Goal: Task Accomplishment & Management: Complete application form

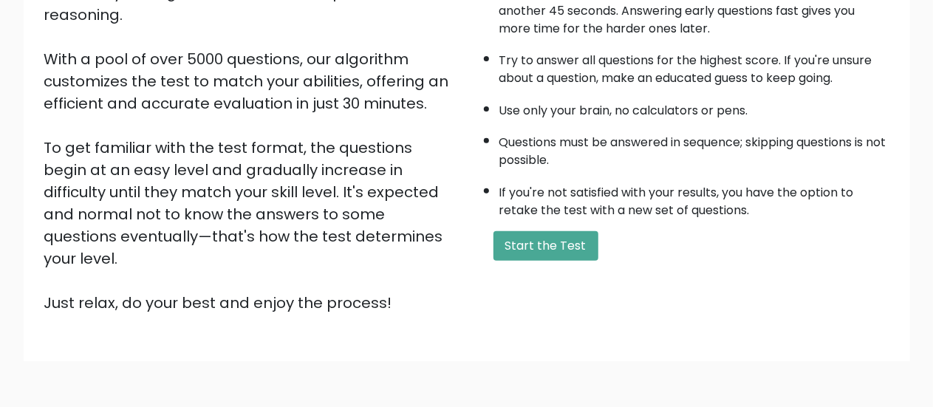
scroll to position [269, 0]
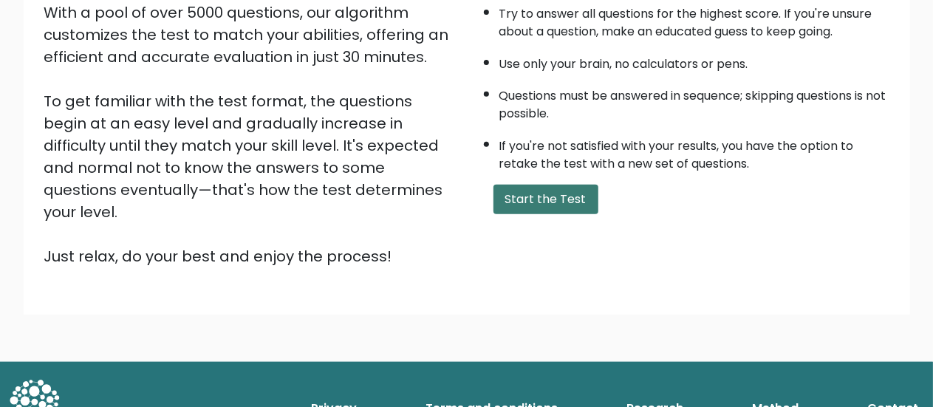
click at [499, 191] on button "Start the Test" at bounding box center [545, 200] width 105 height 30
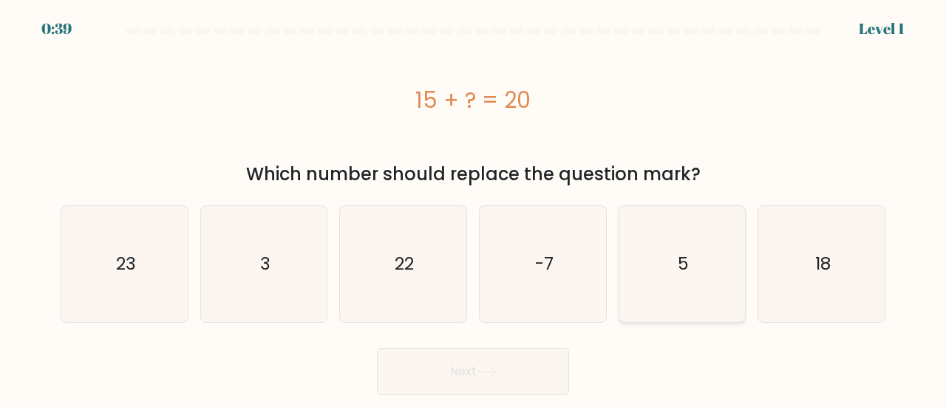
click at [710, 284] on icon "5" at bounding box center [682, 264] width 116 height 116
click at [474, 208] on input "e. 5" at bounding box center [473, 206] width 1 height 4
radio input "true"
click at [516, 386] on button "Next" at bounding box center [473, 371] width 192 height 47
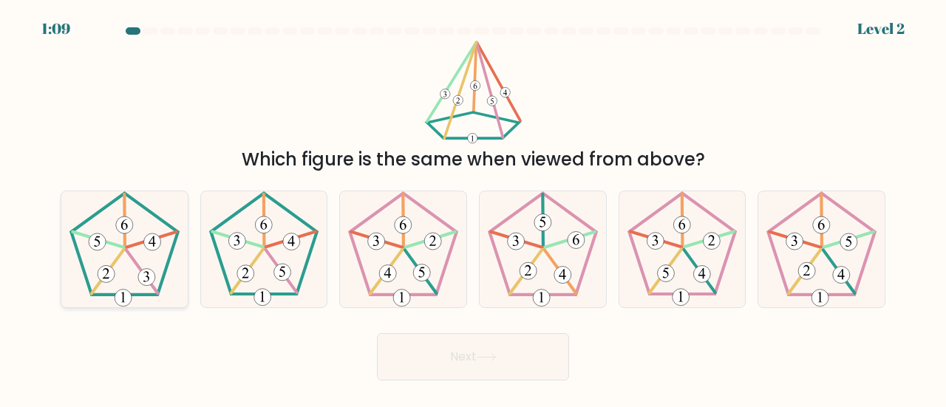
click at [150, 261] on icon at bounding box center [124, 249] width 116 height 116
click at [473, 208] on input "a." at bounding box center [473, 206] width 1 height 4
radio input "true"
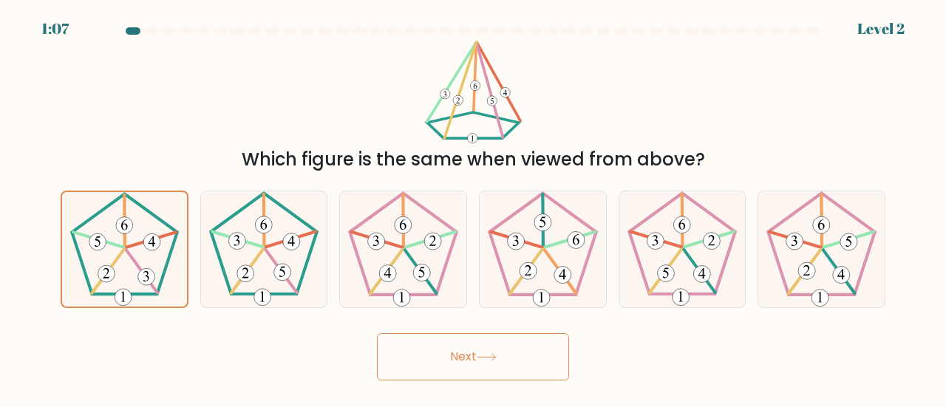
click at [443, 381] on body "1:07 Level 2" at bounding box center [473, 203] width 946 height 407
click at [433, 358] on button "Next" at bounding box center [473, 356] width 192 height 47
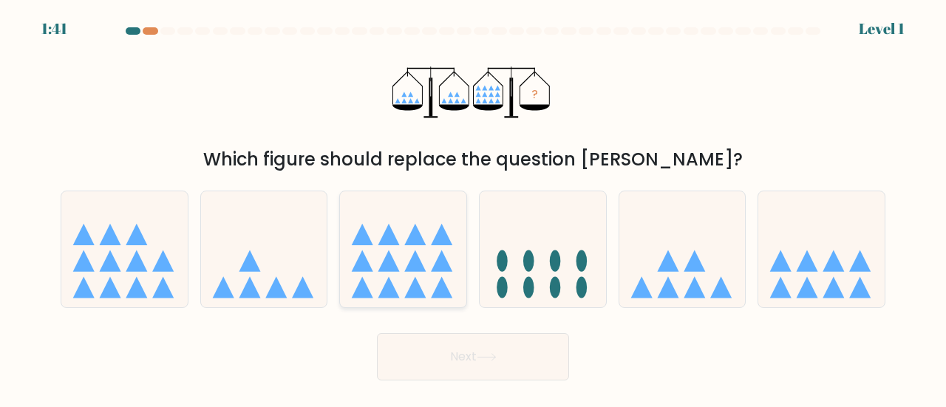
click at [423, 253] on icon at bounding box center [403, 249] width 126 height 104
click at [473, 208] on input "c." at bounding box center [473, 206] width 1 height 4
radio input "true"
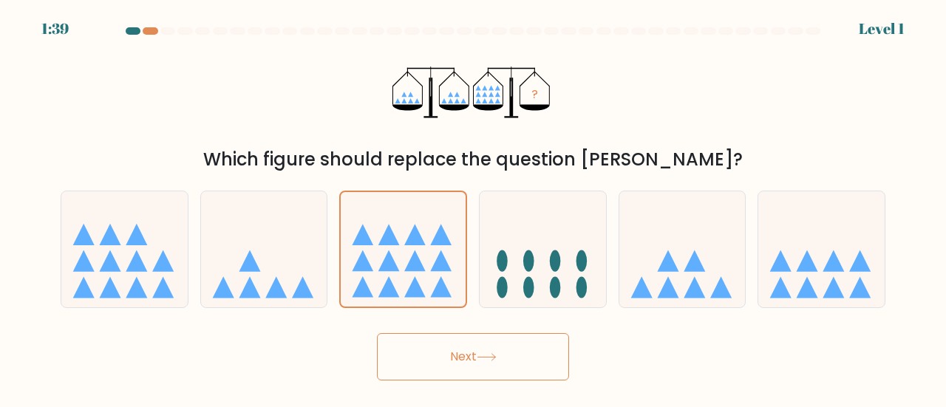
click at [427, 364] on button "Next" at bounding box center [473, 356] width 192 height 47
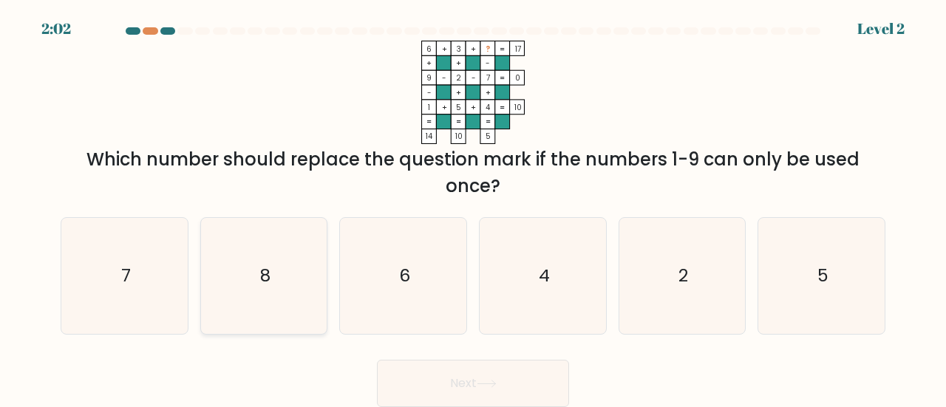
click at [298, 241] on icon "8" at bounding box center [264, 276] width 116 height 116
click at [473, 208] on input "b. 8" at bounding box center [473, 206] width 1 height 4
radio input "true"
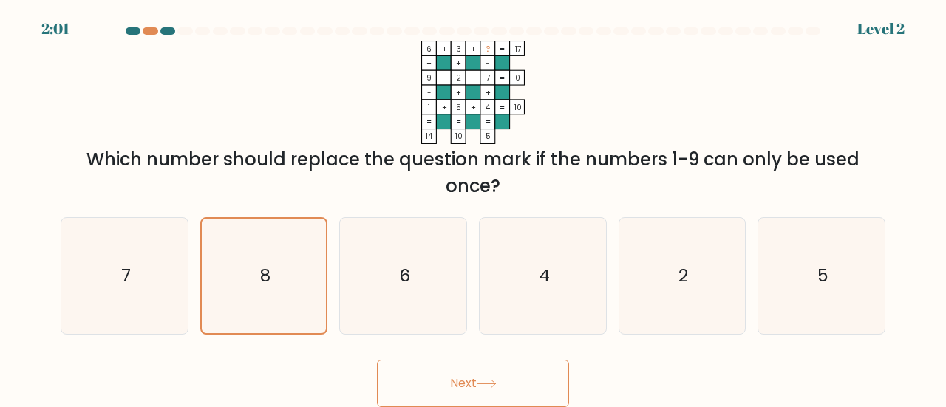
click at [476, 391] on button "Next" at bounding box center [473, 383] width 192 height 47
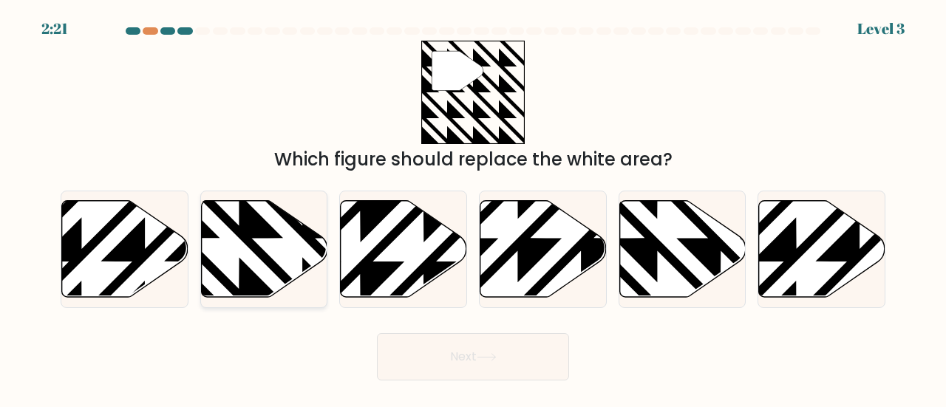
click at [272, 261] on icon at bounding box center [302, 301] width 254 height 254
click at [473, 208] on input "b." at bounding box center [473, 206] width 1 height 4
radio input "true"
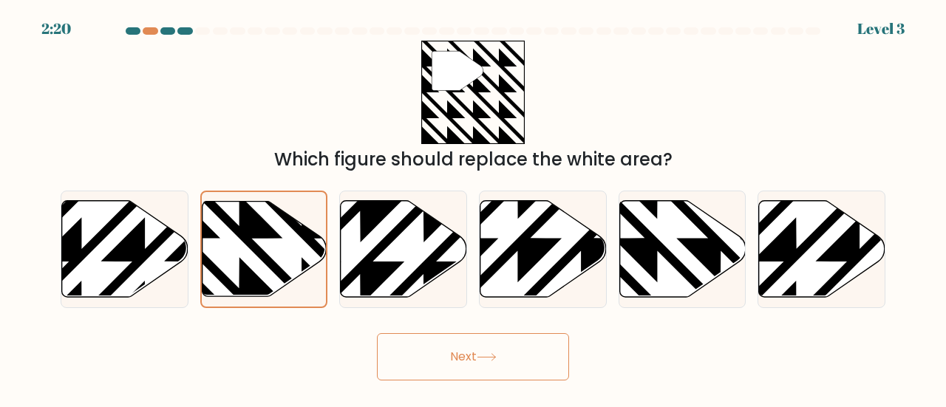
click at [435, 375] on button "Next" at bounding box center [473, 356] width 192 height 47
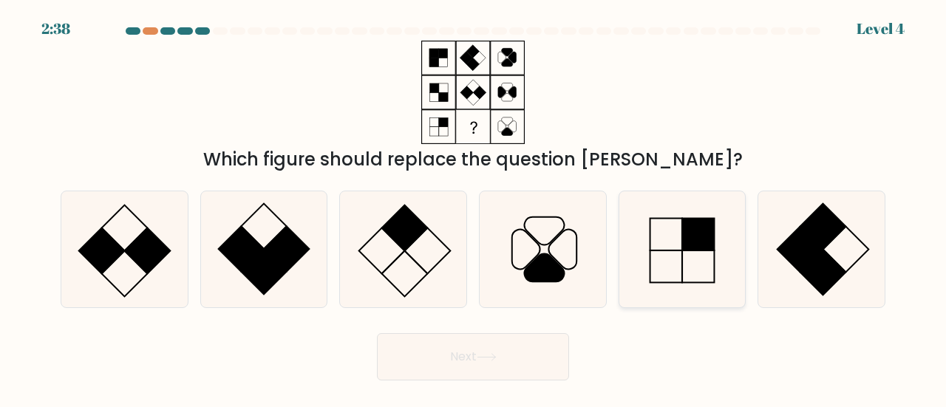
click at [686, 236] on rect at bounding box center [698, 235] width 33 height 33
click at [474, 208] on input "e." at bounding box center [473, 206] width 1 height 4
radio input "true"
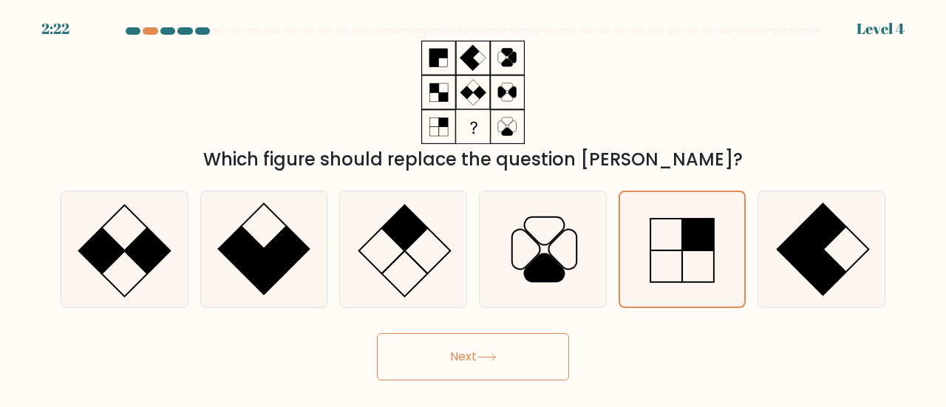
click at [528, 375] on button "Next" at bounding box center [473, 356] width 192 height 47
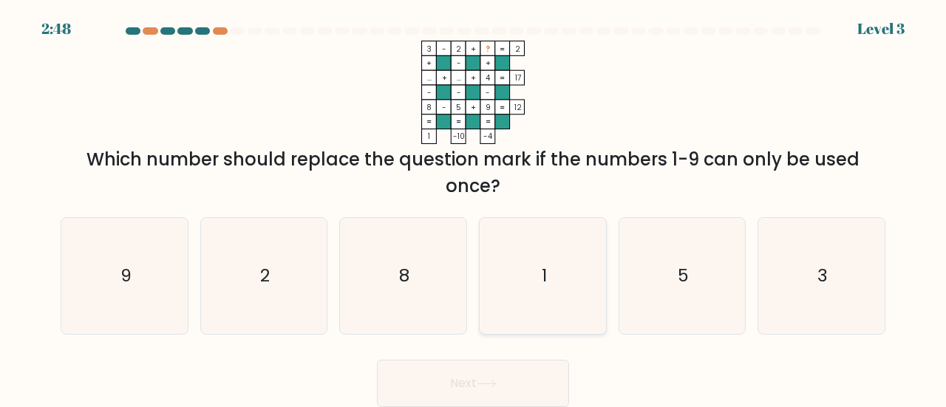
click at [542, 311] on icon "1" at bounding box center [543, 276] width 116 height 116
click at [474, 208] on input "d. 1" at bounding box center [473, 206] width 1 height 4
radio input "true"
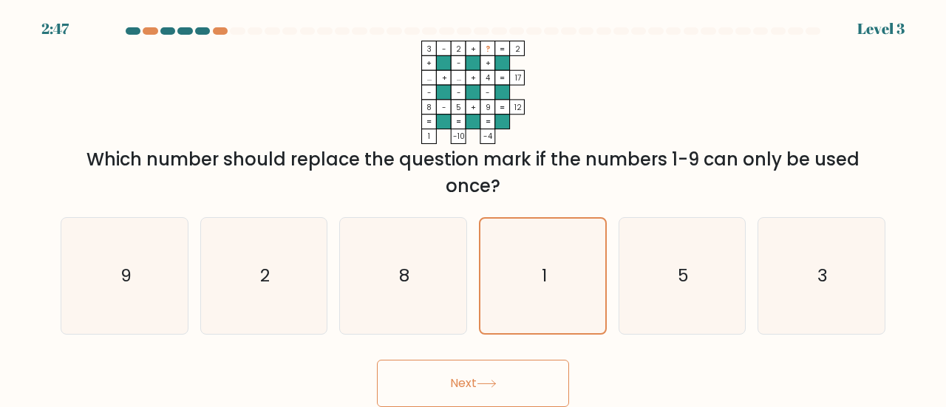
click at [511, 370] on button "Next" at bounding box center [473, 383] width 192 height 47
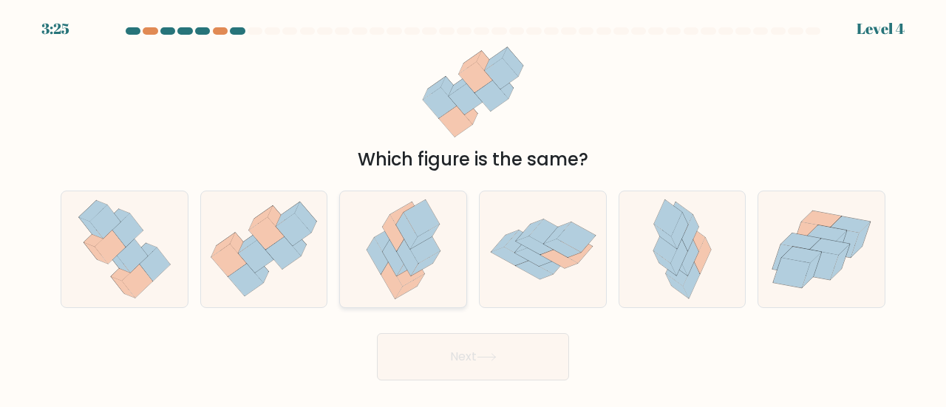
click at [378, 268] on icon at bounding box center [376, 256] width 21 height 36
click at [473, 208] on input "c." at bounding box center [473, 206] width 1 height 4
radio input "true"
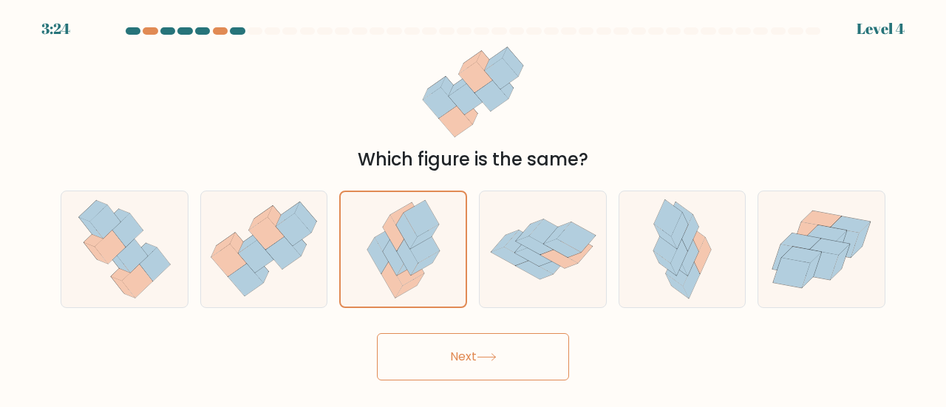
click at [428, 370] on button "Next" at bounding box center [473, 356] width 192 height 47
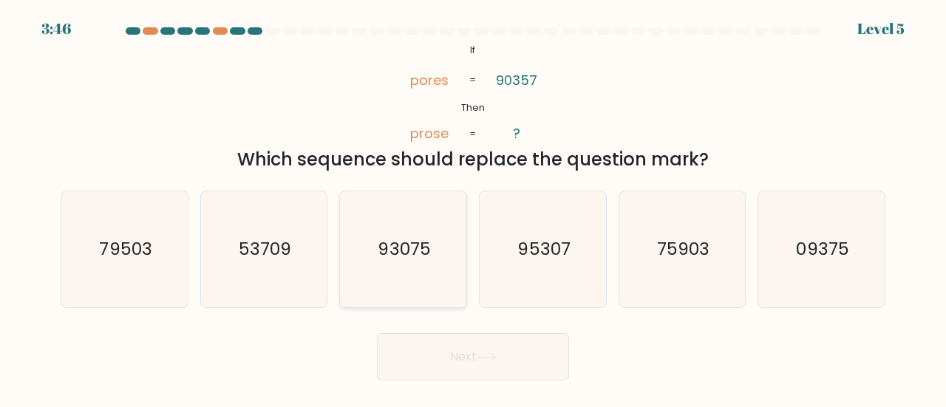
click at [446, 234] on icon "93075" at bounding box center [403, 249] width 116 height 116
click at [473, 208] on input "c. 93075" at bounding box center [473, 206] width 1 height 4
radio input "true"
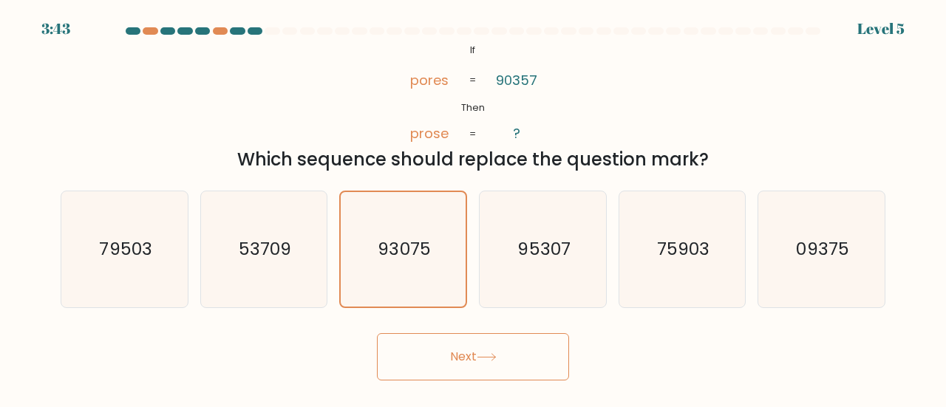
click at [482, 367] on button "Next" at bounding box center [473, 356] width 192 height 47
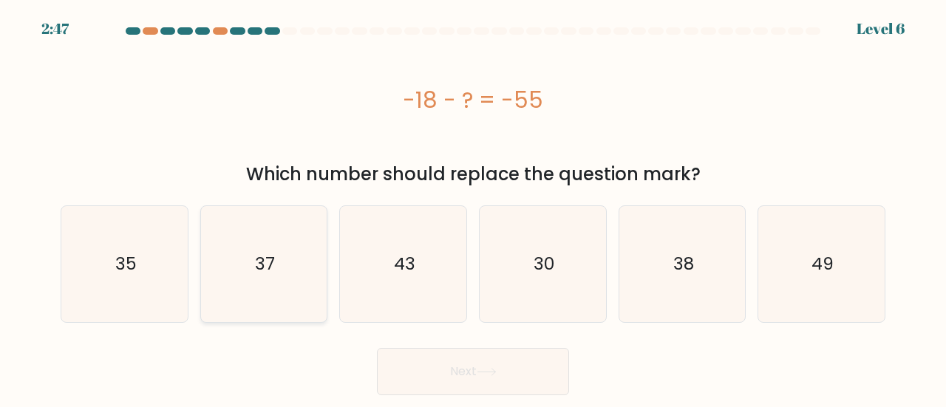
click at [245, 262] on icon "37" at bounding box center [264, 264] width 116 height 116
click at [473, 208] on input "b. 37" at bounding box center [473, 206] width 1 height 4
radio input "true"
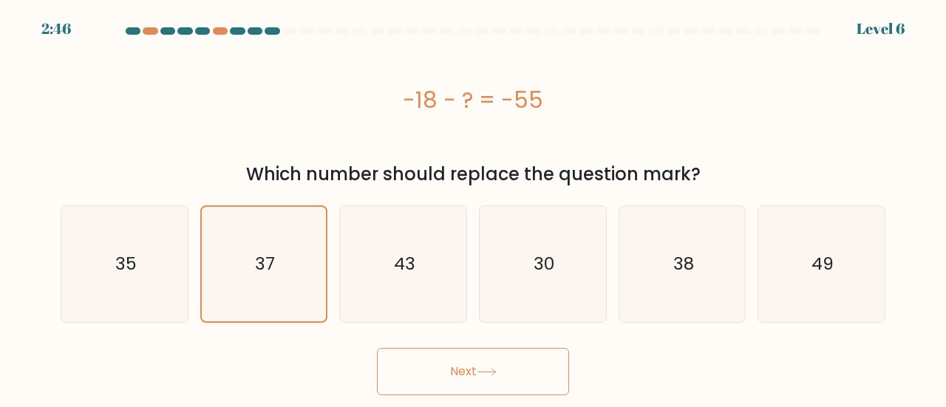
click at [534, 384] on button "Next" at bounding box center [473, 371] width 192 height 47
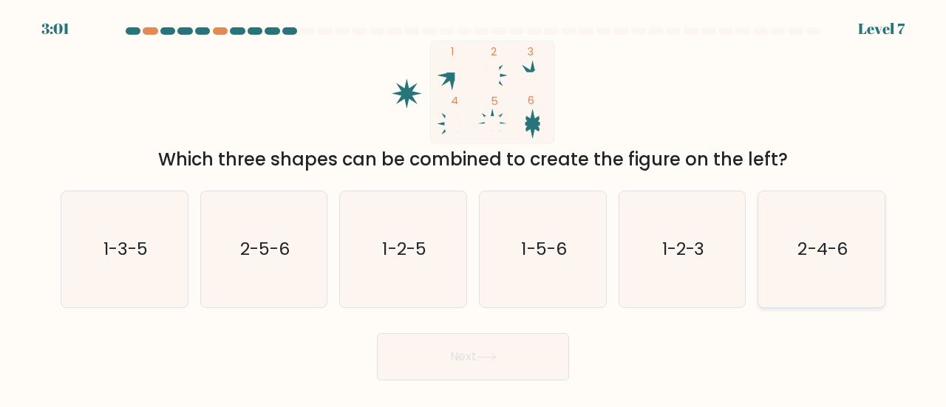
click at [829, 245] on text "2-4-6" at bounding box center [822, 248] width 49 height 24
click at [474, 208] on input "f. 2-4-6" at bounding box center [473, 206] width 1 height 4
radio input "true"
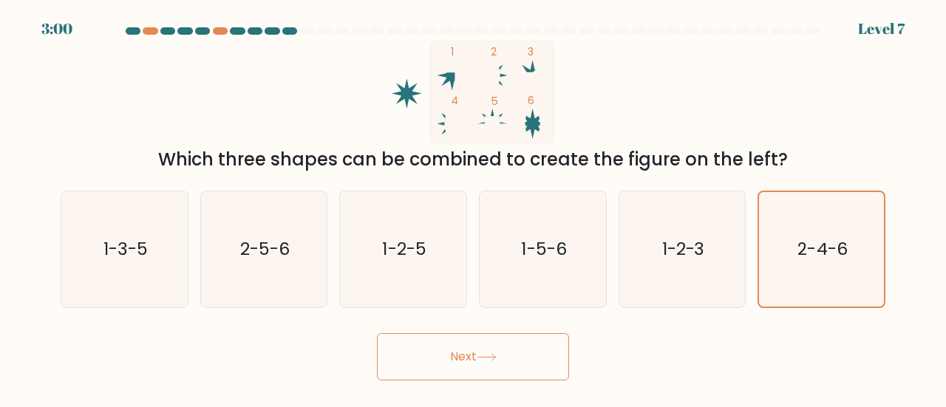
click at [550, 338] on button "Next" at bounding box center [473, 356] width 192 height 47
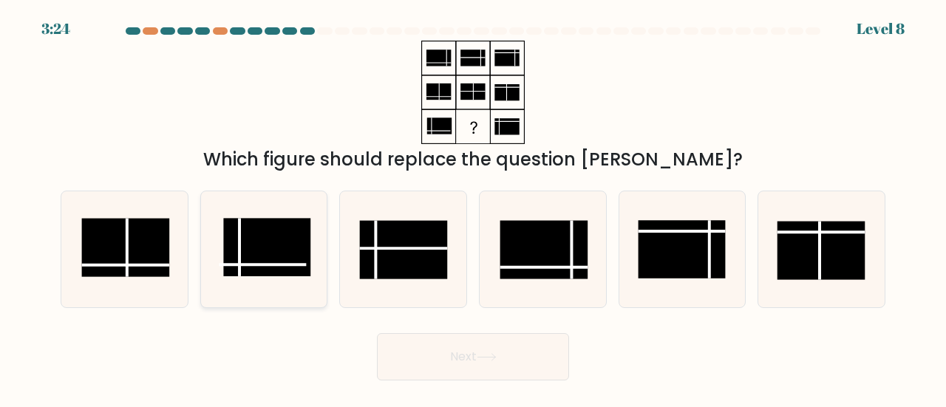
click at [274, 256] on rect at bounding box center [266, 248] width 87 height 58
click at [473, 208] on input "b." at bounding box center [473, 206] width 1 height 4
radio input "true"
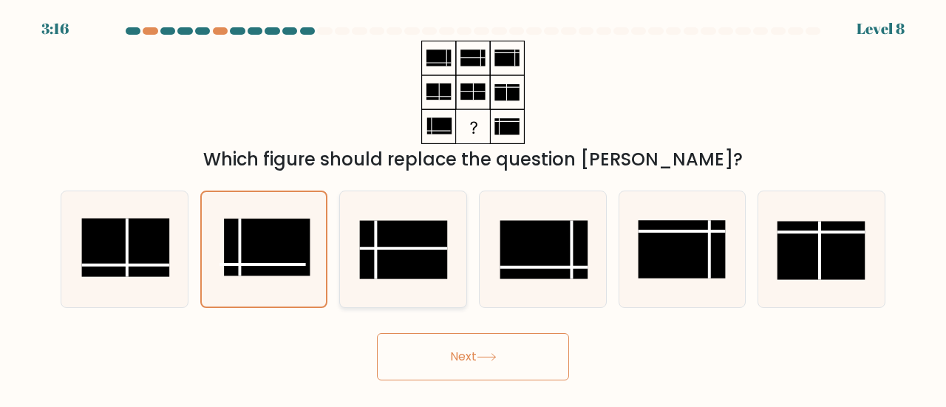
click at [421, 248] on line at bounding box center [403, 248] width 87 height 0
click at [473, 208] on input "c." at bounding box center [473, 206] width 1 height 4
radio input "true"
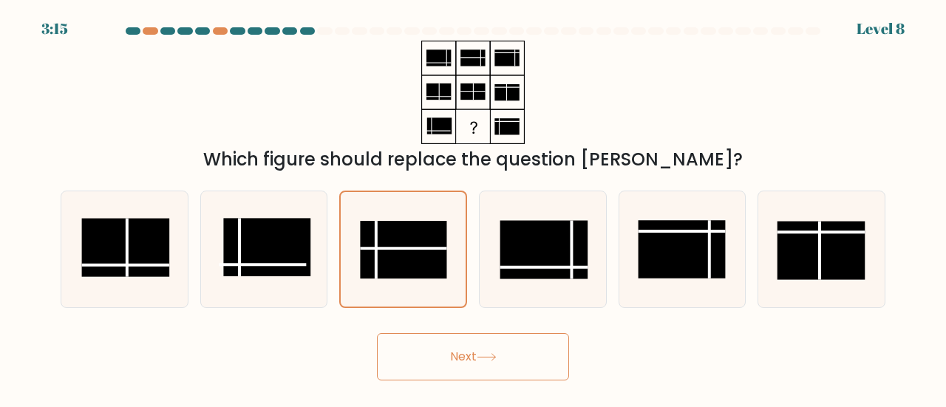
click at [477, 362] on button "Next" at bounding box center [473, 356] width 192 height 47
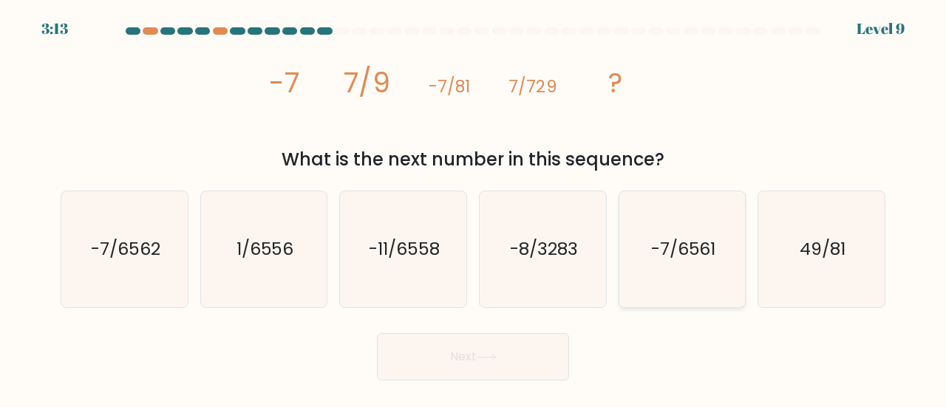
click at [690, 256] on text "-7/6561" at bounding box center [683, 248] width 65 height 24
click at [474, 208] on input "e. -7/6561" at bounding box center [473, 206] width 1 height 4
radio input "true"
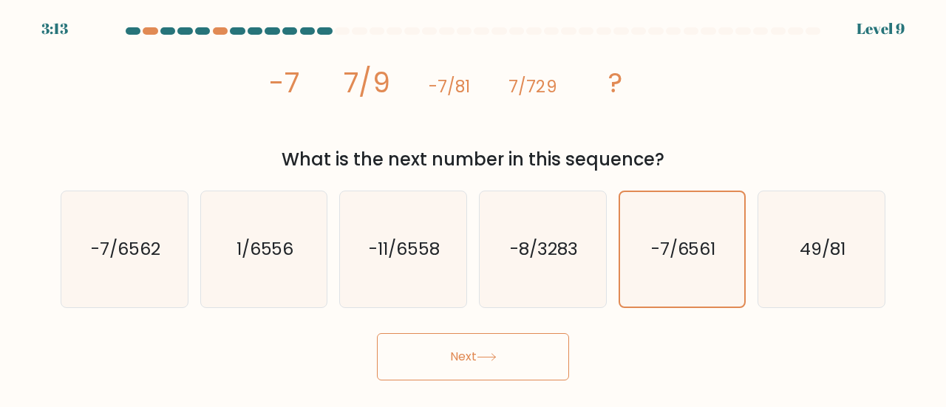
click at [521, 371] on button "Next" at bounding box center [473, 356] width 192 height 47
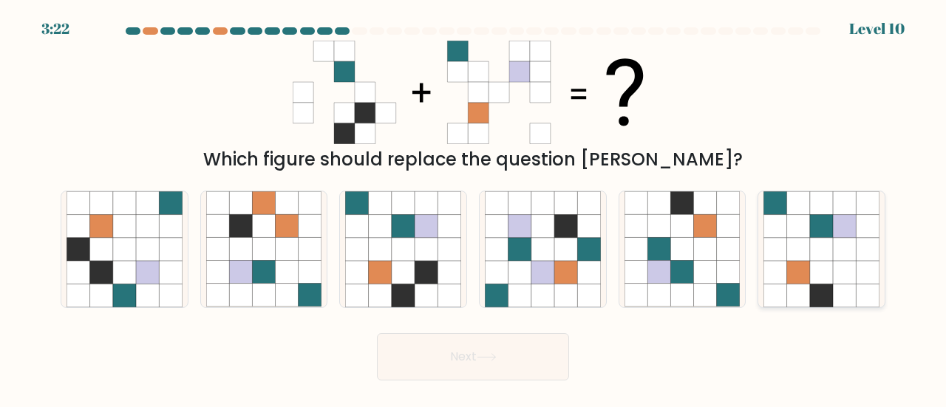
click at [800, 291] on icon at bounding box center [798, 295] width 23 height 23
click at [474, 208] on input "f." at bounding box center [473, 206] width 1 height 4
radio input "true"
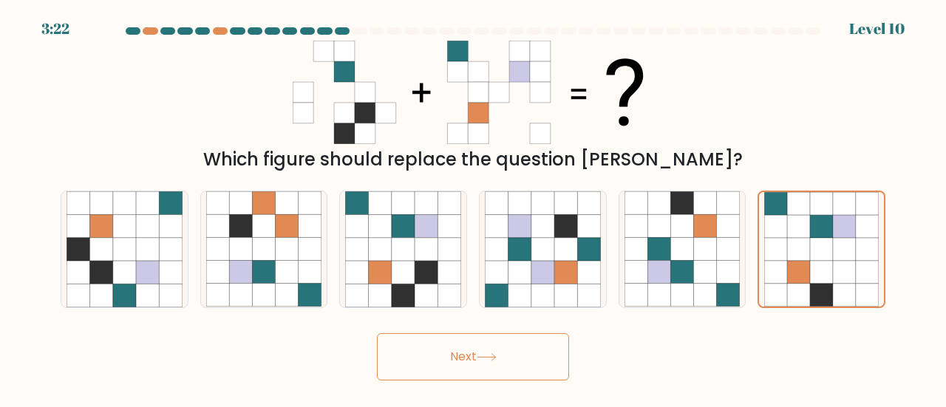
click at [543, 356] on button "Next" at bounding box center [473, 356] width 192 height 47
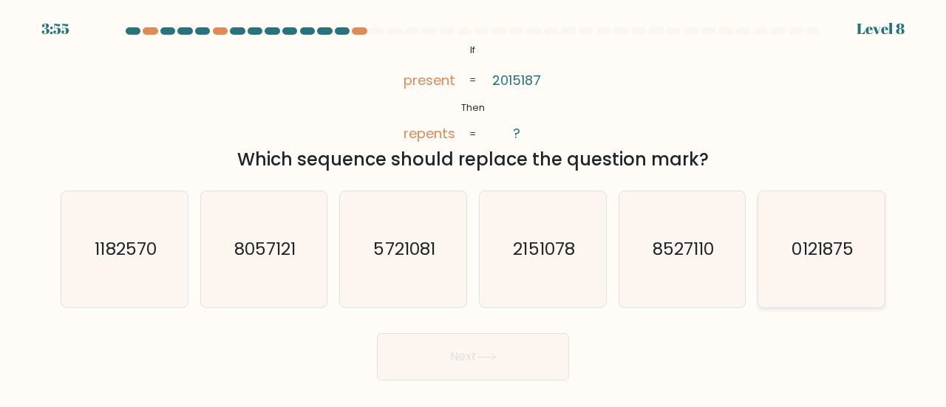
click at [844, 250] on text "0121875" at bounding box center [822, 248] width 61 height 24
click at [474, 208] on input "f. 0121875" at bounding box center [473, 206] width 1 height 4
radio input "true"
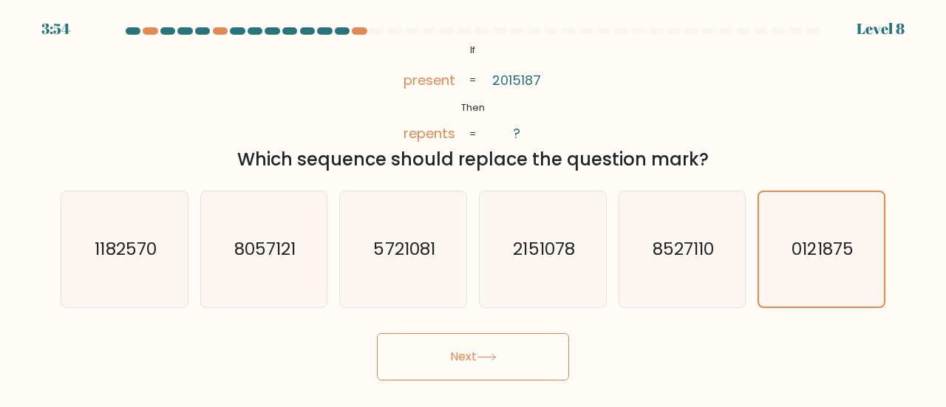
click at [513, 355] on button "Next" at bounding box center [473, 356] width 192 height 47
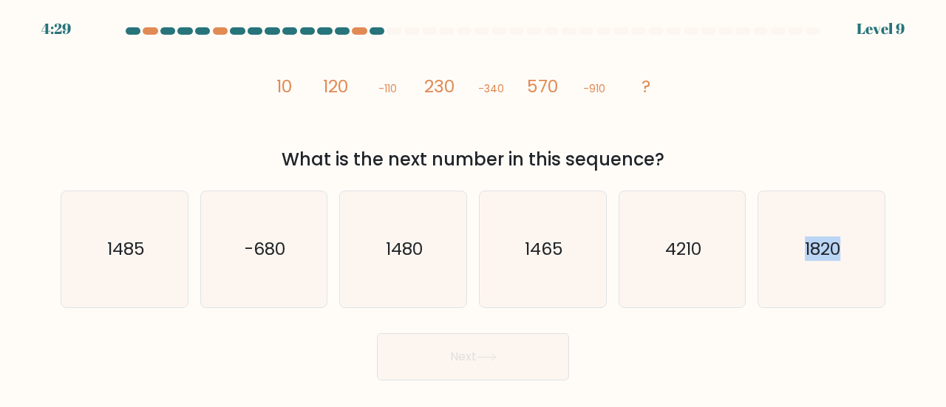
click at [838, 363] on div "Next" at bounding box center [473, 353] width 842 height 55
click at [819, 262] on icon "1820" at bounding box center [821, 249] width 116 height 116
click at [474, 208] on input "f. 1820" at bounding box center [473, 206] width 1 height 4
radio input "true"
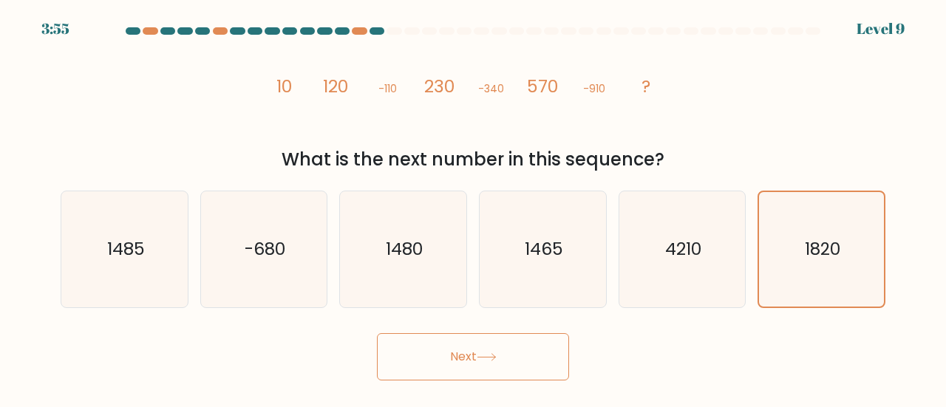
click at [505, 358] on button "Next" at bounding box center [473, 356] width 192 height 47
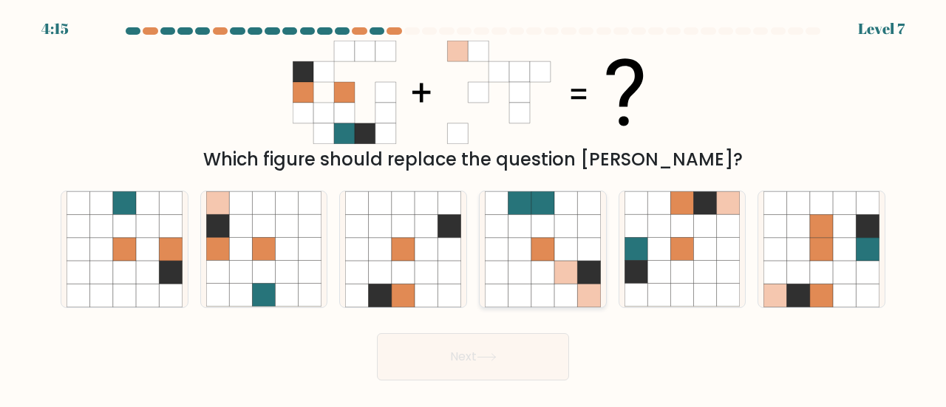
click at [556, 248] on icon at bounding box center [565, 249] width 23 height 23
click at [474, 208] on input "d." at bounding box center [473, 206] width 1 height 4
radio input "true"
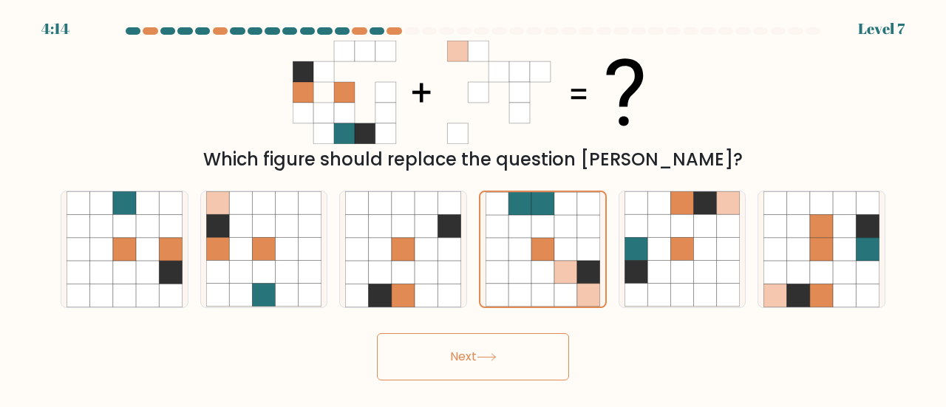
click at [539, 375] on button "Next" at bounding box center [473, 356] width 192 height 47
click at [534, 369] on button "Next" at bounding box center [473, 356] width 192 height 47
click at [536, 369] on button "Next" at bounding box center [473, 356] width 192 height 47
click at [513, 354] on button "Next" at bounding box center [473, 356] width 192 height 47
click at [479, 356] on button "Next" at bounding box center [473, 356] width 192 height 47
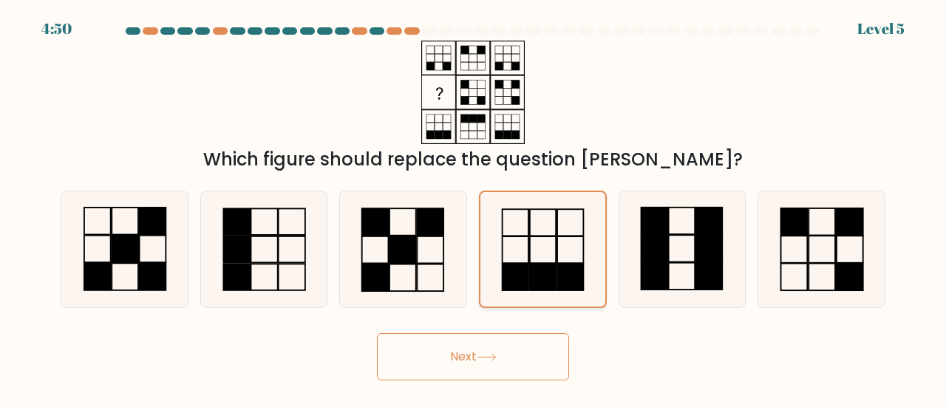
click at [539, 281] on rect at bounding box center [543, 277] width 26 height 27
click at [474, 208] on input "d." at bounding box center [473, 206] width 1 height 4
click at [814, 272] on icon at bounding box center [821, 249] width 116 height 116
click at [474, 208] on input "f." at bounding box center [473, 206] width 1 height 4
radio input "true"
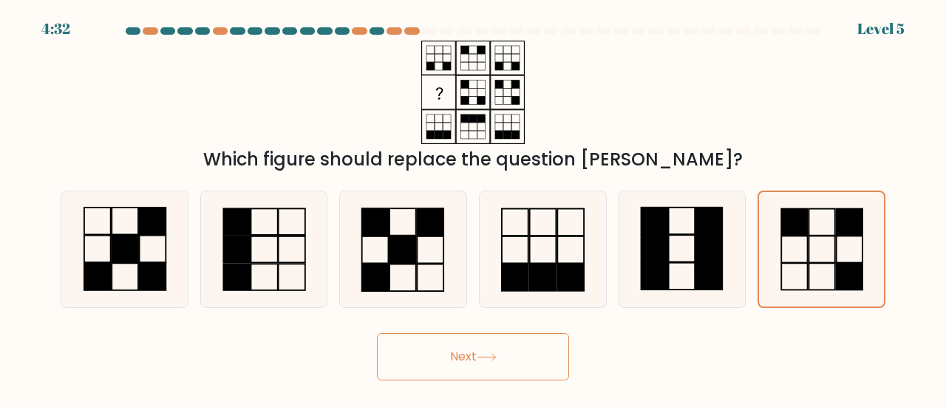
click at [505, 375] on button "Next" at bounding box center [473, 356] width 192 height 47
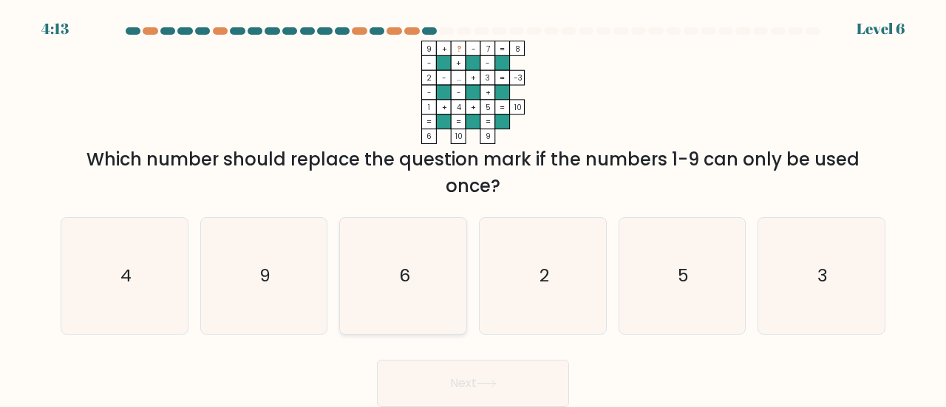
click at [445, 290] on icon "6" at bounding box center [403, 276] width 116 height 116
click at [473, 208] on input "c. 6" at bounding box center [473, 206] width 1 height 4
radio input "true"
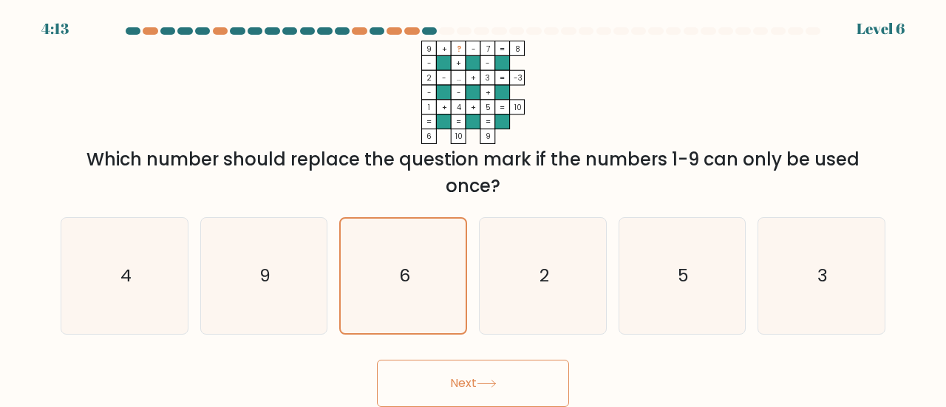
click at [474, 383] on button "Next" at bounding box center [473, 383] width 192 height 47
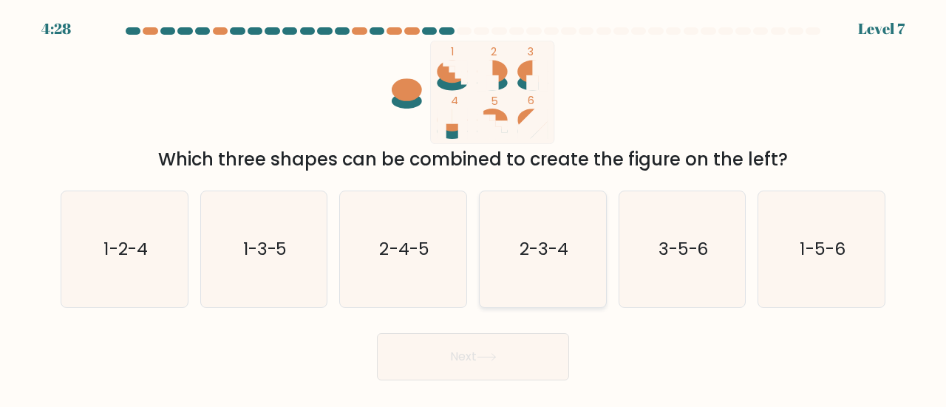
click at [554, 264] on icon "2-3-4" at bounding box center [543, 249] width 116 height 116
click at [474, 208] on input "d. 2-3-4" at bounding box center [473, 206] width 1 height 4
radio input "true"
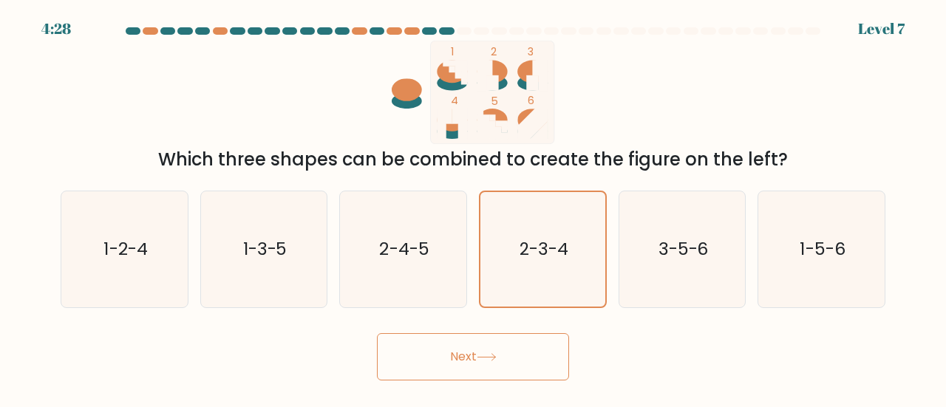
click at [508, 361] on button "Next" at bounding box center [473, 356] width 192 height 47
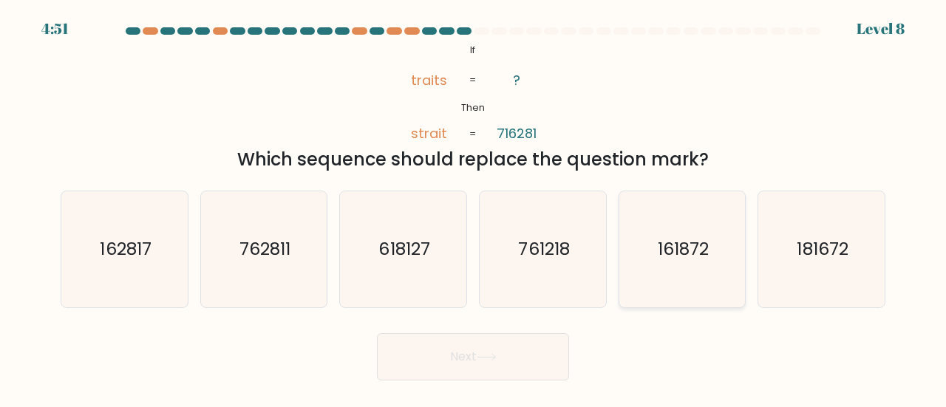
click at [690, 236] on icon "161872" at bounding box center [682, 249] width 116 height 116
click at [474, 208] on input "e. 161872" at bounding box center [473, 206] width 1 height 4
radio input "true"
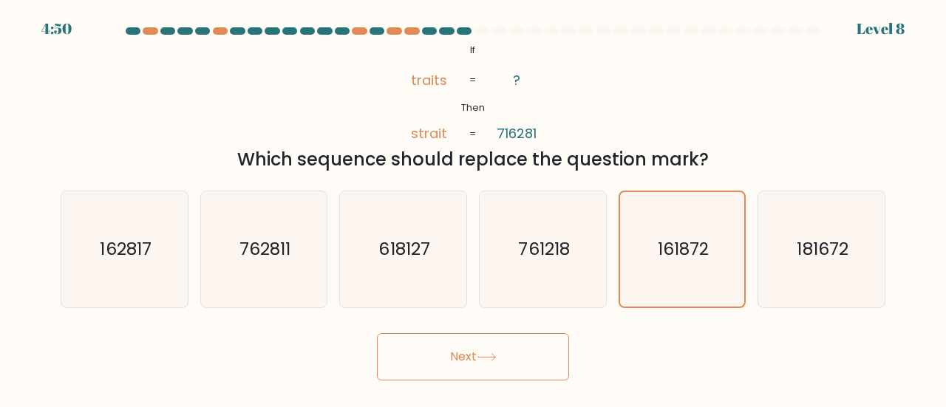
click at [529, 353] on button "Next" at bounding box center [473, 356] width 192 height 47
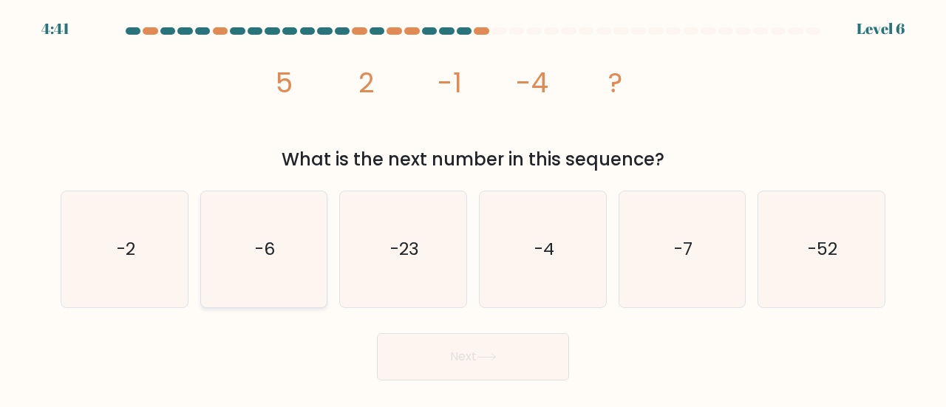
click at [265, 265] on icon "-6" at bounding box center [264, 249] width 116 height 116
click at [473, 208] on input "b. -6" at bounding box center [473, 206] width 1 height 4
radio input "true"
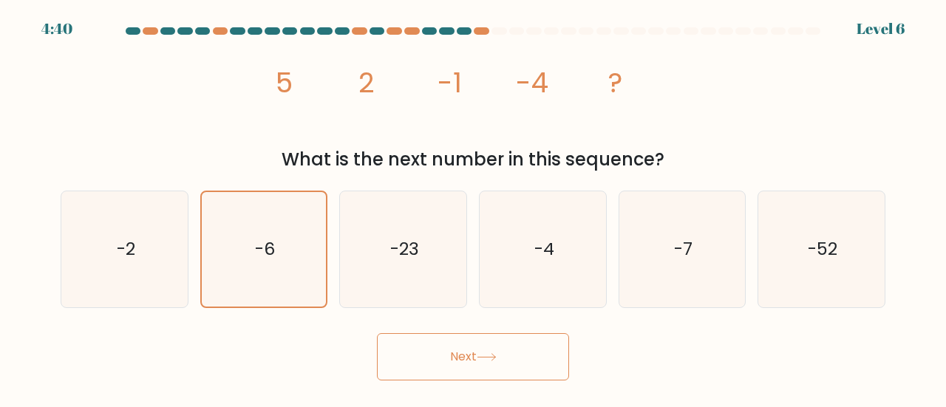
click at [463, 350] on button "Next" at bounding box center [473, 356] width 192 height 47
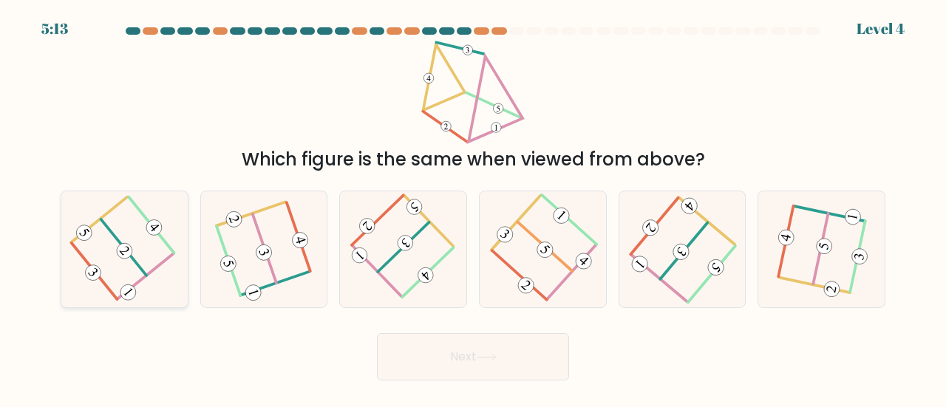
click at [124, 247] on 232 at bounding box center [124, 250] width 21 height 21
click at [473, 208] on input "a." at bounding box center [473, 206] width 1 height 4
radio input "true"
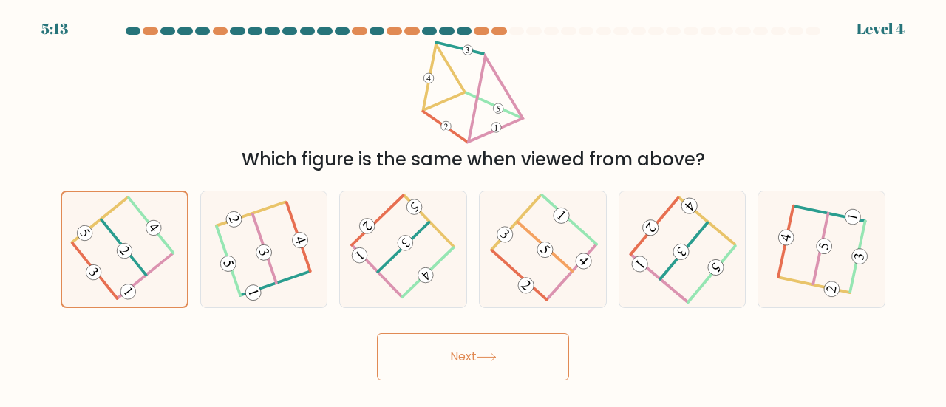
click at [431, 356] on button "Next" at bounding box center [473, 356] width 192 height 47
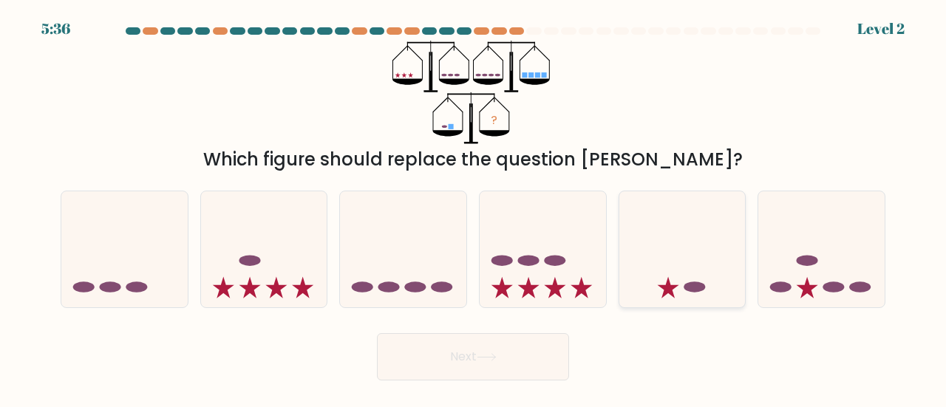
click at [675, 254] on icon at bounding box center [682, 249] width 126 height 104
click at [474, 208] on input "e." at bounding box center [473, 206] width 1 height 4
radio input "true"
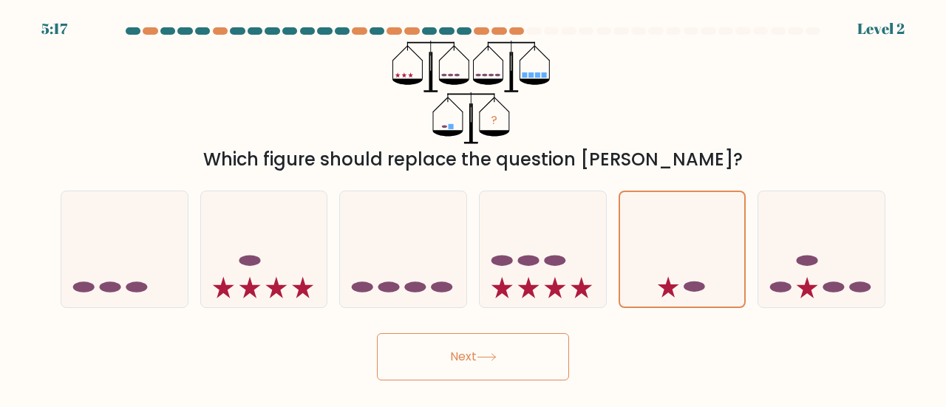
click at [499, 366] on button "Next" at bounding box center [473, 356] width 192 height 47
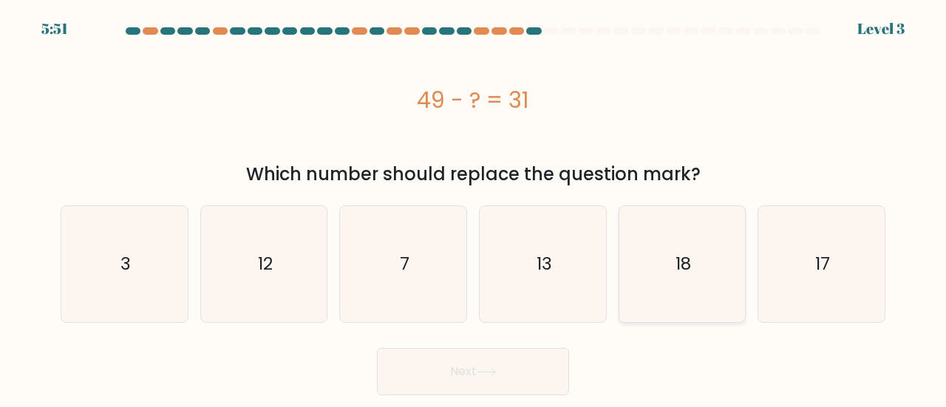
click at [694, 275] on icon "18" at bounding box center [682, 264] width 116 height 116
click at [474, 208] on input "e. 18" at bounding box center [473, 206] width 1 height 4
radio input "true"
click at [525, 389] on button "Next" at bounding box center [473, 371] width 192 height 47
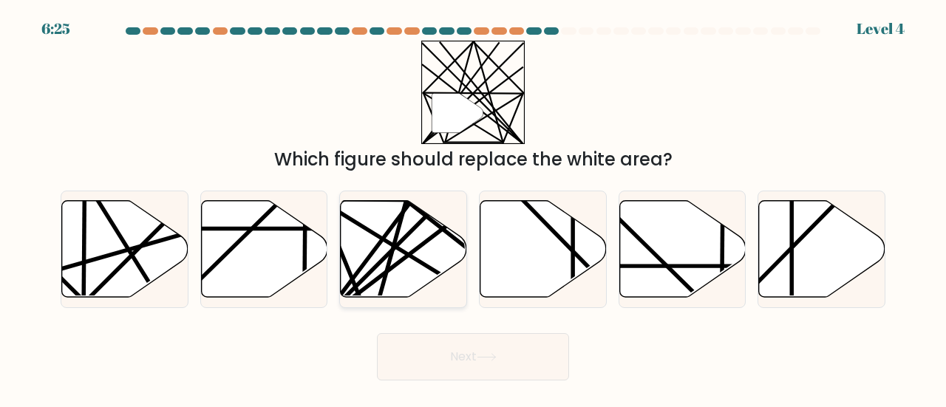
click at [414, 247] on icon at bounding box center [404, 248] width 126 height 97
click at [473, 208] on input "c." at bounding box center [473, 206] width 1 height 4
radio input "true"
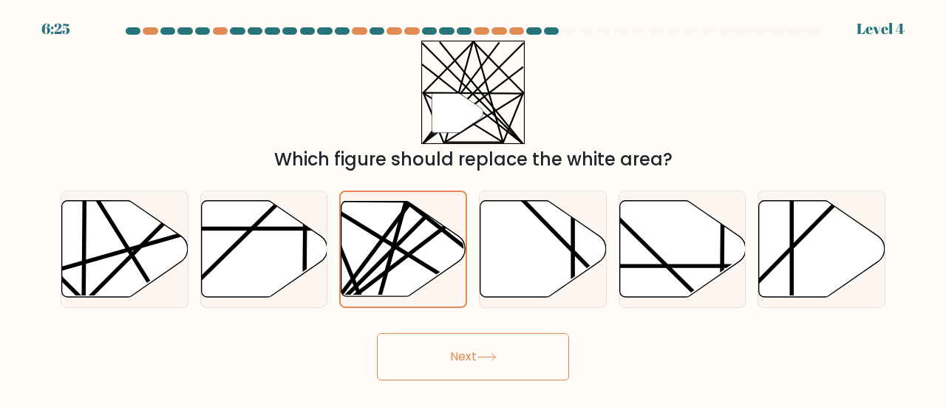
click at [474, 393] on body "6:25 Level 4" at bounding box center [473, 203] width 946 height 407
click at [476, 357] on button "Next" at bounding box center [473, 356] width 192 height 47
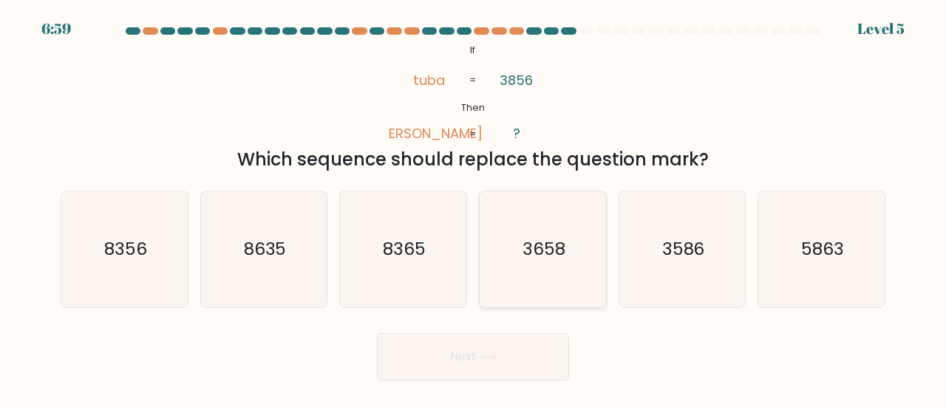
click at [553, 264] on icon "3658" at bounding box center [543, 249] width 116 height 116
click at [474, 208] on input "d. 3658" at bounding box center [473, 206] width 1 height 4
radio input "true"
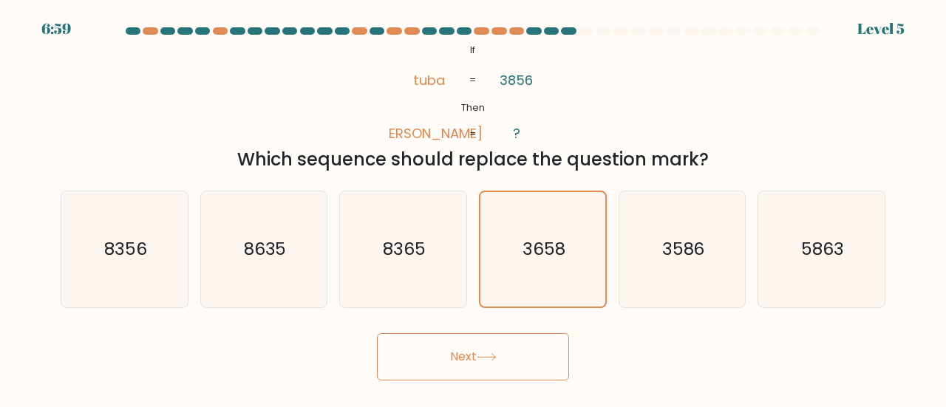
click at [523, 366] on button "Next" at bounding box center [473, 356] width 192 height 47
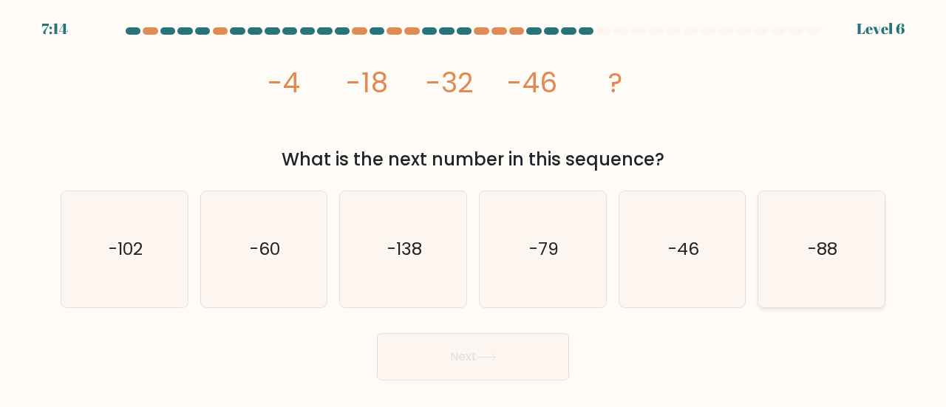
click at [812, 268] on icon "-88" at bounding box center [821, 249] width 116 height 116
click at [474, 208] on input "f. -88" at bounding box center [473, 206] width 1 height 4
radio input "true"
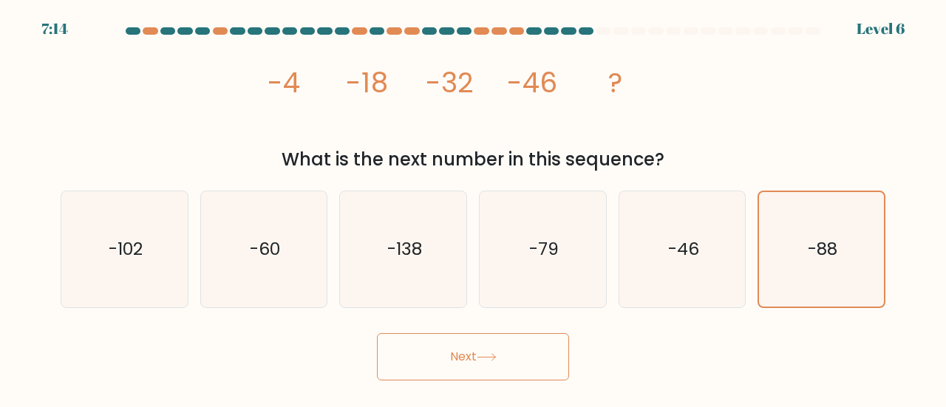
click at [547, 349] on button "Next" at bounding box center [473, 356] width 192 height 47
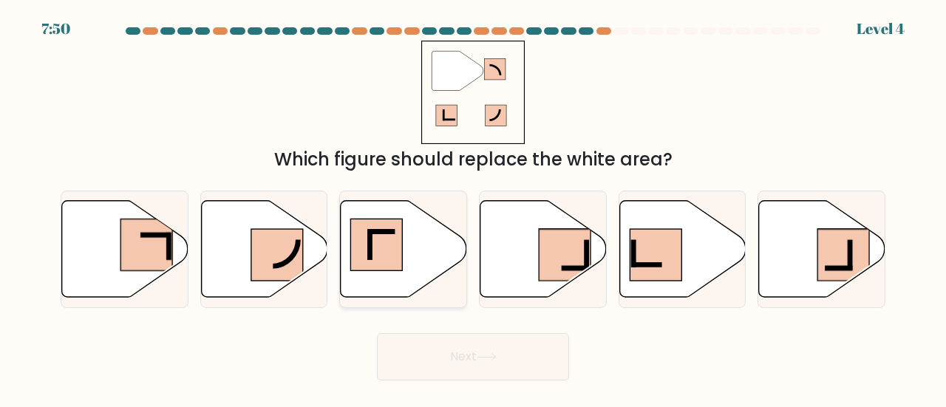
click at [434, 251] on icon at bounding box center [404, 248] width 126 height 97
click at [473, 208] on input "c." at bounding box center [473, 206] width 1 height 4
radio input "true"
click at [468, 375] on button "Next" at bounding box center [473, 356] width 192 height 47
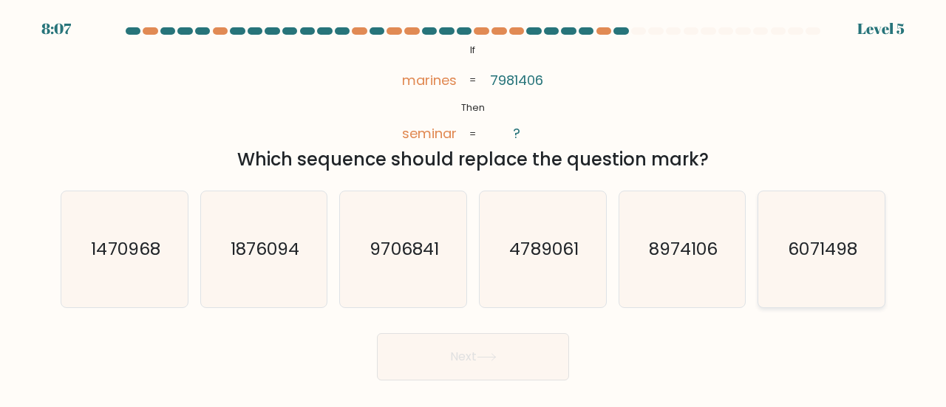
click at [812, 267] on icon "6071498" at bounding box center [821, 249] width 116 height 116
click at [474, 208] on input "f. 6071498" at bounding box center [473, 206] width 1 height 4
radio input "true"
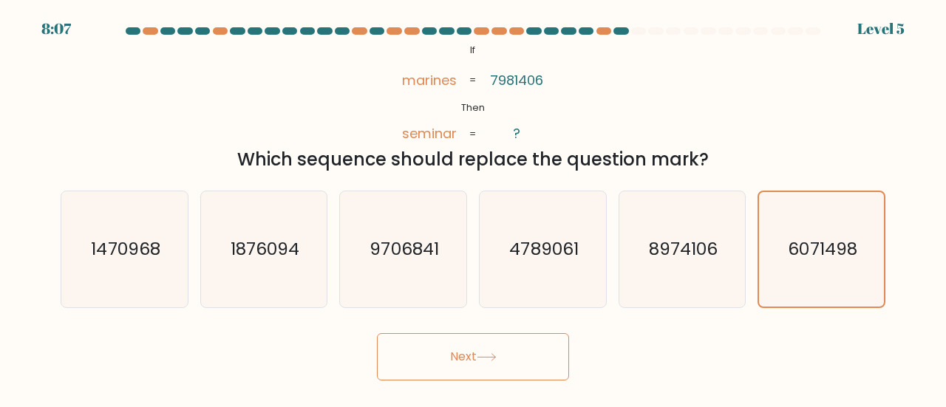
click at [525, 352] on button "Next" at bounding box center [473, 356] width 192 height 47
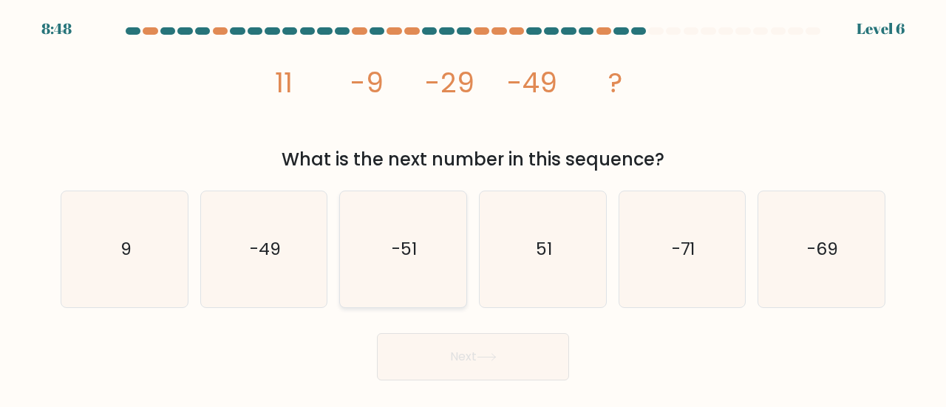
click at [421, 275] on icon "-51" at bounding box center [403, 249] width 116 height 116
click at [473, 208] on input "c. -51" at bounding box center [473, 206] width 1 height 4
radio input "true"
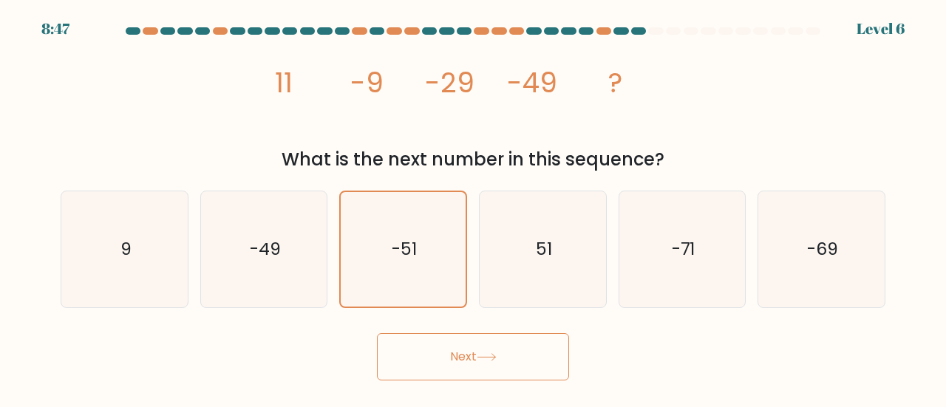
click at [468, 360] on button "Next" at bounding box center [473, 356] width 192 height 47
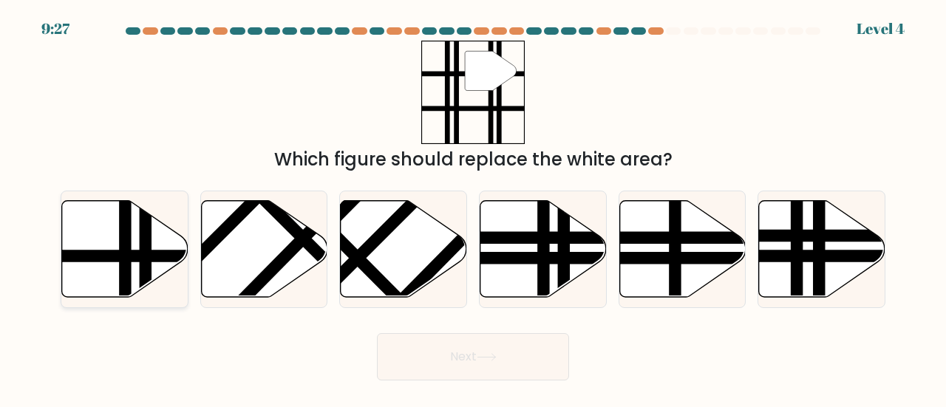
click at [126, 263] on line at bounding box center [126, 301] width 0 height 254
click at [473, 208] on input "a." at bounding box center [473, 206] width 1 height 4
radio input "true"
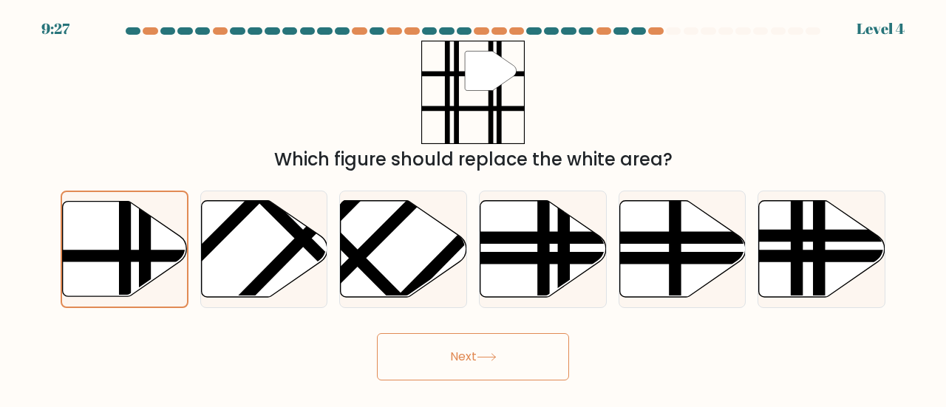
click at [477, 377] on button "Next" at bounding box center [473, 356] width 192 height 47
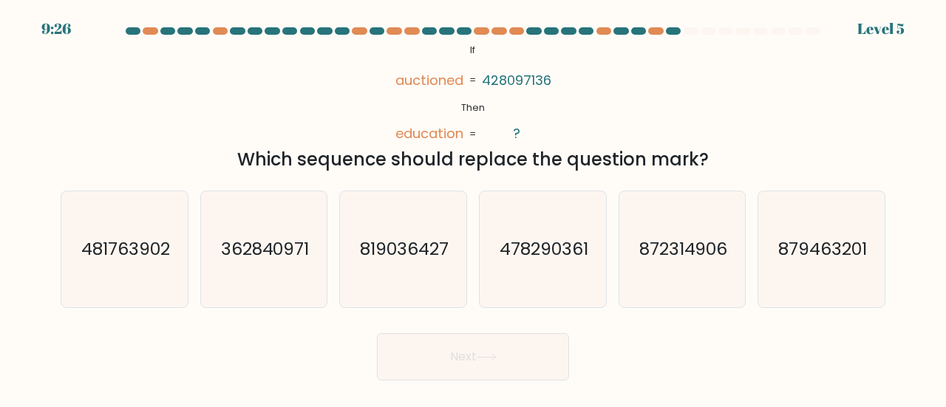
click at [460, 363] on button "Next" at bounding box center [473, 356] width 192 height 47
click at [273, 262] on icon "362840971" at bounding box center [264, 249] width 116 height 116
click at [473, 208] on input "b. 362840971" at bounding box center [473, 206] width 1 height 4
radio input "true"
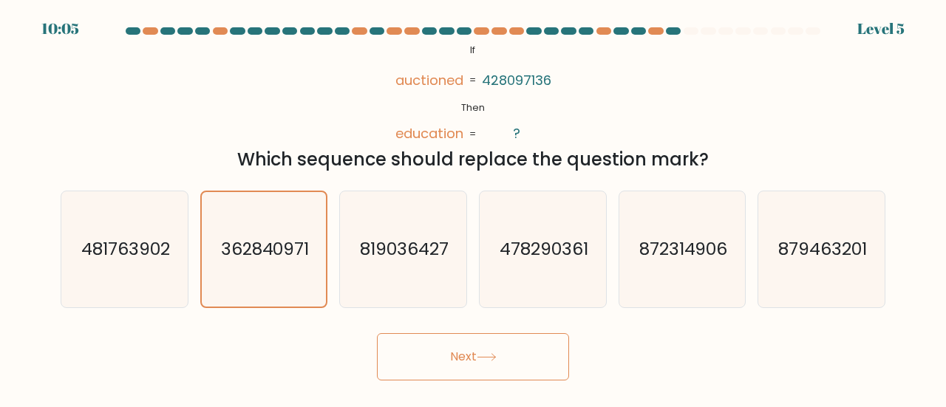
click at [457, 358] on button "Next" at bounding box center [473, 356] width 192 height 47
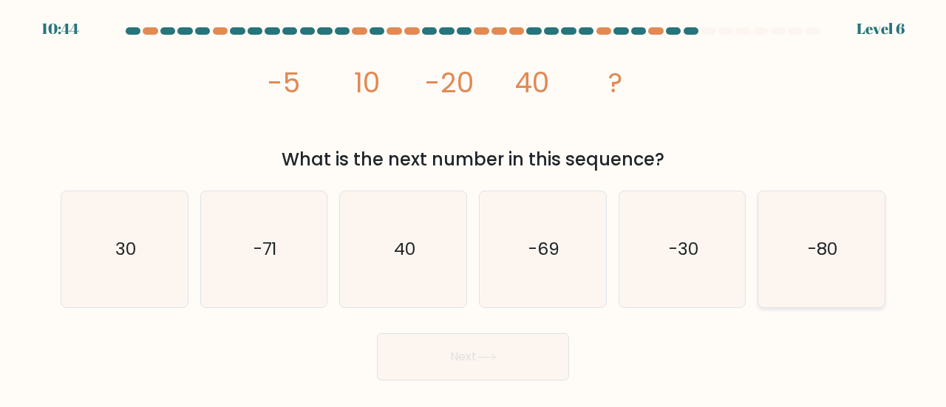
click at [833, 250] on text "-80" at bounding box center [822, 248] width 30 height 24
click at [474, 208] on input "f. -80" at bounding box center [473, 206] width 1 height 4
radio input "true"
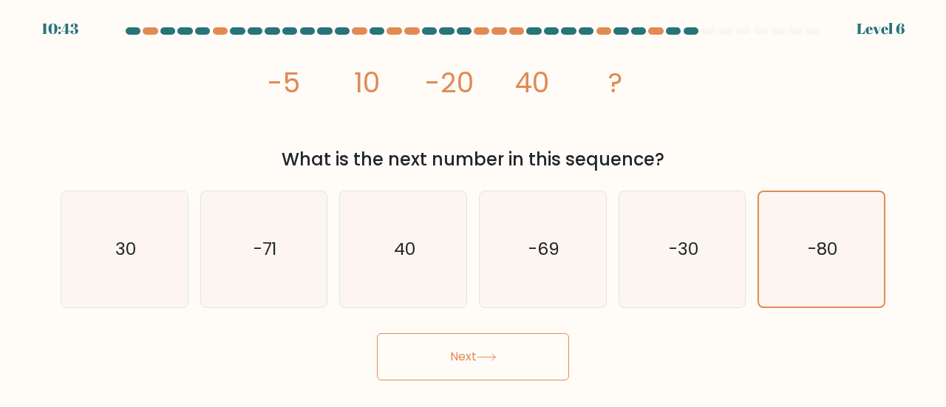
click at [519, 374] on button "Next" at bounding box center [473, 356] width 192 height 47
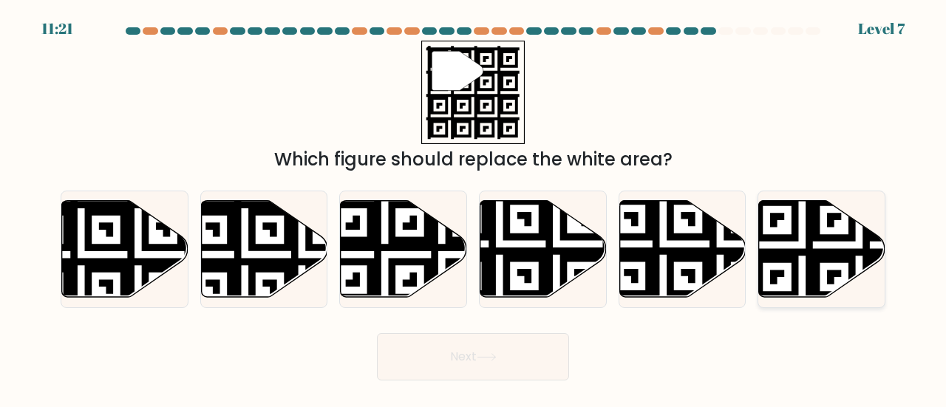
click at [827, 247] on icon at bounding box center [822, 248] width 126 height 97
click at [474, 208] on input "f." at bounding box center [473, 206] width 1 height 4
radio input "true"
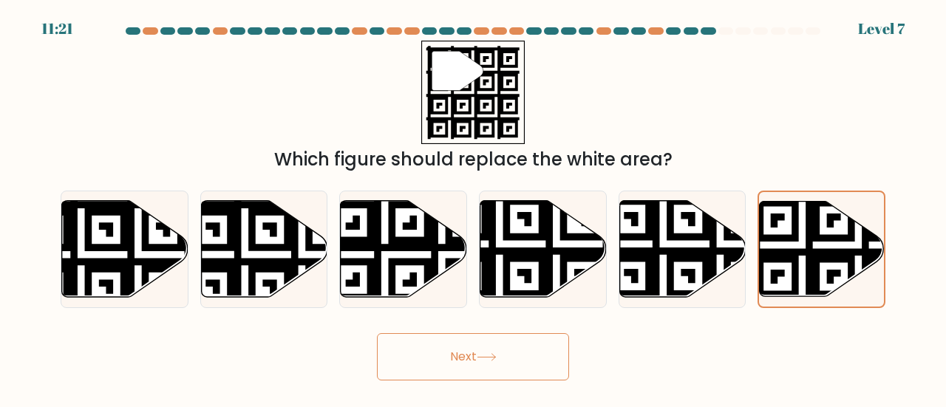
click at [548, 362] on button "Next" at bounding box center [473, 356] width 192 height 47
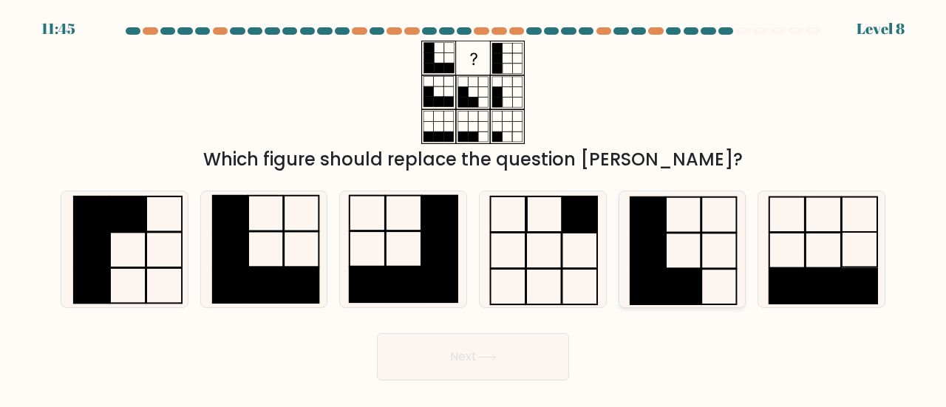
click at [663, 253] on rect at bounding box center [647, 250] width 35 height 35
click at [474, 208] on input "e." at bounding box center [473, 206] width 1 height 4
radio input "true"
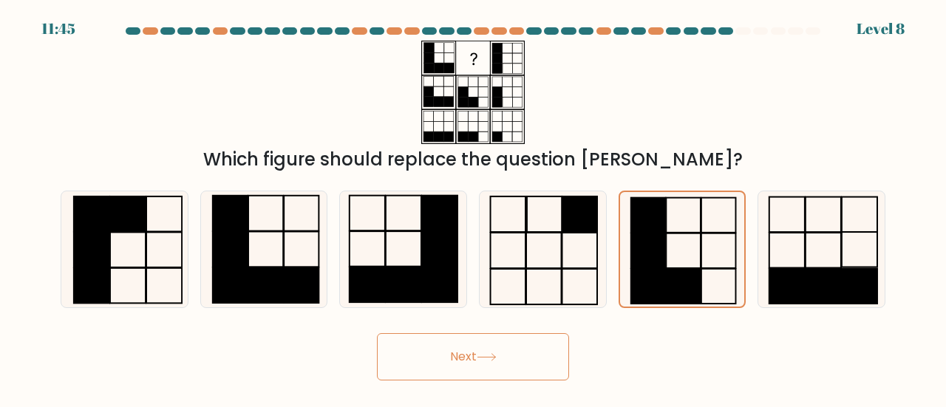
click at [542, 361] on button "Next" at bounding box center [473, 356] width 192 height 47
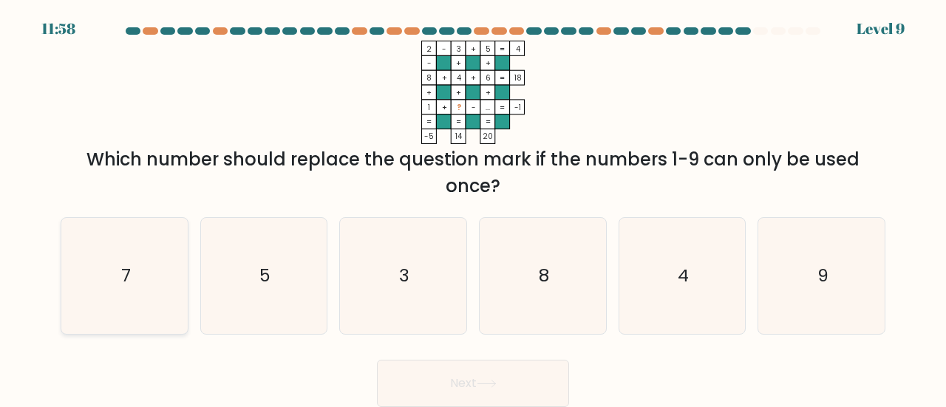
click at [124, 295] on icon "7" at bounding box center [124, 276] width 116 height 116
click at [473, 208] on input "a. 7" at bounding box center [473, 206] width 1 height 4
radio input "true"
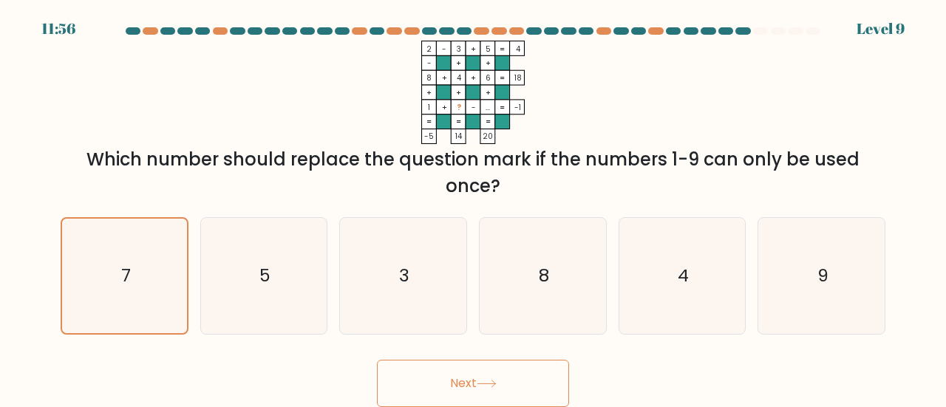
click at [473, 390] on button "Next" at bounding box center [473, 383] width 192 height 47
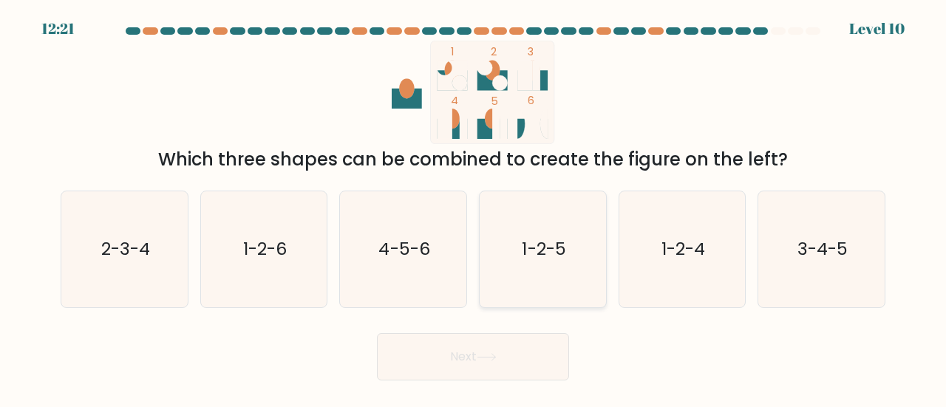
click at [566, 272] on icon "1-2-5" at bounding box center [543, 249] width 116 height 116
click at [474, 208] on input "d. 1-2-5" at bounding box center [473, 206] width 1 height 4
radio input "true"
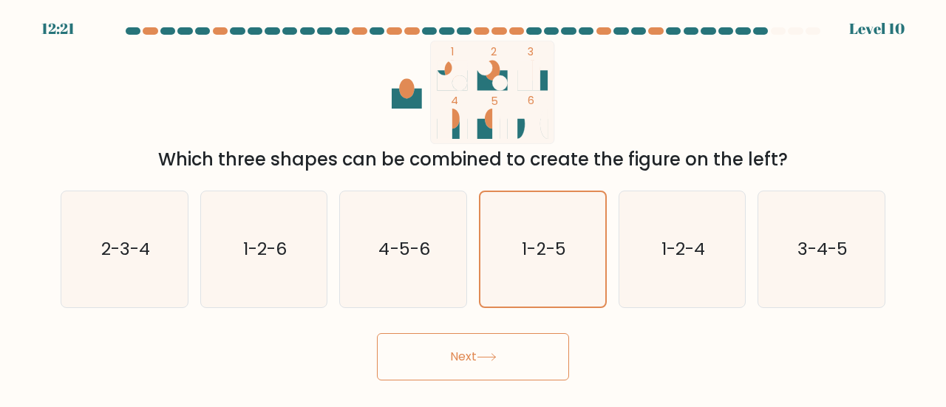
click at [519, 349] on button "Next" at bounding box center [473, 356] width 192 height 47
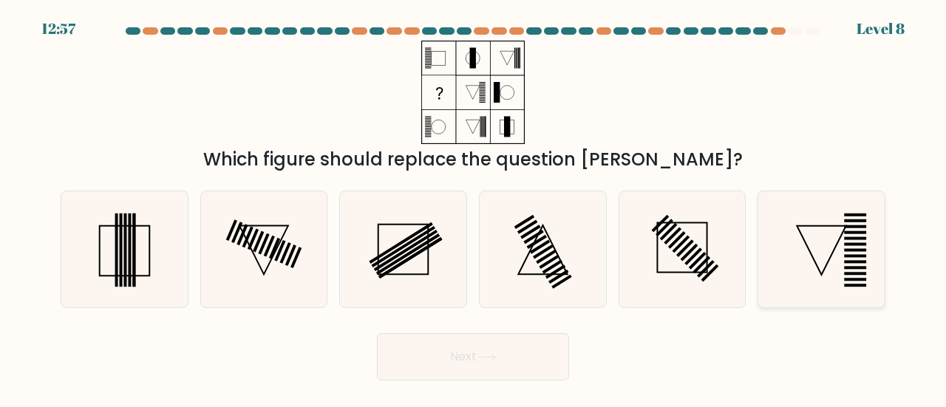
click at [823, 255] on icon at bounding box center [821, 249] width 116 height 116
click at [474, 208] on input "f." at bounding box center [473, 206] width 1 height 4
radio input "true"
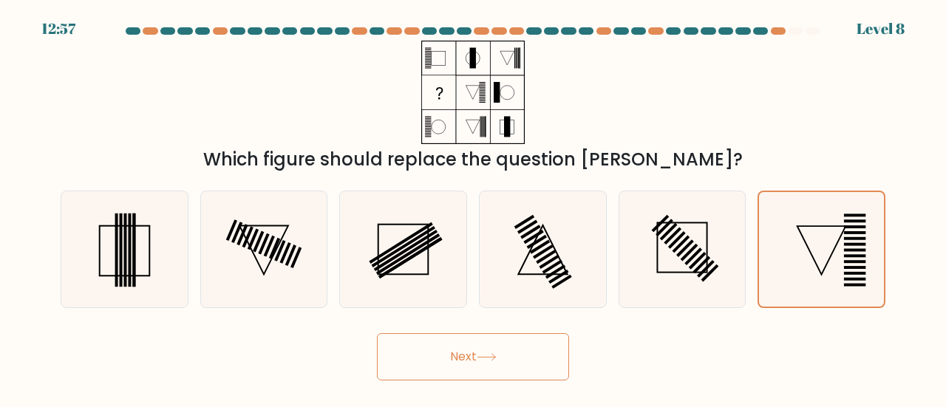
click at [506, 349] on button "Next" at bounding box center [473, 356] width 192 height 47
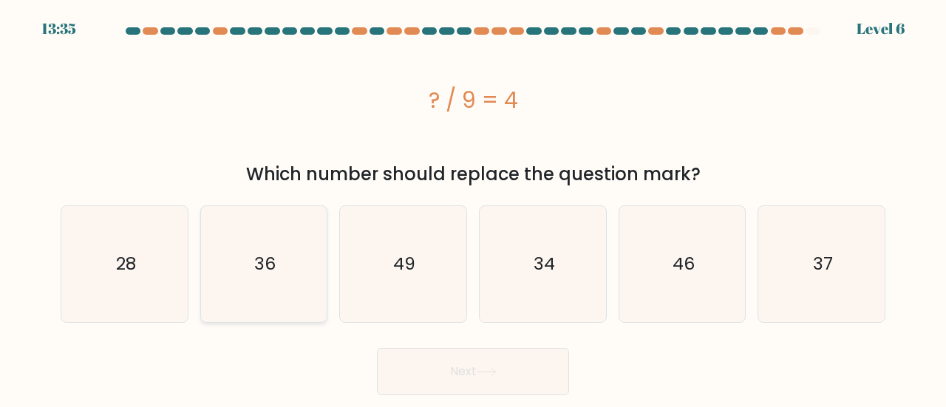
click at [286, 287] on icon "36" at bounding box center [264, 264] width 116 height 116
click at [473, 208] on input "b. 36" at bounding box center [473, 206] width 1 height 4
radio input "true"
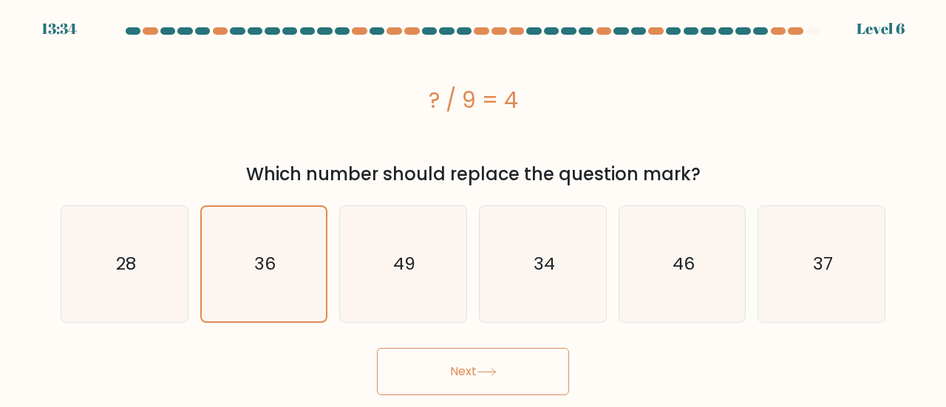
click at [468, 366] on button "Next" at bounding box center [473, 371] width 192 height 47
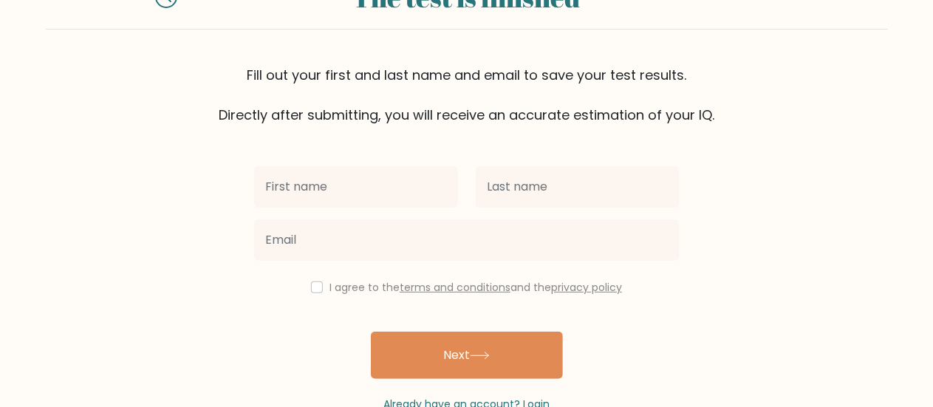
scroll to position [69, 0]
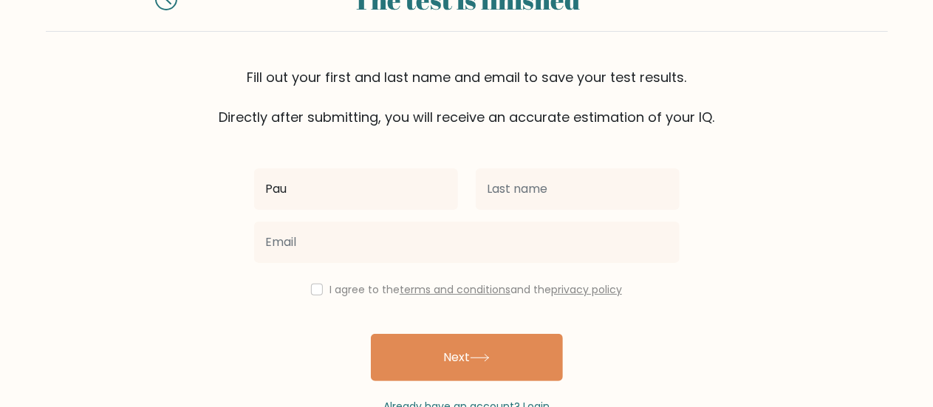
type input "Pau"
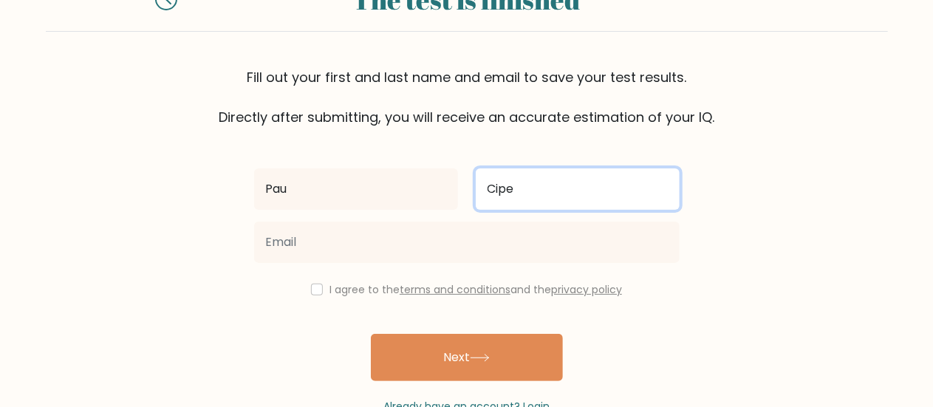
type input "Cipe"
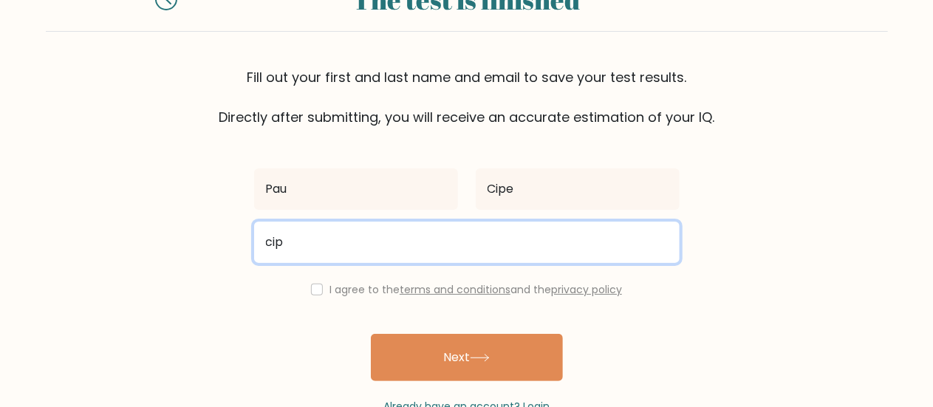
type input "ciprespaula@gmail.com"
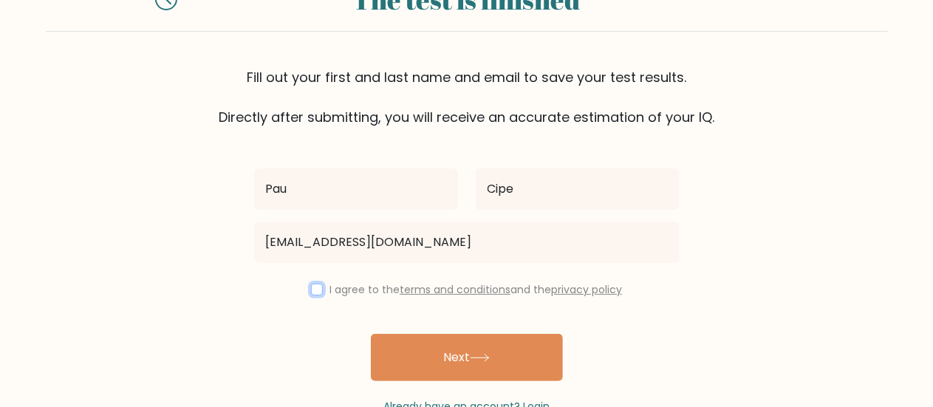
click at [318, 290] on input "checkbox" at bounding box center [317, 290] width 12 height 12
checkbox input "true"
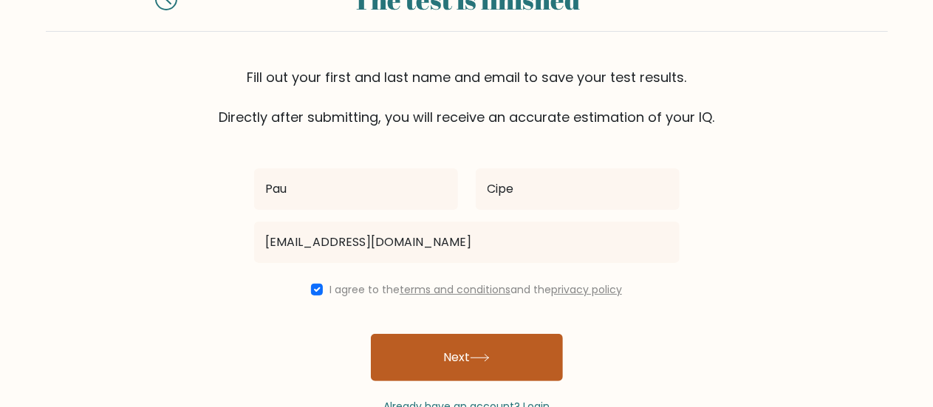
click at [507, 363] on button "Next" at bounding box center [467, 357] width 192 height 47
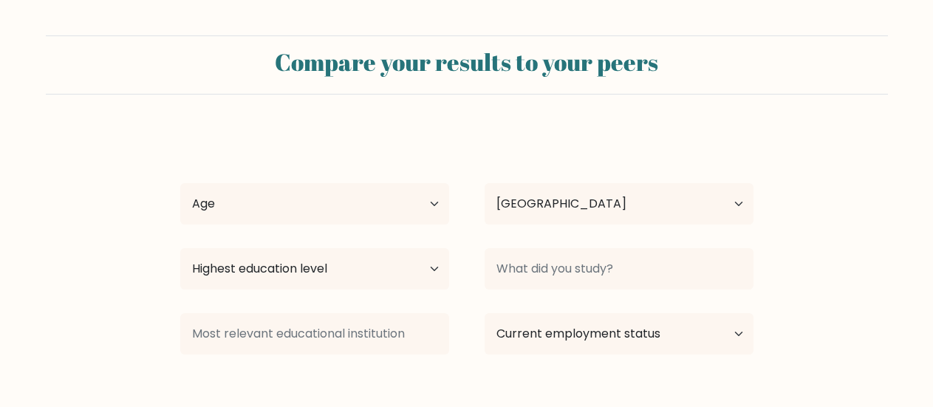
select select "PH"
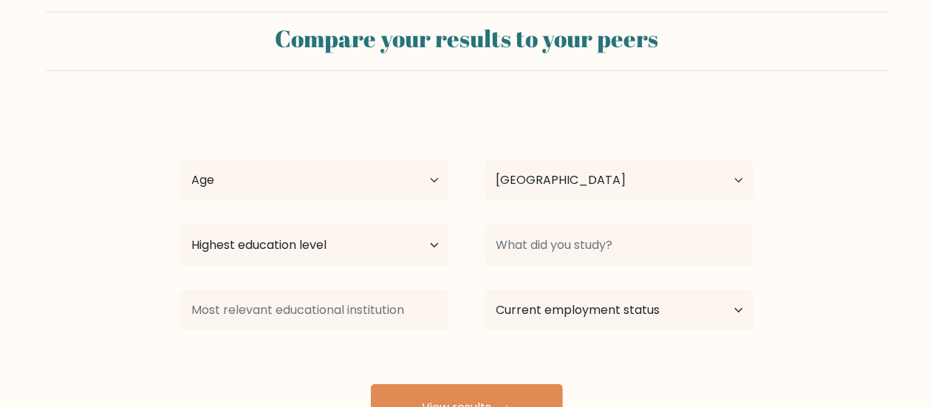
scroll to position [50, 0]
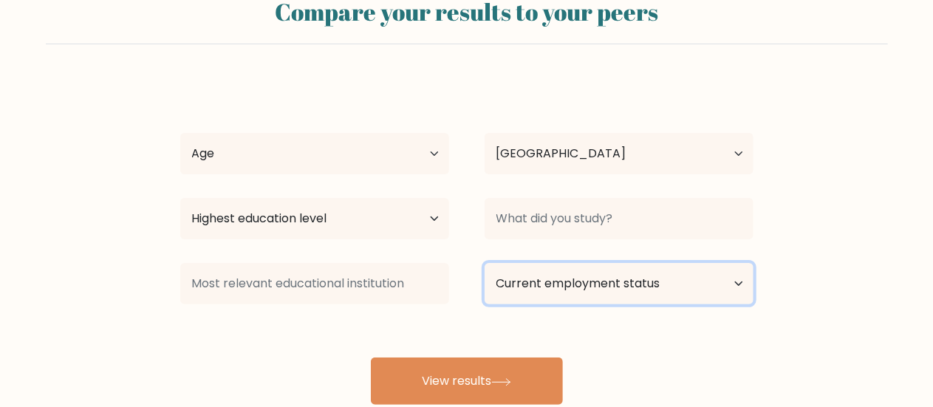
click at [655, 303] on select "Current employment status Employed Student Retired Other / prefer not to answer" at bounding box center [619, 283] width 269 height 41
select select "other"
click at [485, 263] on select "Current employment status Employed Student Retired Other / prefer not to answer" at bounding box center [619, 283] width 269 height 41
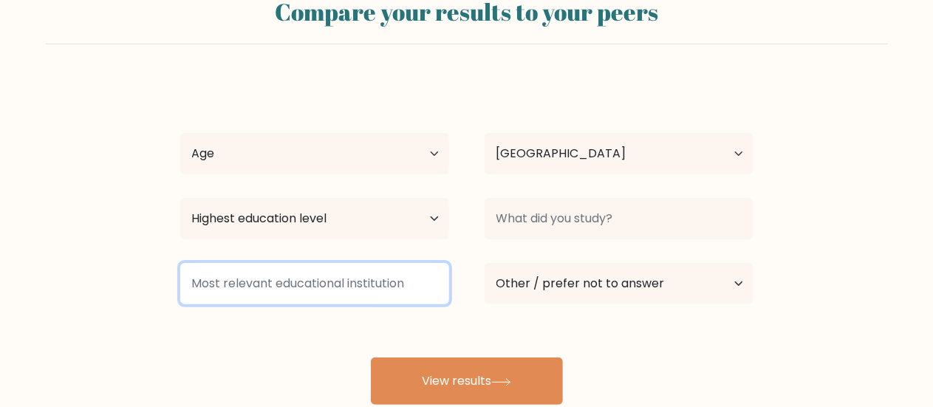
click at [413, 276] on input at bounding box center [314, 283] width 269 height 41
click at [412, 278] on input at bounding box center [314, 283] width 269 height 41
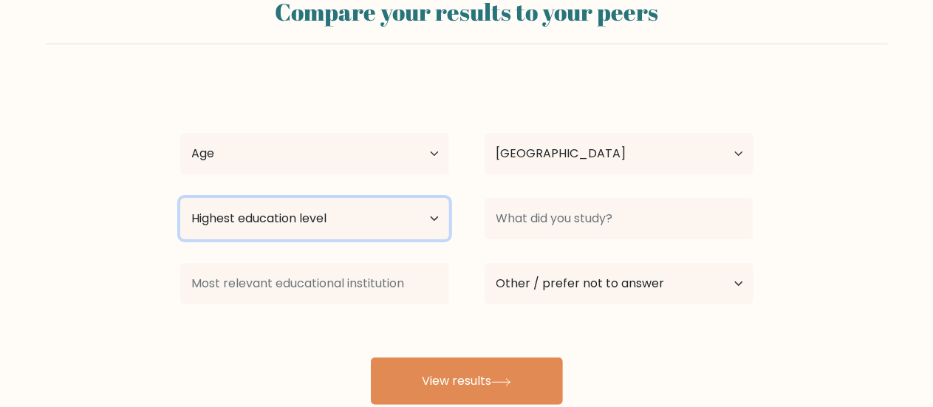
click at [432, 205] on select "Highest education level No schooling Primary Lower Secondary Upper Secondary Oc…" at bounding box center [314, 218] width 269 height 41
select select "bachelors_degree"
click at [180, 198] on select "Highest education level No schooling Primary Lower Secondary Upper Secondary Oc…" at bounding box center [314, 218] width 269 height 41
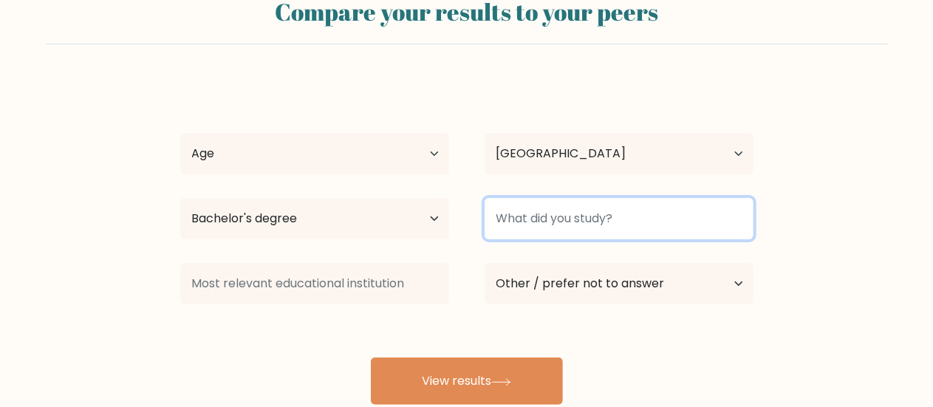
click at [624, 223] on input at bounding box center [619, 218] width 269 height 41
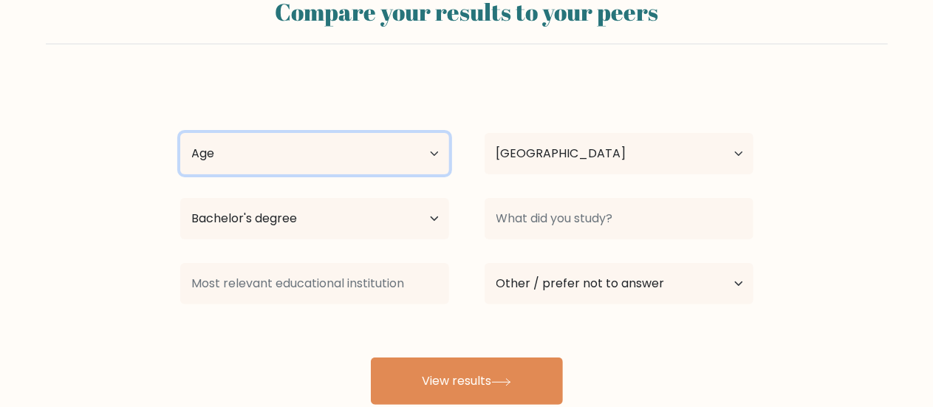
click at [420, 157] on select "Age Under 18 years old 18-24 years old 25-34 years old 35-44 years old 45-54 ye…" at bounding box center [314, 153] width 269 height 41
select select "18_24"
click at [180, 133] on select "Age Under 18 years old 18-24 years old 25-34 years old 35-44 years old 45-54 ye…" at bounding box center [314, 153] width 269 height 41
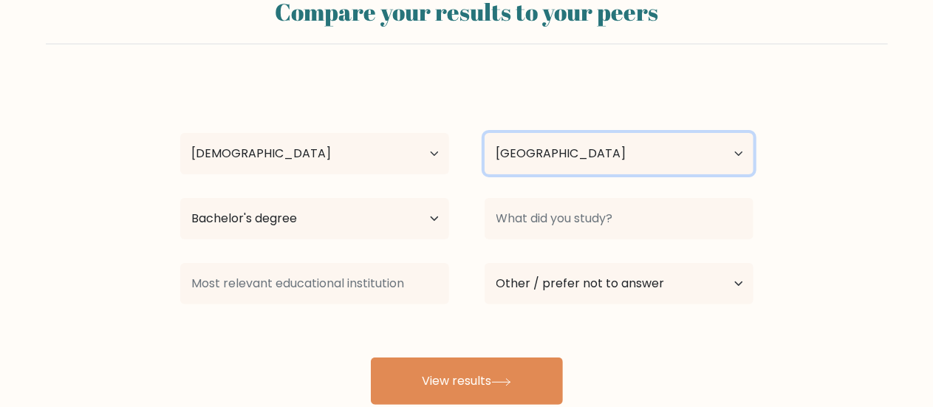
click at [606, 151] on select "Country Afghanistan Albania Algeria American Samoa Andorra Angola Anguilla Anta…" at bounding box center [619, 153] width 269 height 41
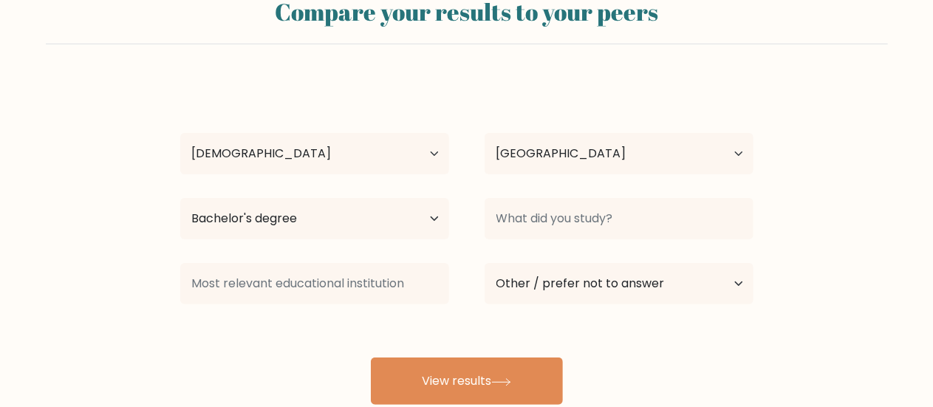
click at [765, 68] on form "Compare your results to your peers Pau Cipe Age Under 18 years old 18-24 years …" at bounding box center [466, 195] width 933 height 420
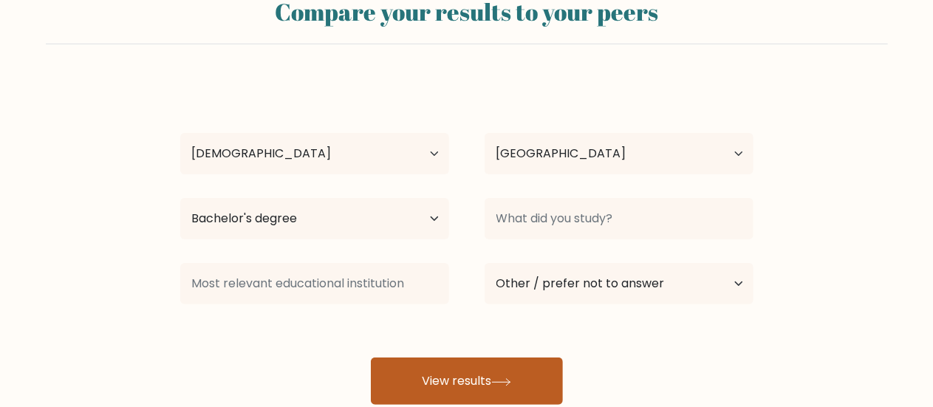
click at [513, 369] on button "View results" at bounding box center [467, 381] width 192 height 47
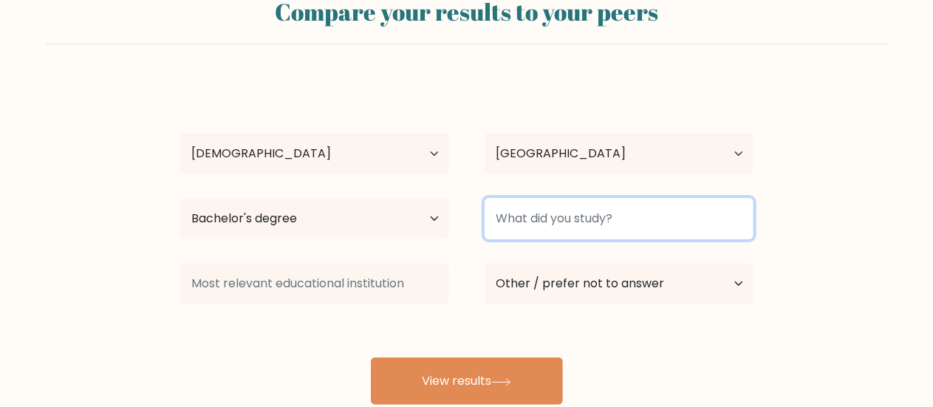
click at [609, 226] on input at bounding box center [619, 218] width 269 height 41
type input "h"
type input "="
click at [371, 358] on button "View results" at bounding box center [467, 381] width 192 height 47
click at [601, 211] on input "Accpunting" at bounding box center [619, 218] width 269 height 41
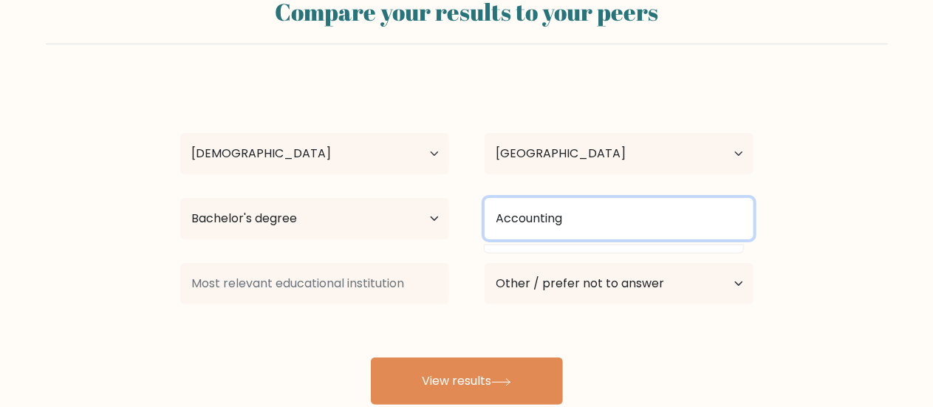
type input "Accounting"
click at [371, 358] on button "View results" at bounding box center [467, 381] width 192 height 47
click at [653, 217] on input "Accounting" at bounding box center [619, 218] width 269 height 41
click at [541, 211] on input "Accounting" at bounding box center [619, 218] width 269 height 41
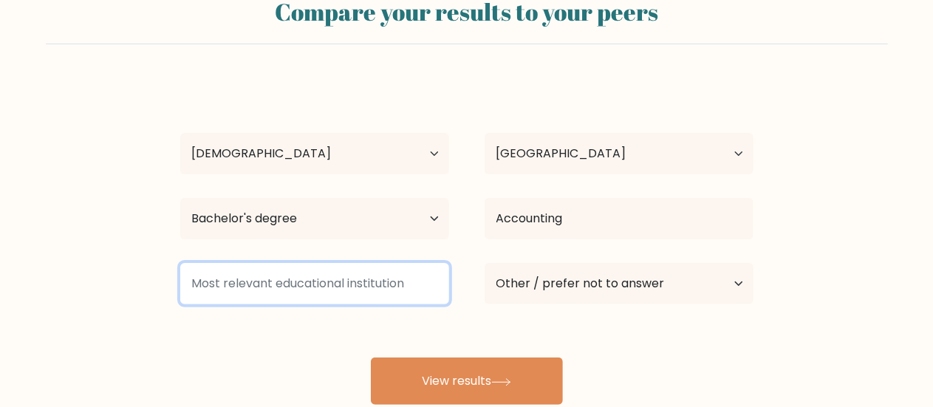
click at [369, 279] on input at bounding box center [314, 283] width 269 height 41
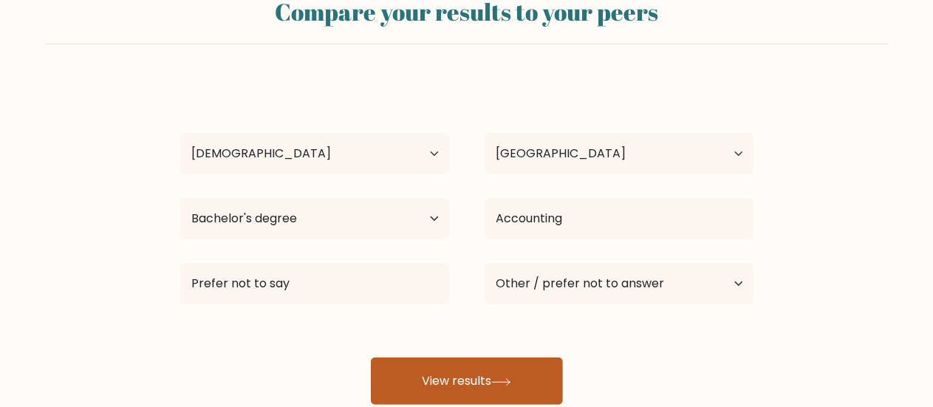
click at [492, 380] on button "View results" at bounding box center [467, 381] width 192 height 47
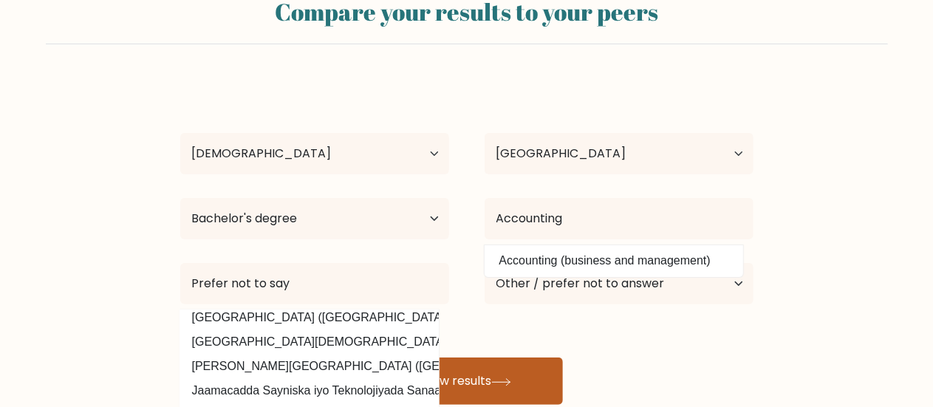
scroll to position [0, 0]
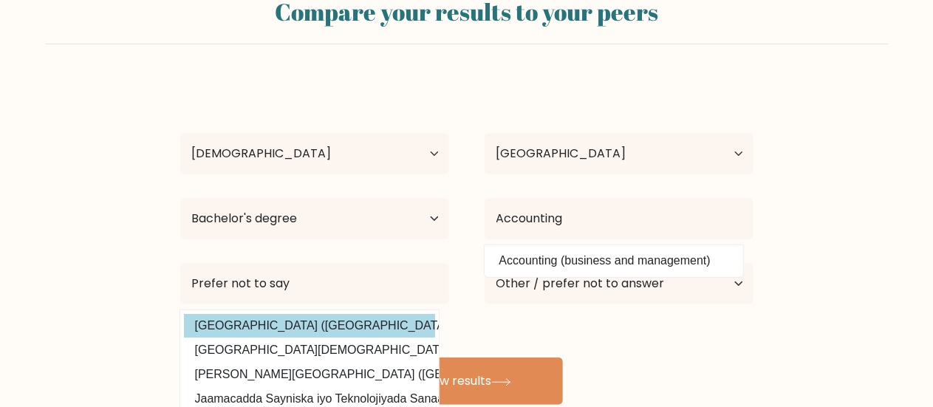
click at [398, 325] on option "Saybrook University (United States)" at bounding box center [309, 326] width 251 height 24
type input "[GEOGRAPHIC_DATA]"
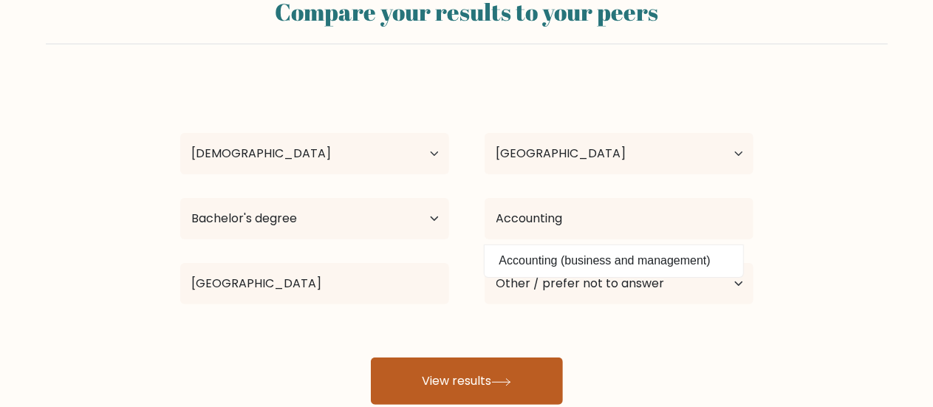
click at [491, 380] on button "View results" at bounding box center [467, 381] width 192 height 47
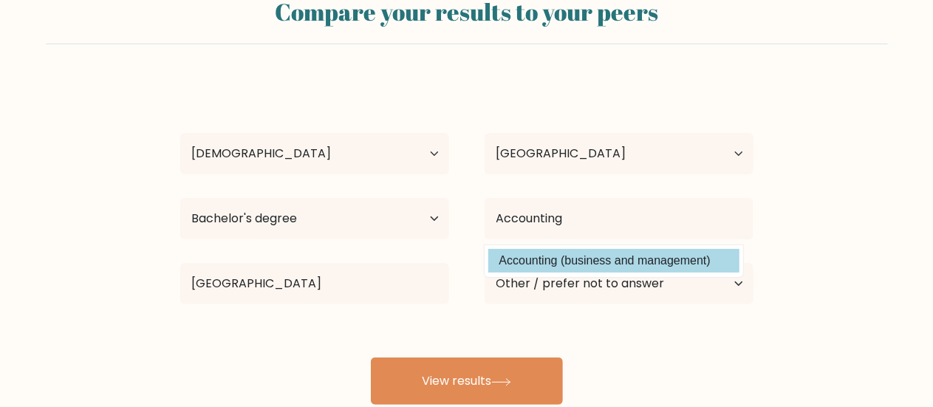
click at [664, 260] on option "Accounting (business and management)" at bounding box center [613, 261] width 251 height 24
type input "Accounting"
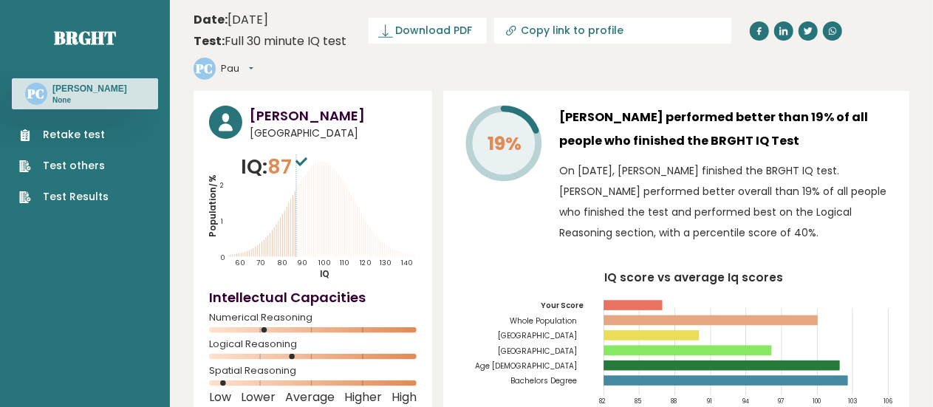
click at [93, 129] on link "Retake test" at bounding box center [63, 135] width 89 height 16
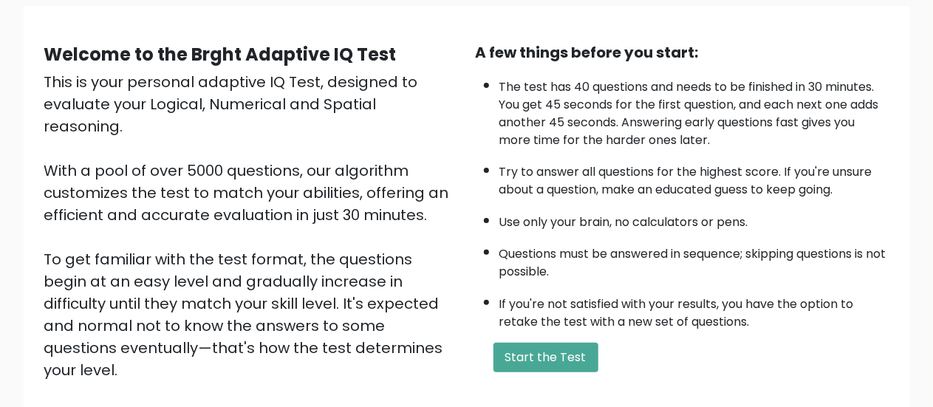
scroll to position [264, 0]
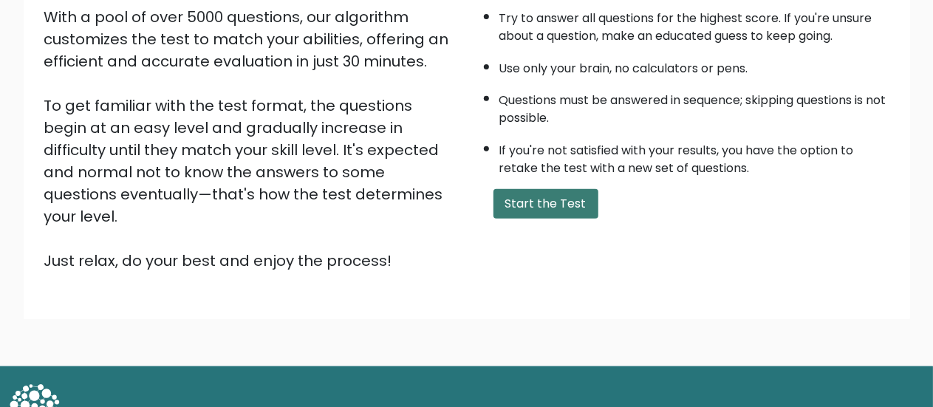
click at [567, 207] on button "Start the Test" at bounding box center [545, 204] width 105 height 30
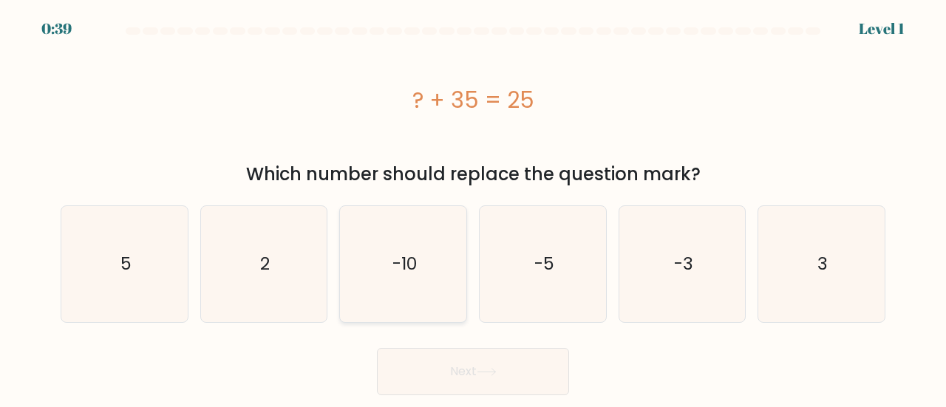
click at [435, 285] on icon "-10" at bounding box center [403, 264] width 116 height 116
click at [473, 208] on input "c. -10" at bounding box center [473, 206] width 1 height 4
radio input "true"
click at [460, 375] on button "Next" at bounding box center [473, 371] width 192 height 47
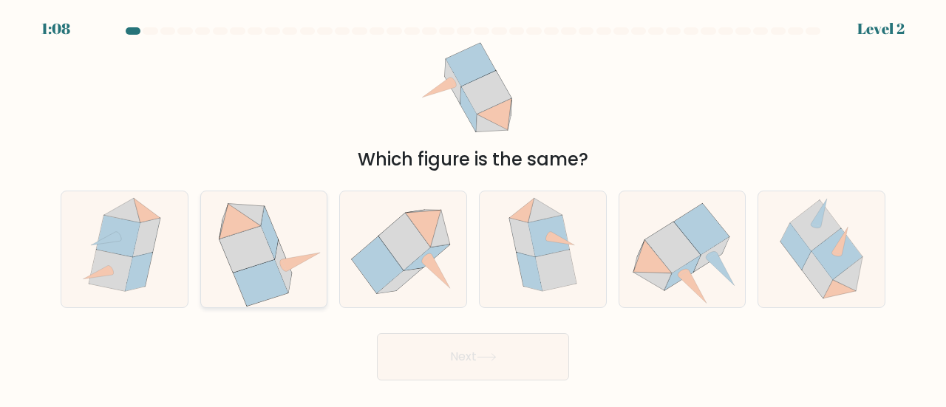
click at [260, 263] on icon at bounding box center [246, 250] width 55 height 47
click at [473, 208] on input "b." at bounding box center [473, 206] width 1 height 4
radio input "true"
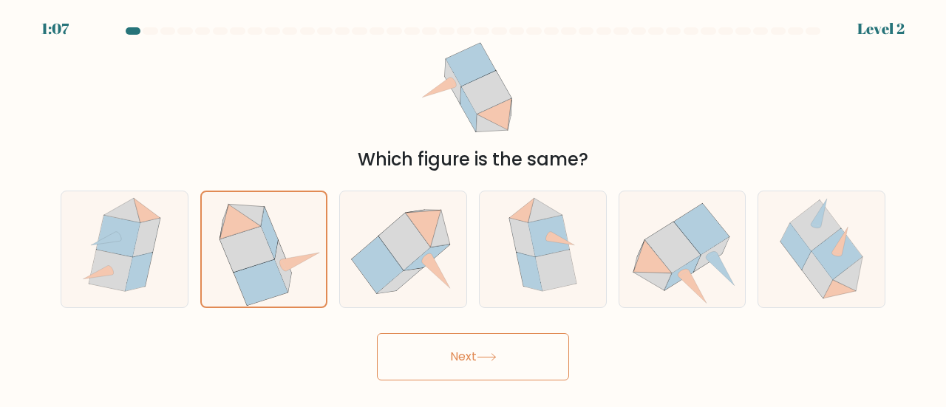
click at [451, 377] on button "Next" at bounding box center [473, 356] width 192 height 47
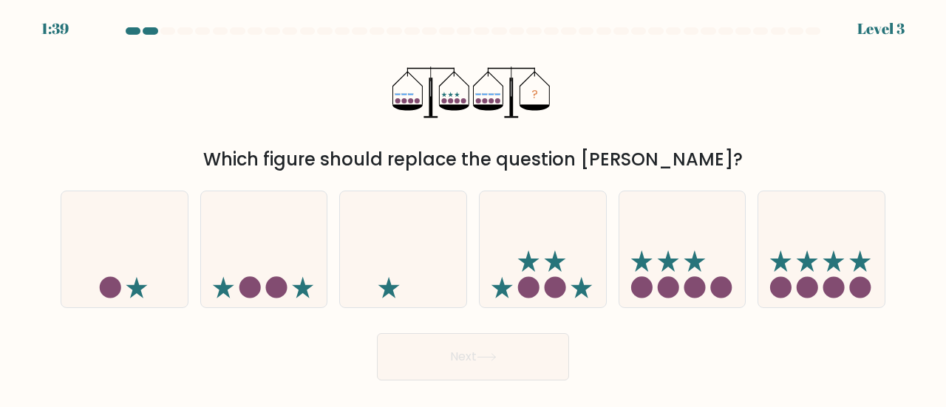
click at [529, 361] on button "Next" at bounding box center [473, 356] width 192 height 47
click at [819, 267] on icon at bounding box center [821, 249] width 126 height 104
click at [474, 208] on input "f." at bounding box center [473, 206] width 1 height 4
radio input "true"
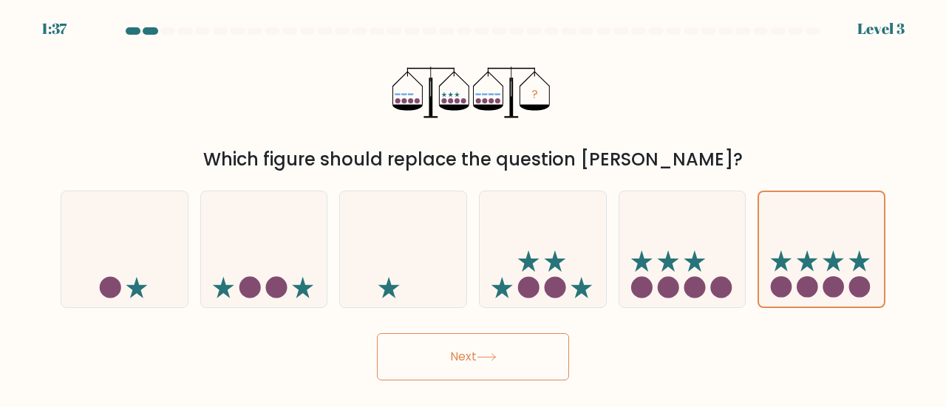
click at [518, 375] on button "Next" at bounding box center [473, 356] width 192 height 47
click at [526, 356] on button "Next" at bounding box center [473, 356] width 192 height 47
click at [536, 363] on button "Next" at bounding box center [473, 356] width 192 height 47
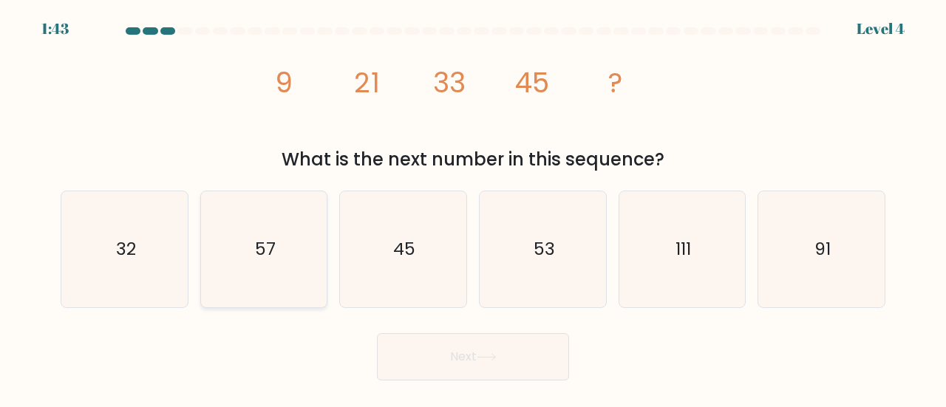
click at [262, 285] on icon "57" at bounding box center [264, 249] width 116 height 116
click at [473, 208] on input "b. 57" at bounding box center [473, 206] width 1 height 4
radio input "true"
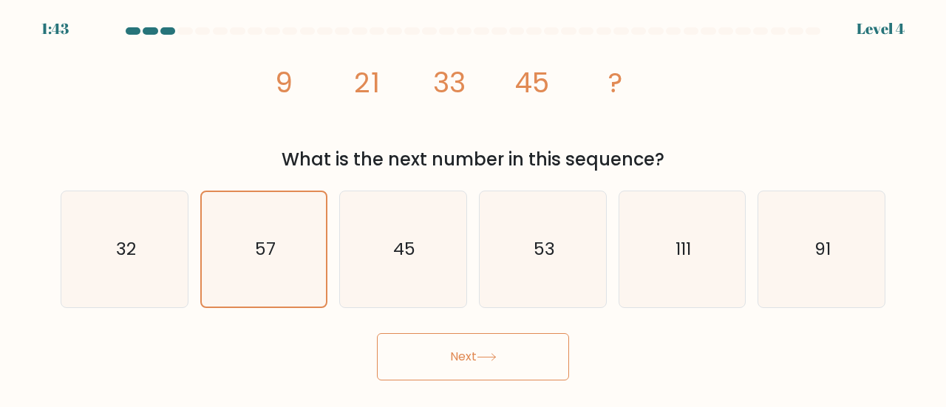
click at [448, 356] on button "Next" at bounding box center [473, 356] width 192 height 47
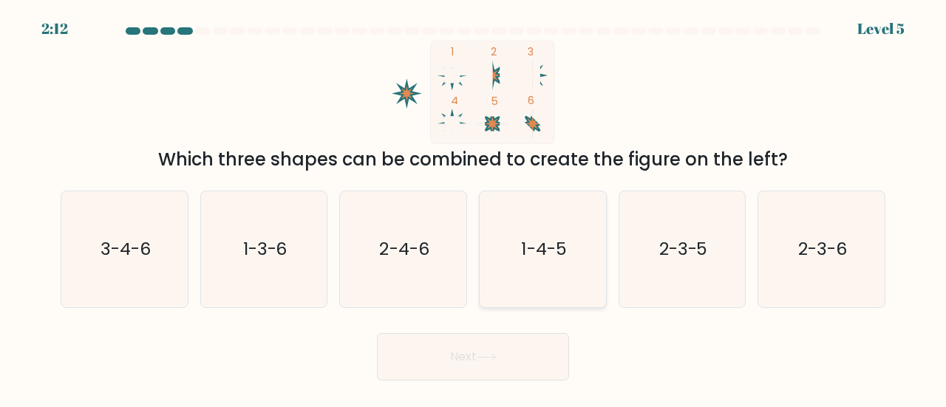
click at [568, 269] on icon "1-4-5" at bounding box center [543, 249] width 116 height 116
click at [474, 208] on input "d. 1-4-5" at bounding box center [473, 206] width 1 height 4
radio input "true"
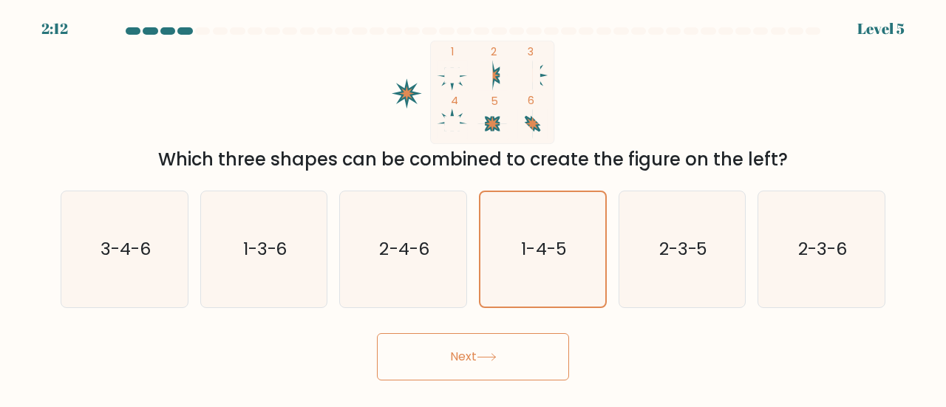
click at [517, 356] on button "Next" at bounding box center [473, 356] width 192 height 47
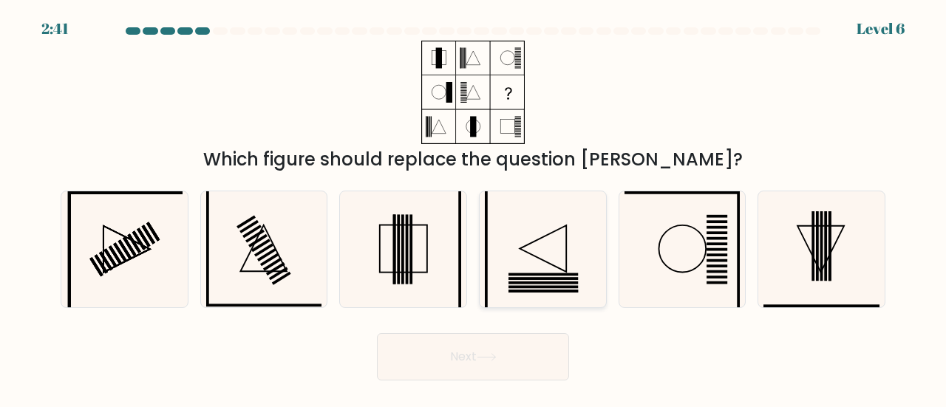
click at [553, 290] on icon at bounding box center [543, 249] width 116 height 116
click at [474, 208] on input "d." at bounding box center [473, 206] width 1 height 4
radio input "true"
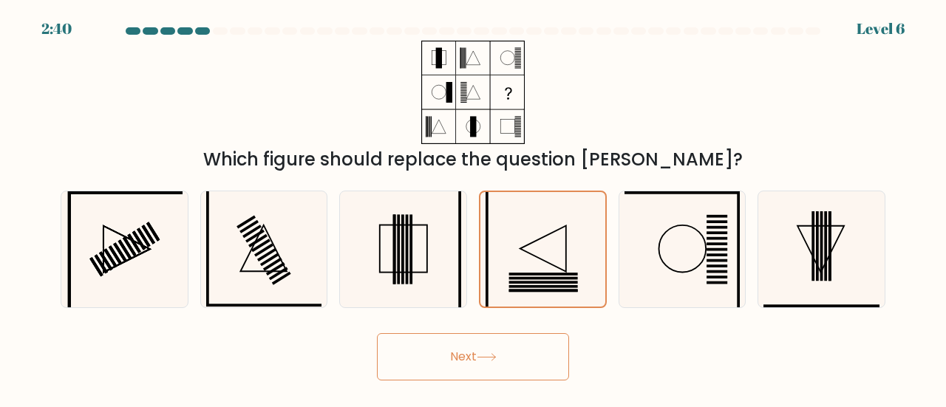
click at [515, 367] on button "Next" at bounding box center [473, 356] width 192 height 47
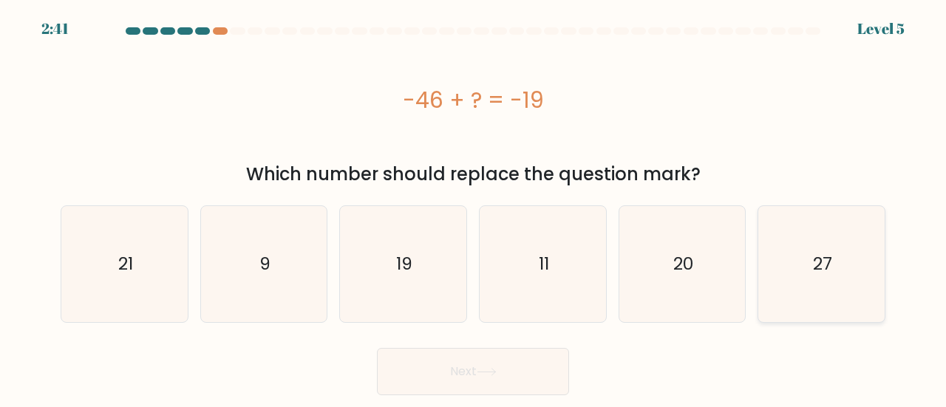
click at [819, 270] on text "27" at bounding box center [822, 264] width 19 height 24
click at [474, 208] on input "f. 27" at bounding box center [473, 206] width 1 height 4
radio input "true"
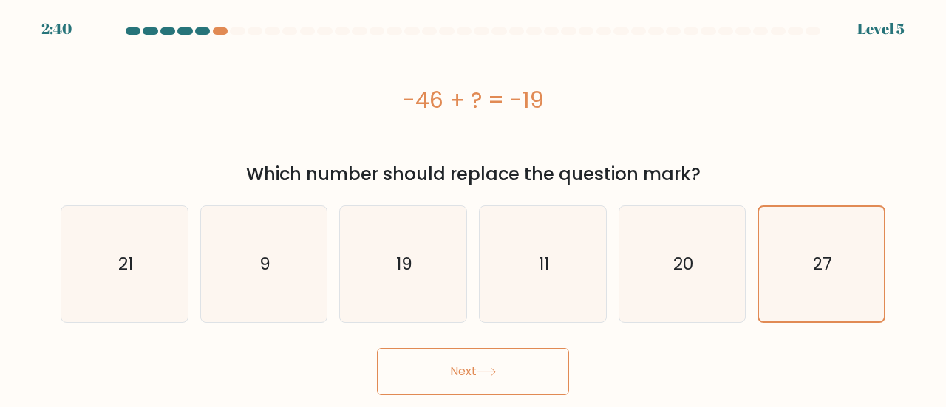
click at [511, 358] on button "Next" at bounding box center [473, 371] width 192 height 47
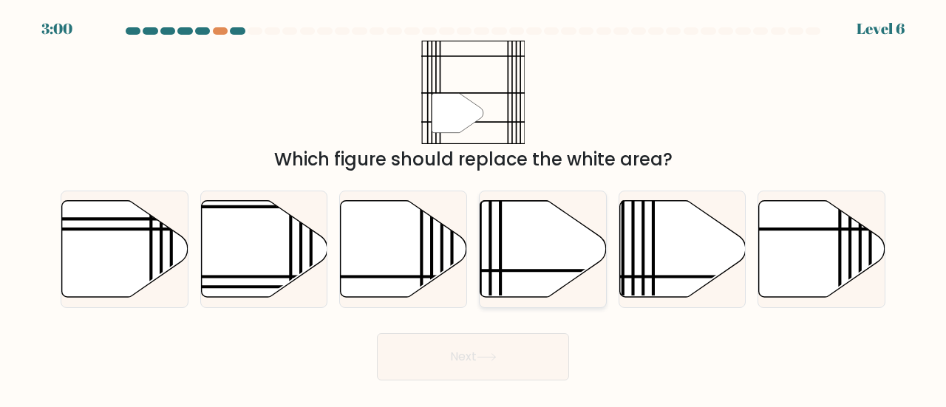
click at [556, 262] on icon at bounding box center [543, 248] width 126 height 97
click at [474, 208] on input "d." at bounding box center [473, 206] width 1 height 4
radio input "true"
click at [534, 362] on button "Next" at bounding box center [473, 356] width 192 height 47
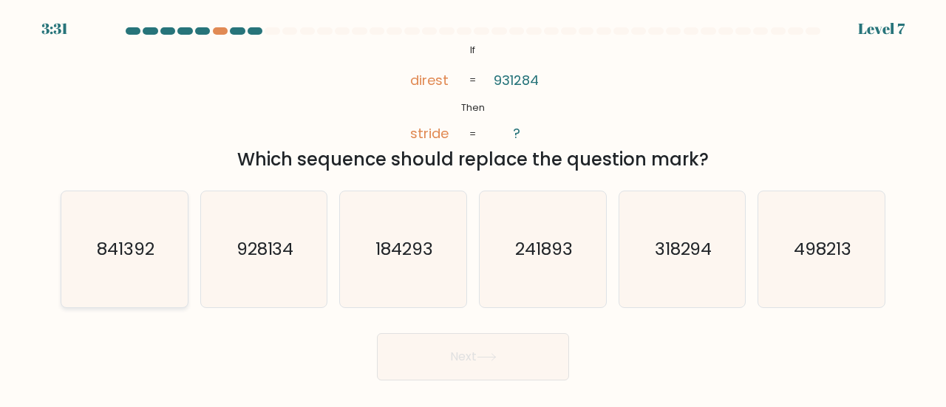
click at [153, 264] on icon "841392" at bounding box center [124, 249] width 116 height 116
click at [473, 208] on input "a. 841392" at bounding box center [473, 206] width 1 height 4
radio input "true"
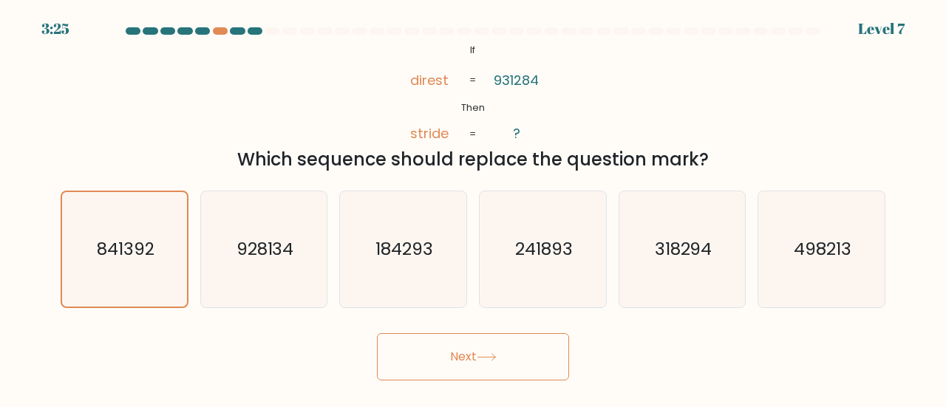
click at [492, 361] on icon at bounding box center [486, 357] width 20 height 8
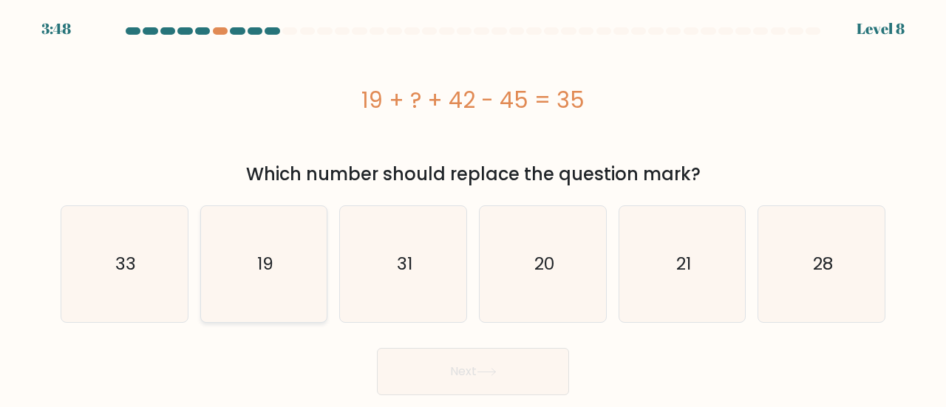
click at [269, 290] on icon "19" at bounding box center [264, 264] width 116 height 116
click at [473, 208] on input "b. 19" at bounding box center [473, 206] width 1 height 4
radio input "true"
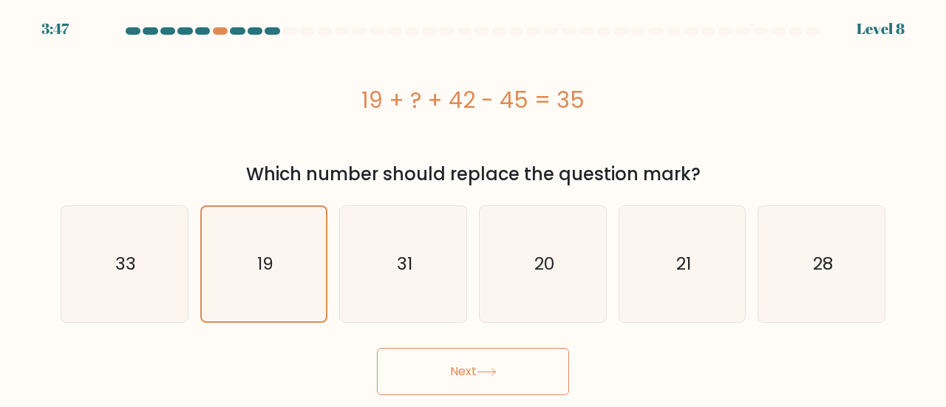
click at [433, 376] on button "Next" at bounding box center [473, 371] width 192 height 47
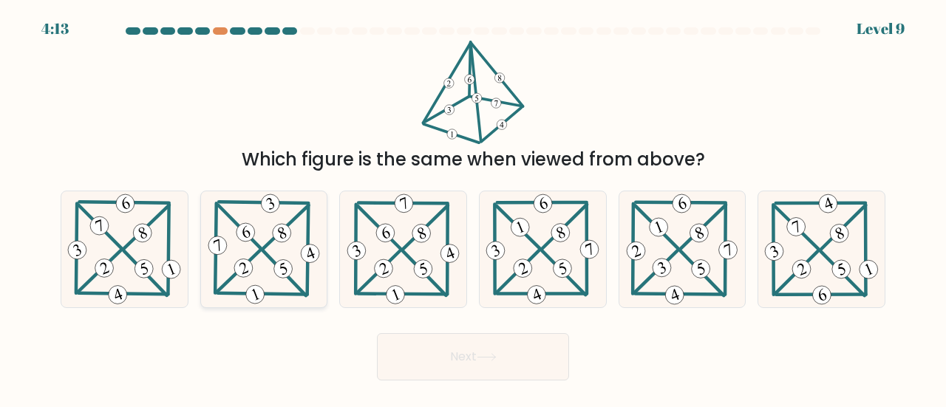
click at [295, 256] on icon at bounding box center [263, 249] width 117 height 116
click at [473, 208] on input "b." at bounding box center [473, 206] width 1 height 4
radio input "true"
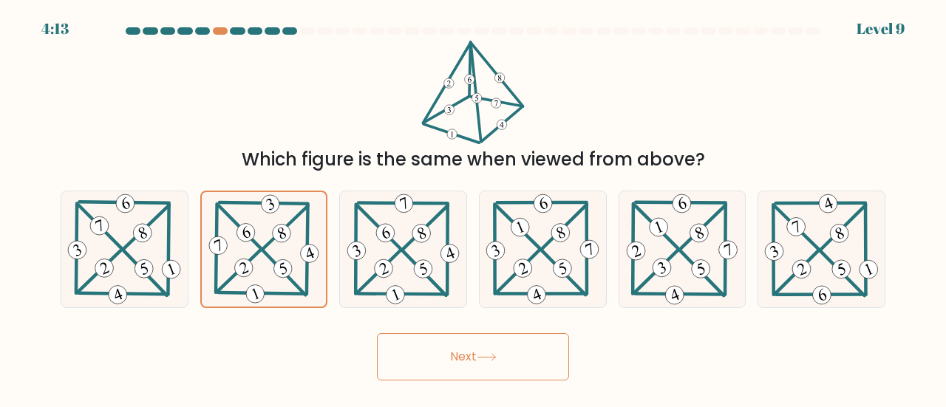
click at [480, 354] on icon at bounding box center [486, 357] width 20 height 8
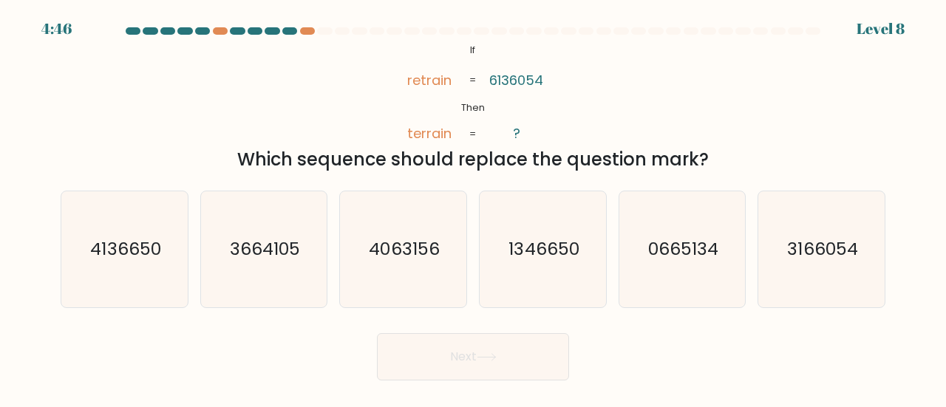
click at [502, 369] on button "Next" at bounding box center [473, 356] width 192 height 47
click at [810, 267] on icon "3166054" at bounding box center [821, 249] width 116 height 116
click at [474, 208] on input "f. 3166054" at bounding box center [473, 206] width 1 height 4
radio input "true"
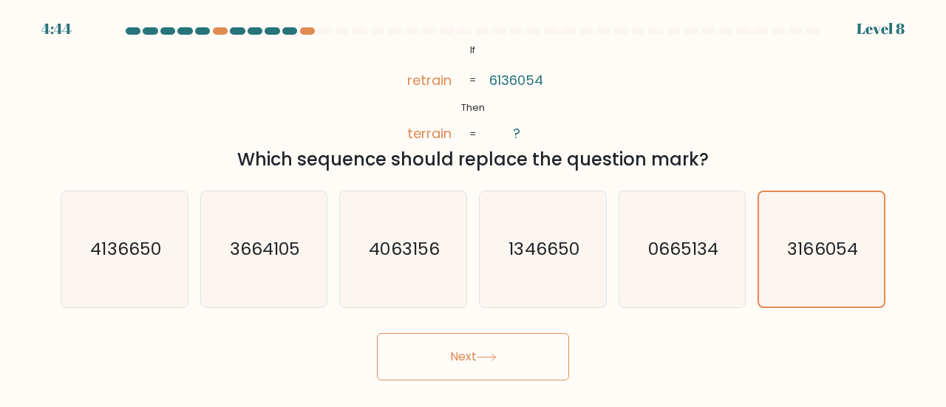
click at [508, 352] on button "Next" at bounding box center [473, 356] width 192 height 47
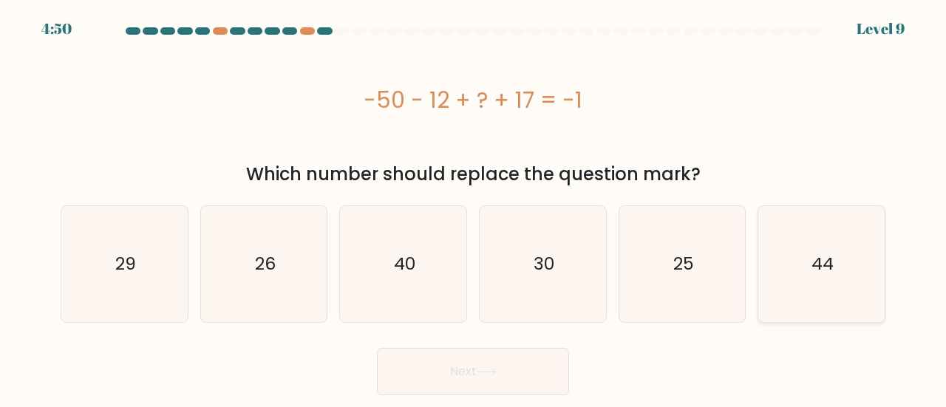
click at [833, 270] on icon "44" at bounding box center [821, 264] width 116 height 116
click at [474, 208] on input "f. 44" at bounding box center [473, 206] width 1 height 4
radio input "true"
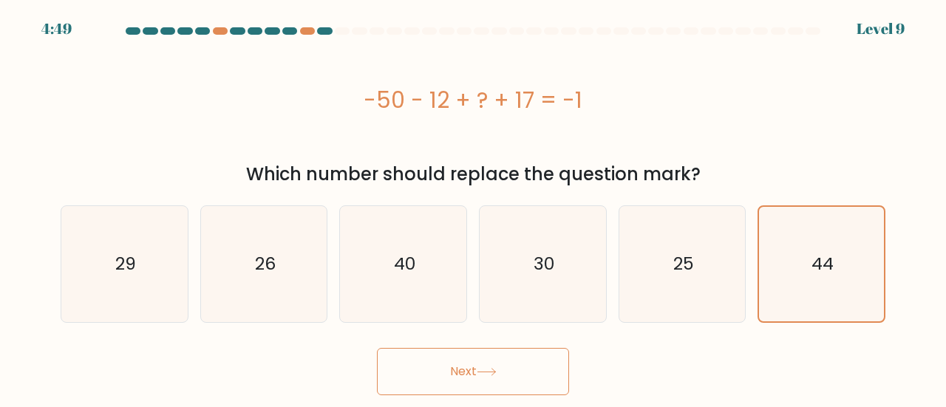
click at [538, 385] on button "Next" at bounding box center [473, 371] width 192 height 47
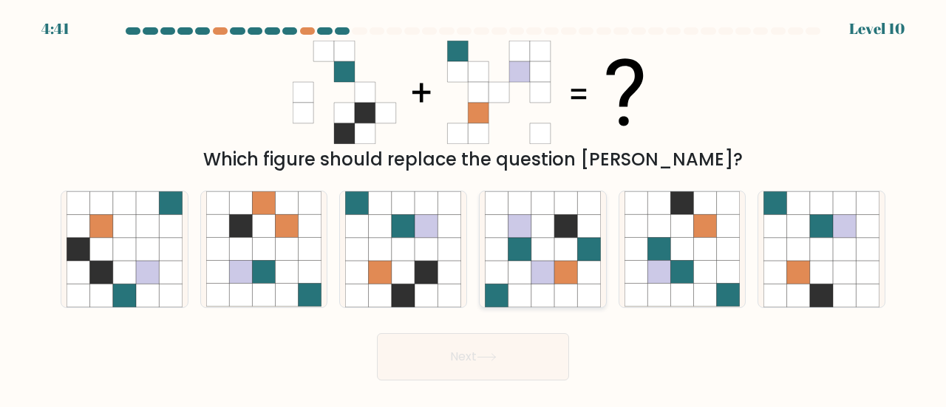
click at [555, 284] on icon at bounding box center [565, 295] width 23 height 23
click at [474, 208] on input "d." at bounding box center [473, 206] width 1 height 4
radio input "true"
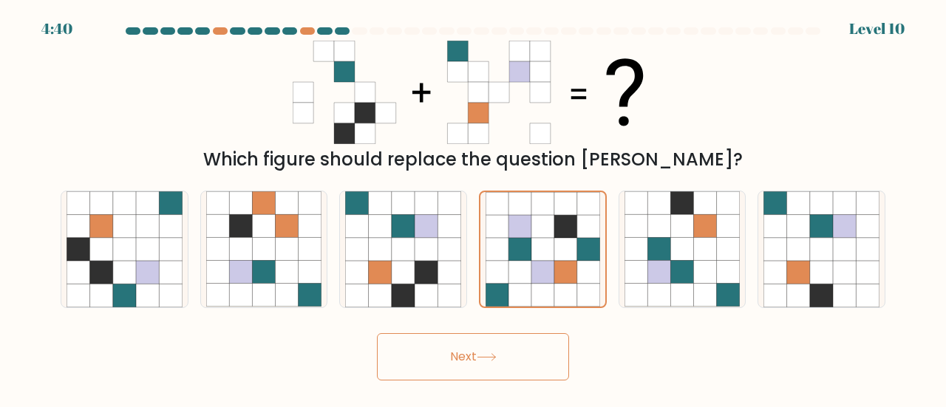
click at [505, 365] on button "Next" at bounding box center [473, 356] width 192 height 47
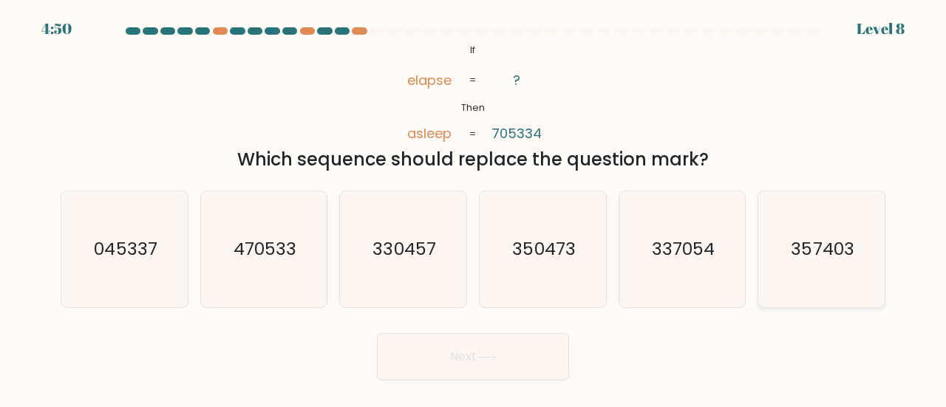
click at [813, 269] on icon "357403" at bounding box center [821, 249] width 116 height 116
click at [474, 208] on input "f. 357403" at bounding box center [473, 206] width 1 height 4
radio input "true"
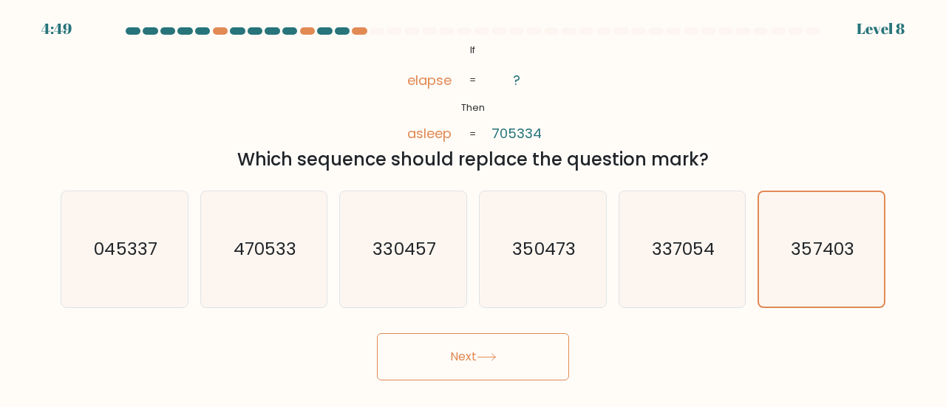
click at [542, 358] on button "Next" at bounding box center [473, 356] width 192 height 47
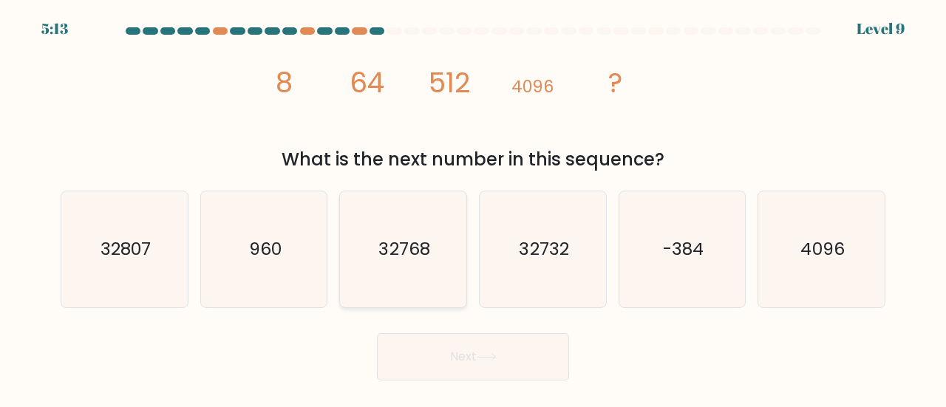
click at [431, 247] on icon "32768" at bounding box center [403, 249] width 116 height 116
click at [473, 208] on input "c. 32768" at bounding box center [473, 206] width 1 height 4
radio input "true"
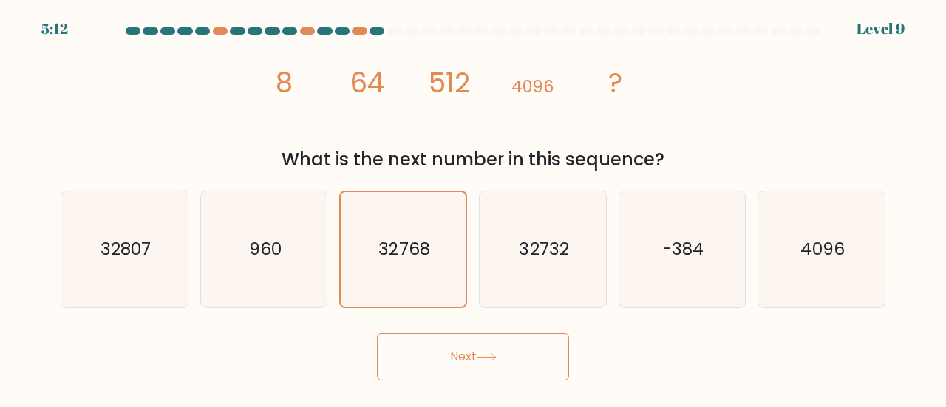
click at [445, 362] on button "Next" at bounding box center [473, 356] width 192 height 47
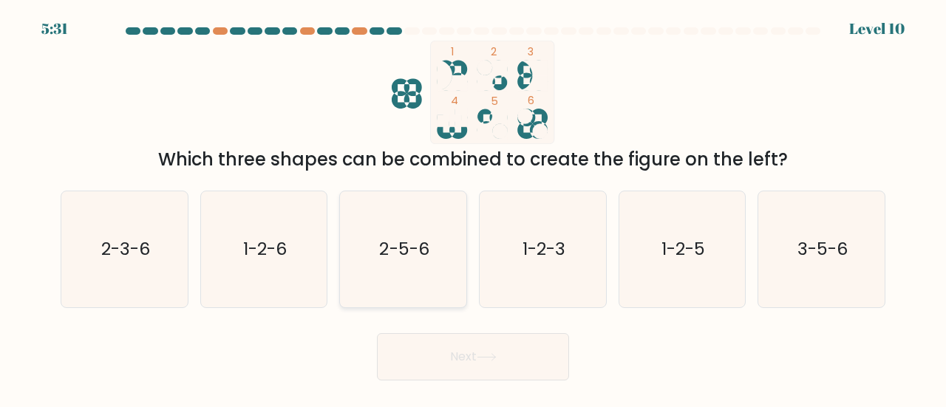
click at [423, 268] on icon "2-5-6" at bounding box center [403, 249] width 116 height 116
click at [473, 208] on input "c. 2-5-6" at bounding box center [473, 206] width 1 height 4
radio input "true"
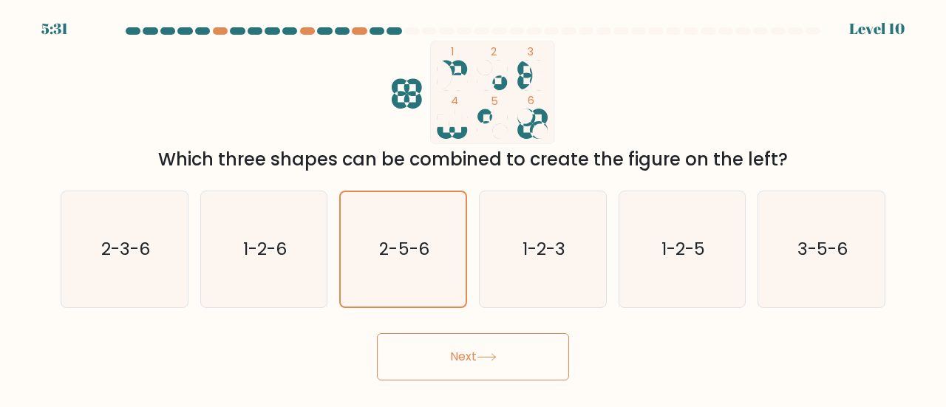
click at [466, 361] on button "Next" at bounding box center [473, 356] width 192 height 47
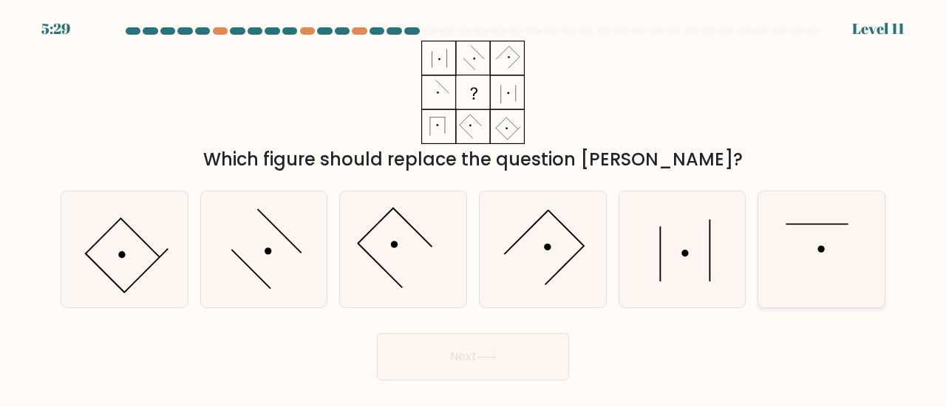
click at [816, 260] on icon at bounding box center [821, 249] width 116 height 116
click at [474, 208] on input "f." at bounding box center [473, 206] width 1 height 4
radio input "true"
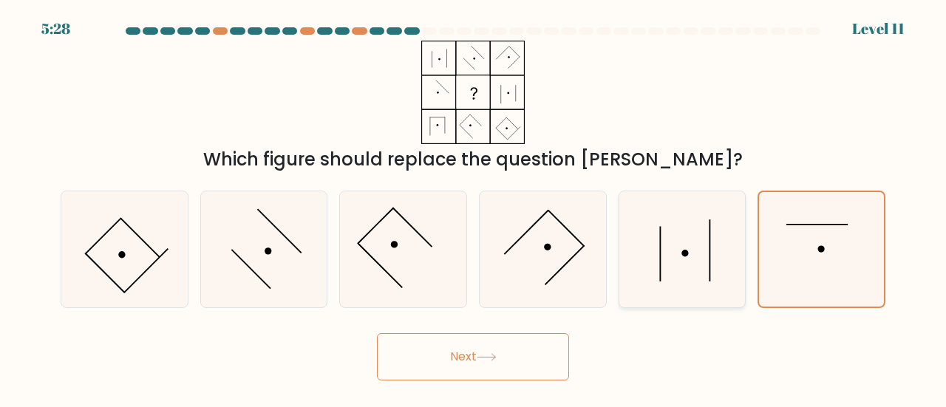
click at [688, 260] on icon at bounding box center [682, 249] width 116 height 116
click at [474, 208] on input "e." at bounding box center [473, 206] width 1 height 4
radio input "true"
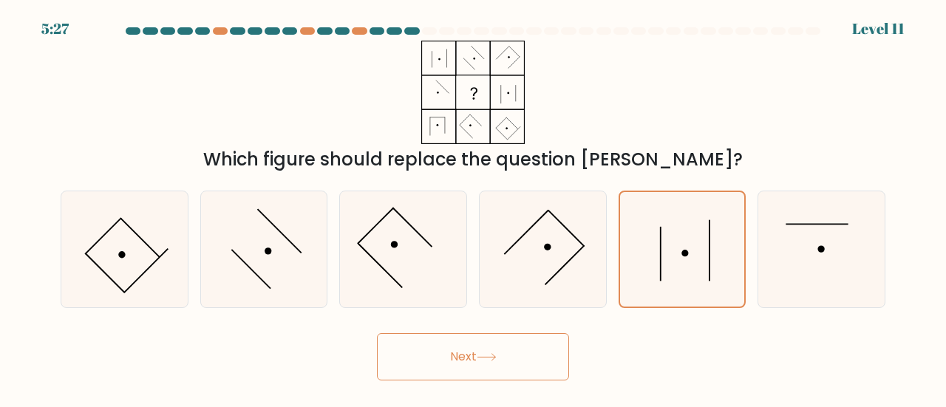
click at [550, 368] on button "Next" at bounding box center [473, 356] width 192 height 47
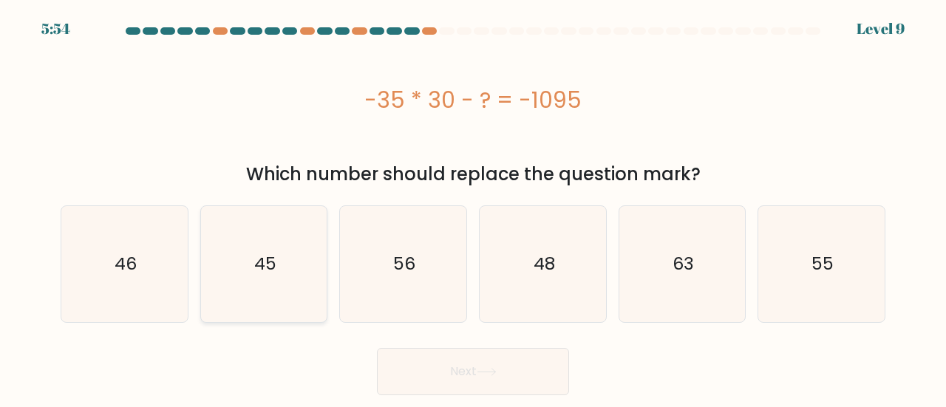
click at [290, 268] on icon "45" at bounding box center [264, 264] width 116 height 116
click at [473, 208] on input "b. 45" at bounding box center [473, 206] width 1 height 4
radio input "true"
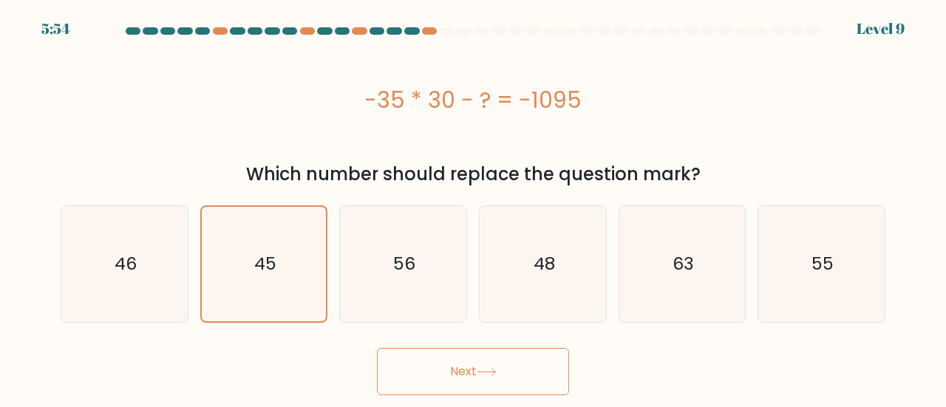
click at [446, 371] on button "Next" at bounding box center [473, 371] width 192 height 47
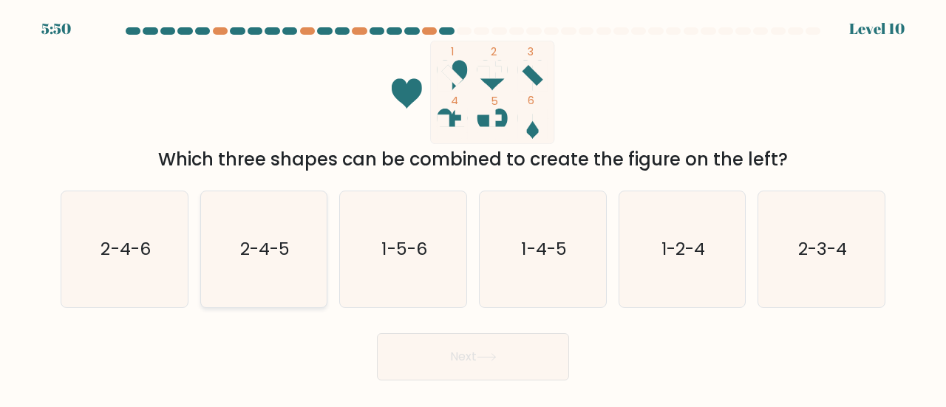
click at [289, 253] on text "2-4-5" at bounding box center [264, 248] width 49 height 24
click at [473, 208] on input "b. 2-4-5" at bounding box center [473, 206] width 1 height 4
radio input "true"
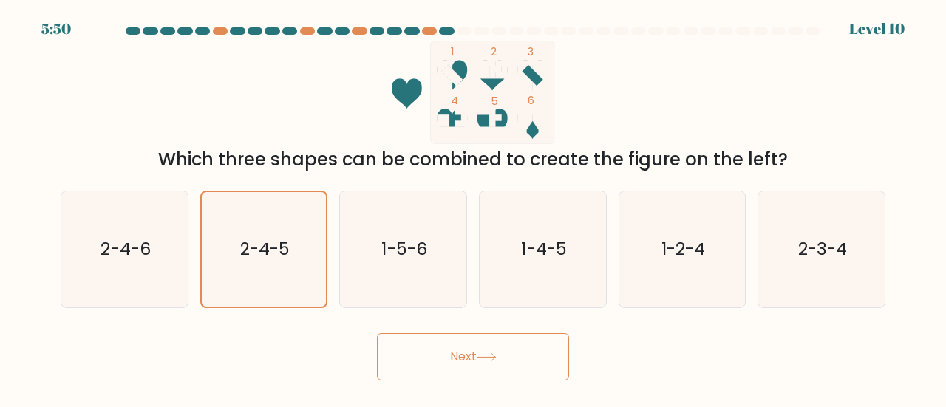
click at [479, 361] on button "Next" at bounding box center [473, 356] width 192 height 47
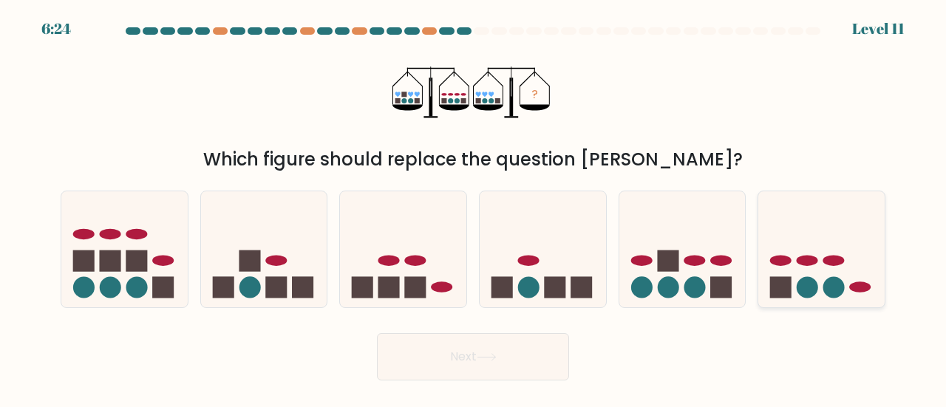
click at [827, 288] on circle at bounding box center [833, 287] width 21 height 21
click at [474, 208] on input "f." at bounding box center [473, 206] width 1 height 4
radio input "true"
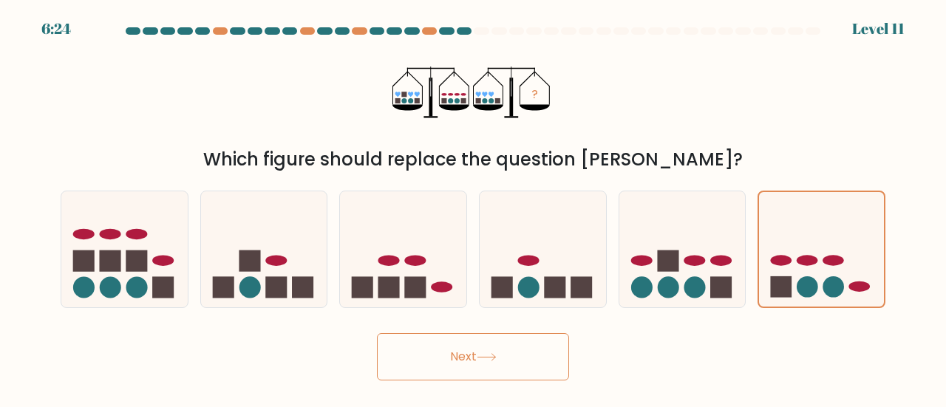
click at [566, 365] on button "Next" at bounding box center [473, 356] width 192 height 47
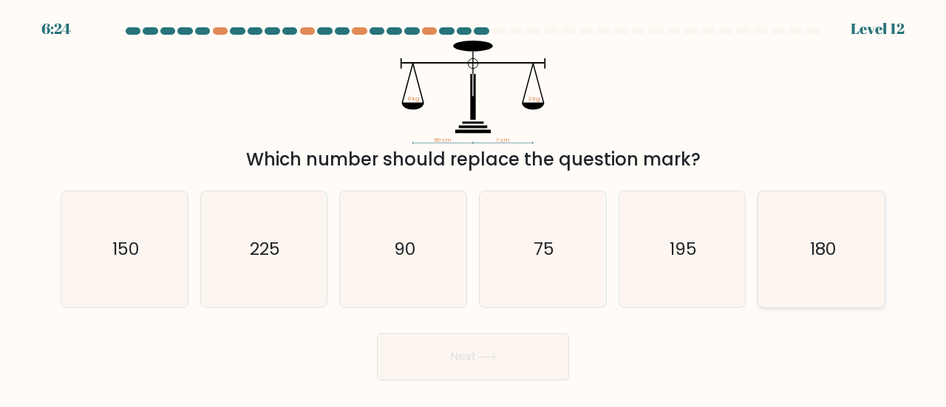
click at [818, 278] on icon "180" at bounding box center [821, 249] width 116 height 116
click at [474, 208] on input "f. 180" at bounding box center [473, 206] width 1 height 4
radio input "true"
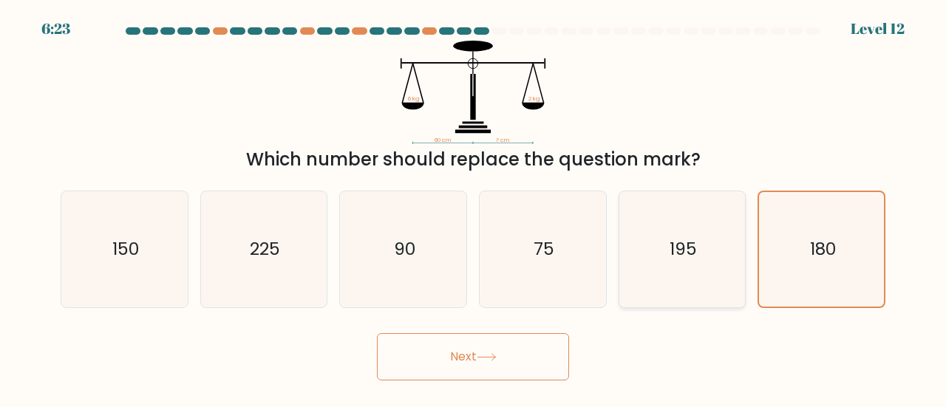
click at [663, 276] on icon "195" at bounding box center [682, 249] width 116 height 116
click at [474, 208] on input "e. 195" at bounding box center [473, 206] width 1 height 4
radio input "true"
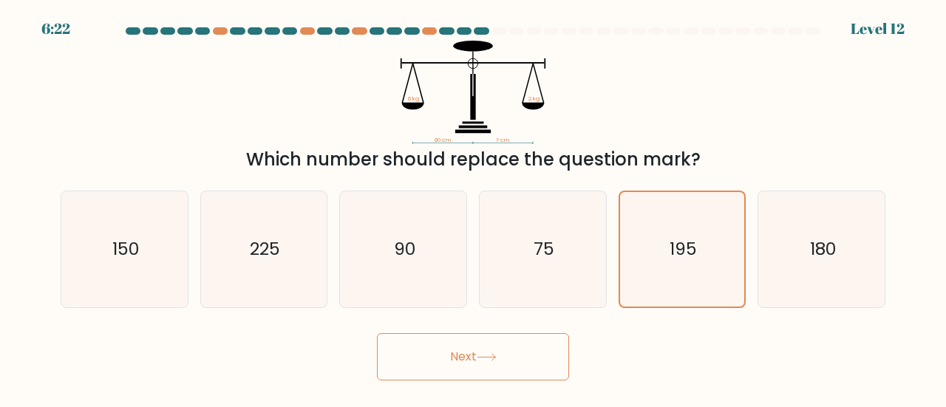
click at [535, 363] on button "Next" at bounding box center [473, 356] width 192 height 47
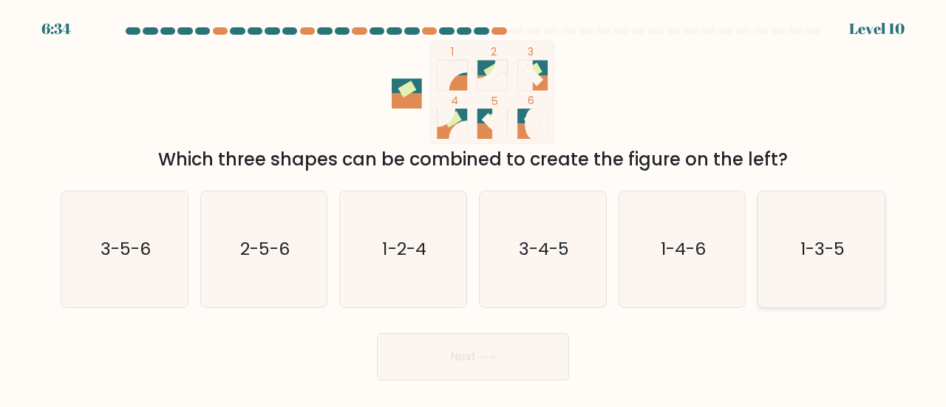
click at [819, 242] on text "1-3-5" at bounding box center [822, 248] width 44 height 24
click at [474, 208] on input "f. 1-3-5" at bounding box center [473, 206] width 1 height 4
radio input "true"
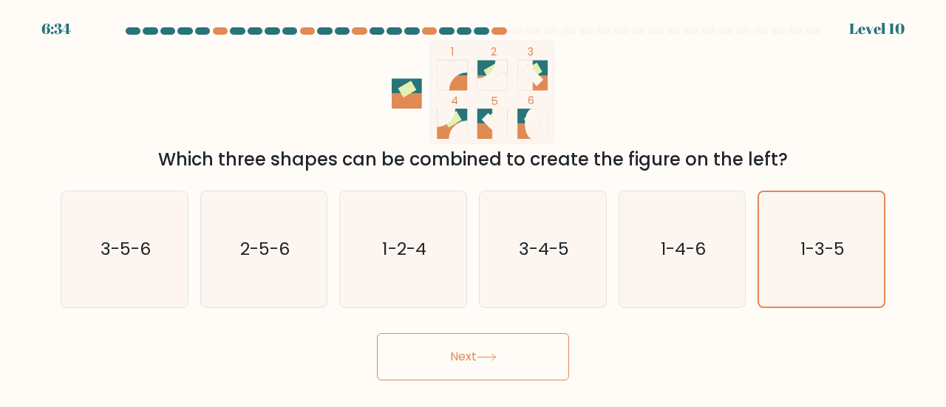
click at [549, 366] on button "Next" at bounding box center [473, 356] width 192 height 47
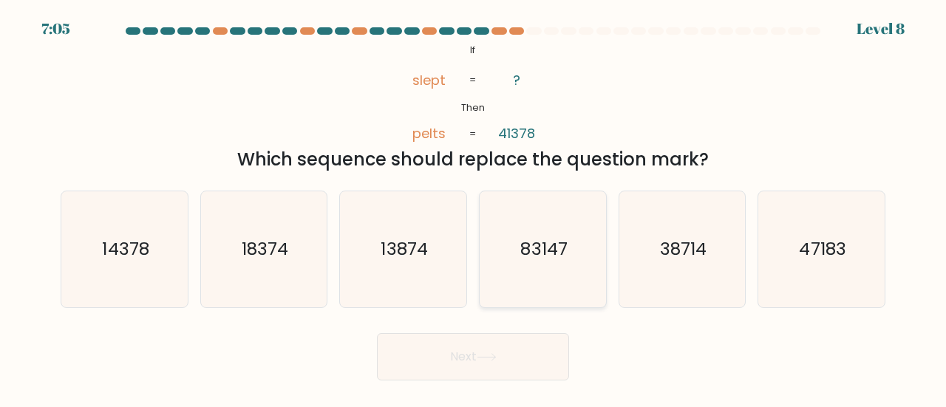
click at [557, 266] on icon "83147" at bounding box center [543, 249] width 116 height 116
click at [474, 208] on input "d. 83147" at bounding box center [473, 206] width 1 height 4
radio input "true"
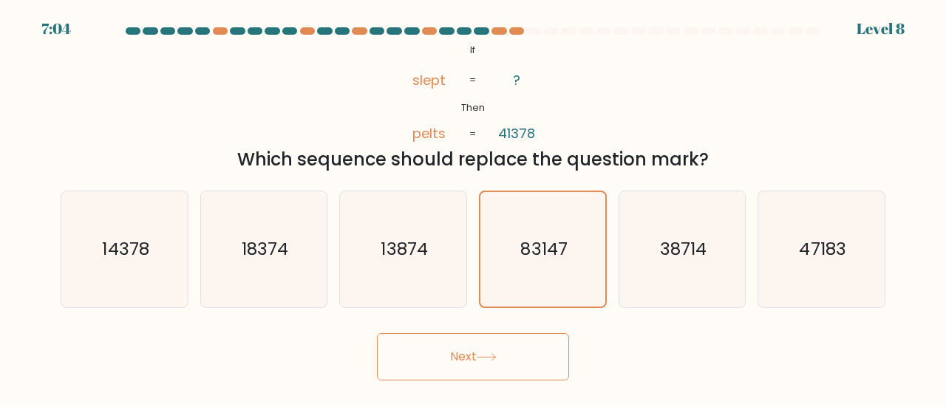
click at [495, 361] on icon at bounding box center [486, 357] width 18 height 7
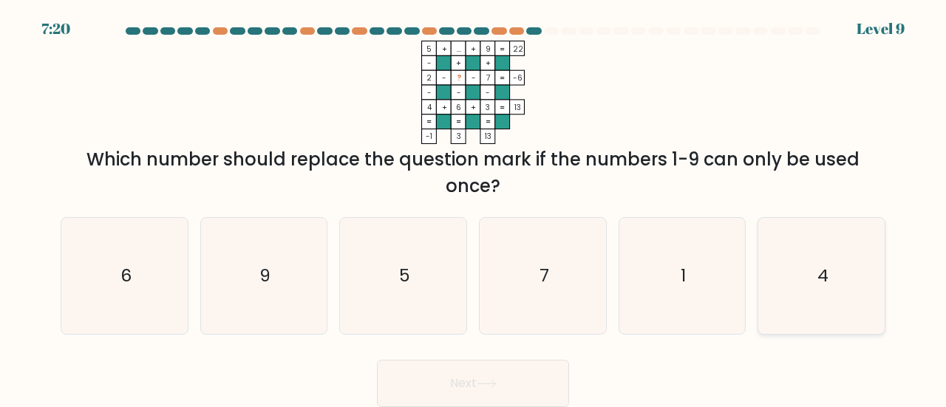
click at [798, 281] on icon "4" at bounding box center [821, 276] width 116 height 116
click at [474, 208] on input "f. 4" at bounding box center [473, 206] width 1 height 4
radio input "true"
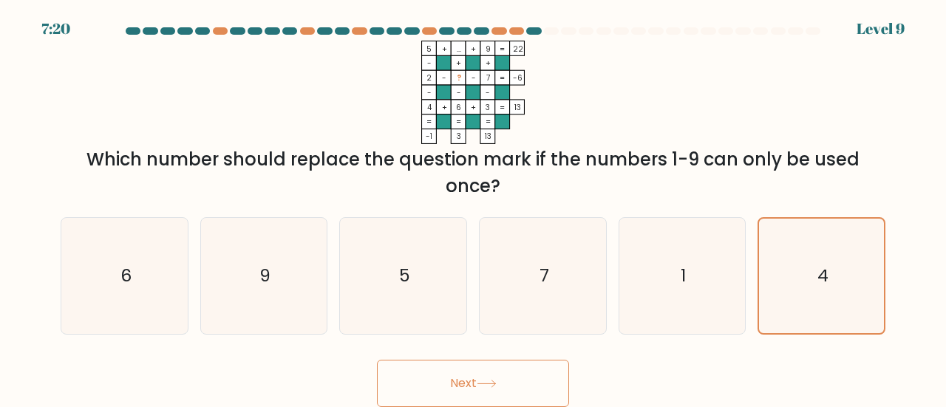
click at [539, 378] on button "Next" at bounding box center [473, 383] width 192 height 47
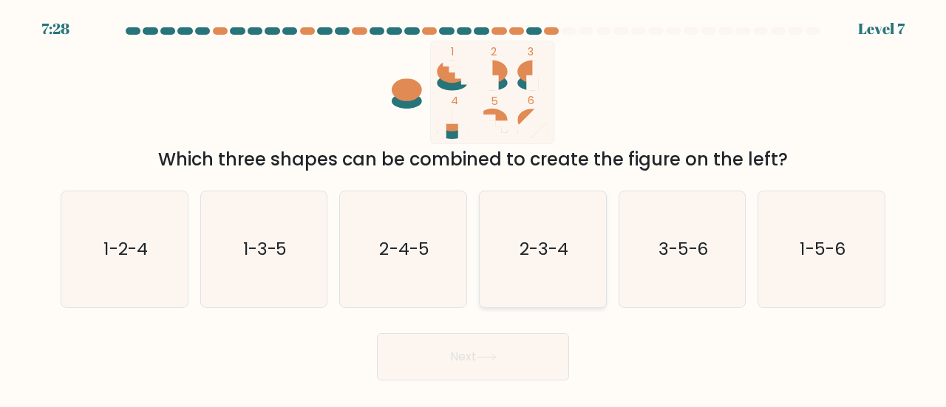
click at [552, 253] on text "2-3-4" at bounding box center [543, 248] width 49 height 24
click at [474, 208] on input "d. 2-3-4" at bounding box center [473, 206] width 1 height 4
radio input "true"
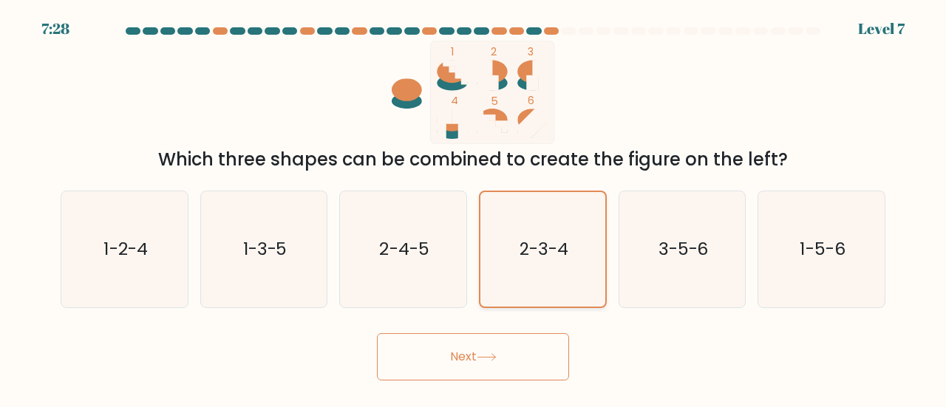
click at [502, 358] on button "Next" at bounding box center [473, 356] width 192 height 47
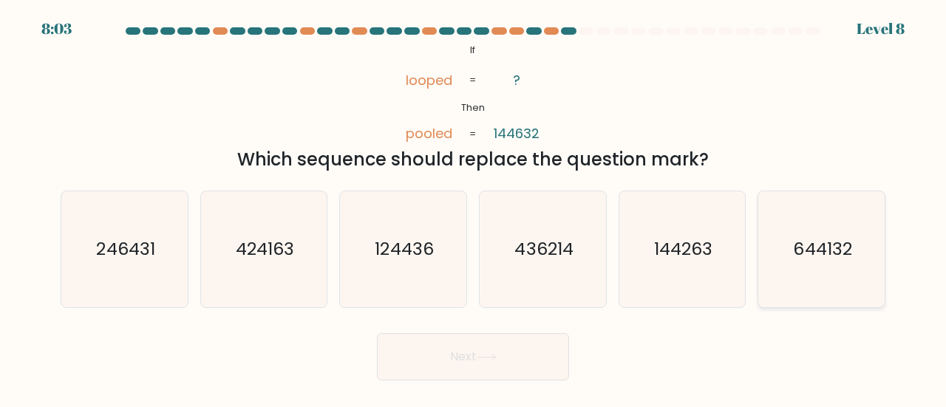
click at [811, 250] on text "644132" at bounding box center [822, 248] width 58 height 24
click at [474, 208] on input "f. 644132" at bounding box center [473, 206] width 1 height 4
radio input "true"
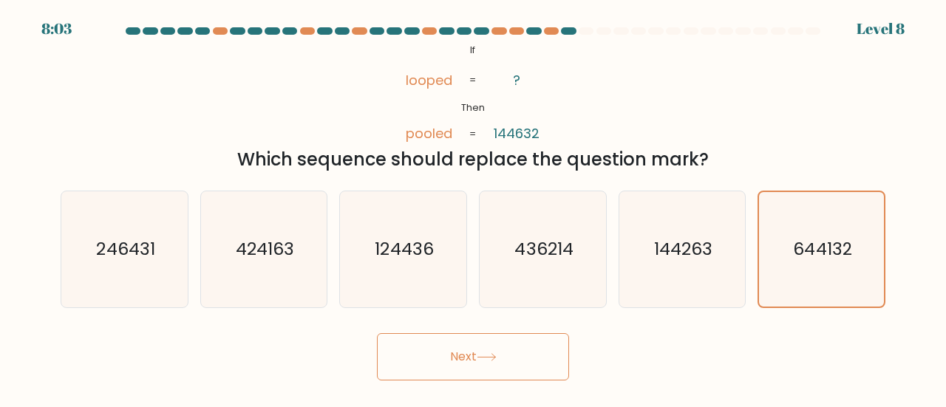
click at [526, 337] on button "Next" at bounding box center [473, 356] width 192 height 47
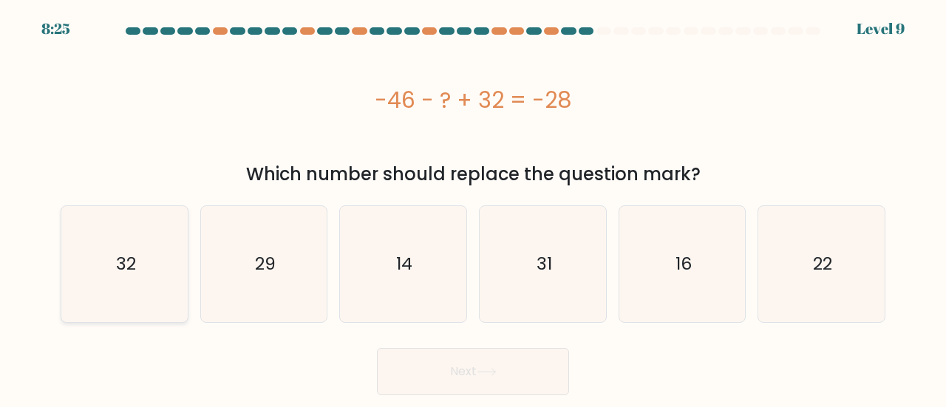
click at [165, 279] on icon "32" at bounding box center [124, 264] width 116 height 116
click at [473, 208] on input "a. 32" at bounding box center [473, 206] width 1 height 4
radio input "true"
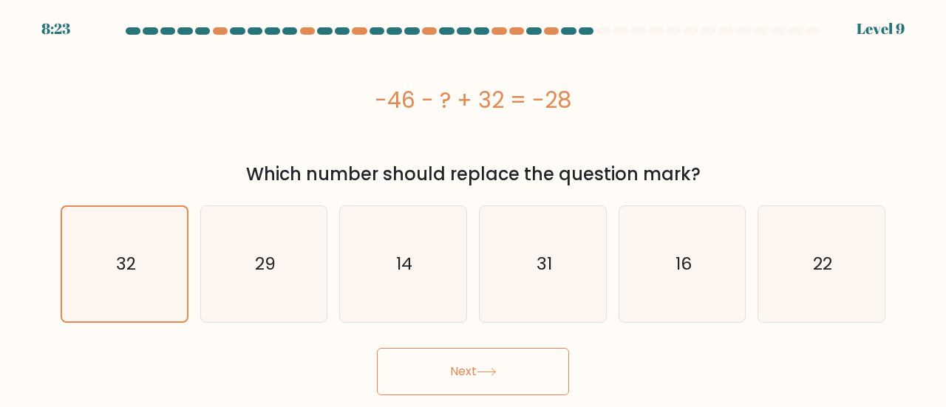
click at [536, 389] on button "Next" at bounding box center [473, 371] width 192 height 47
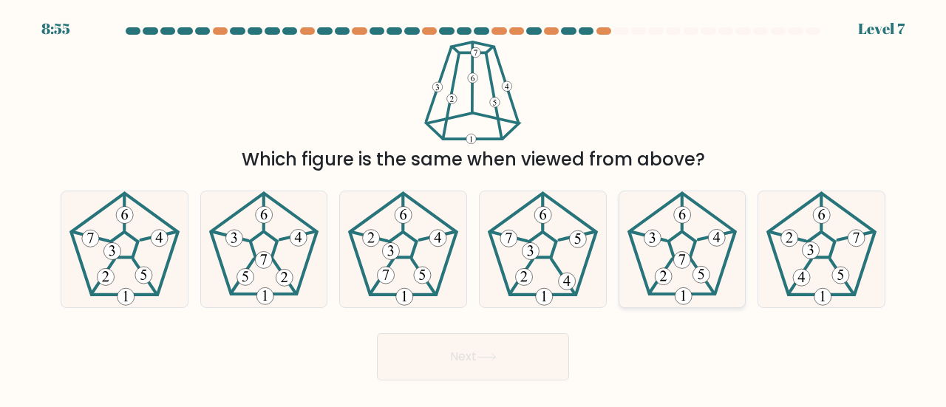
click at [681, 262] on icon at bounding box center [681, 260] width 7 height 10
click at [474, 208] on input "e." at bounding box center [473, 206] width 1 height 4
radio input "true"
click at [517, 376] on button "Next" at bounding box center [473, 356] width 192 height 47
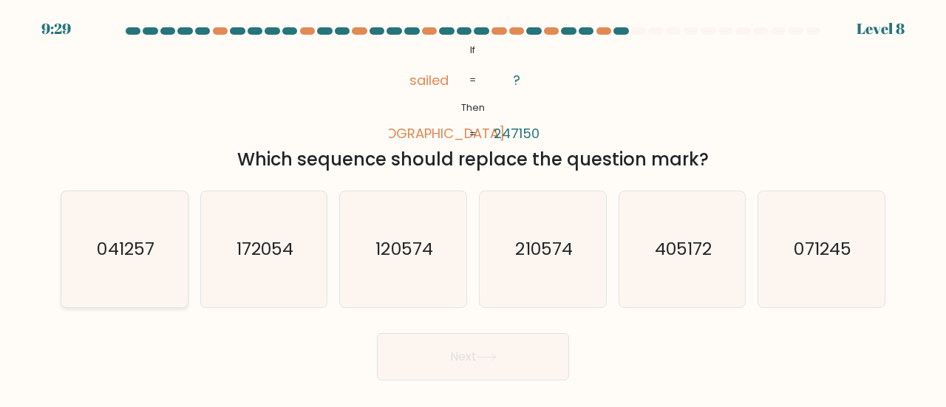
click at [140, 262] on icon "041257" at bounding box center [124, 249] width 116 height 116
click at [473, 208] on input "a. 041257" at bounding box center [473, 206] width 1 height 4
radio input "true"
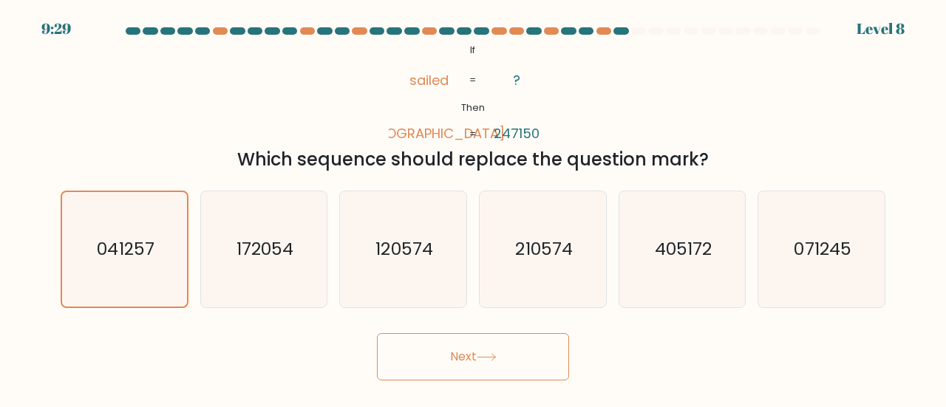
click at [468, 361] on button "Next" at bounding box center [473, 356] width 192 height 47
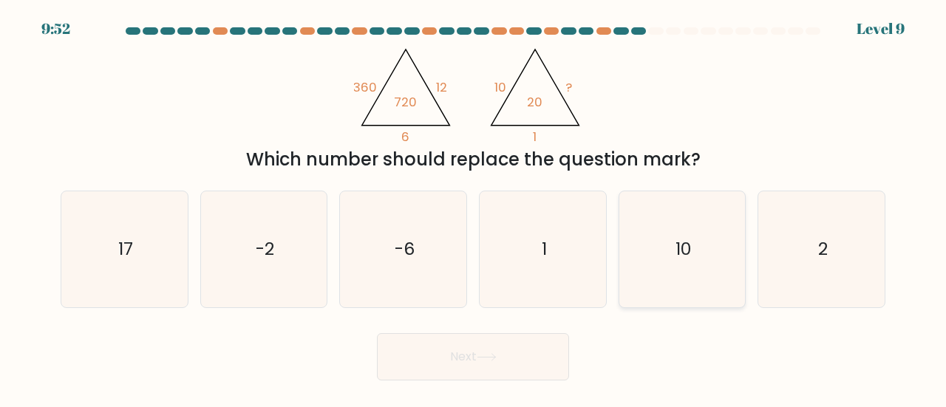
click at [713, 252] on icon "10" at bounding box center [682, 249] width 116 height 116
click at [474, 208] on input "e. 10" at bounding box center [473, 206] width 1 height 4
radio input "true"
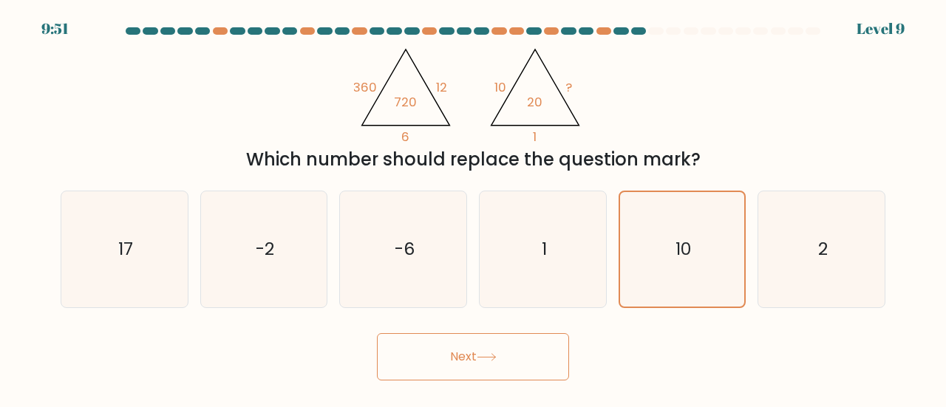
click at [489, 351] on button "Next" at bounding box center [473, 356] width 192 height 47
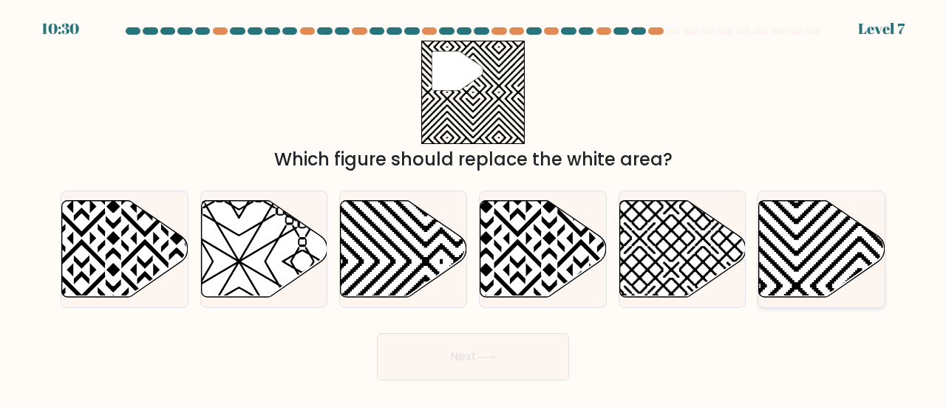
click at [828, 248] on icon at bounding box center [822, 248] width 126 height 97
click at [474, 208] on input "f." at bounding box center [473, 206] width 1 height 4
radio input "true"
click at [556, 352] on button "Next" at bounding box center [473, 356] width 192 height 47
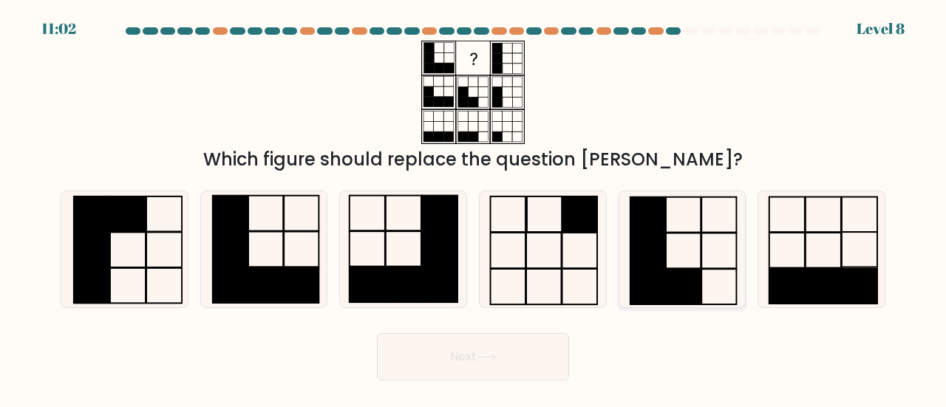
click at [657, 273] on rect at bounding box center [647, 287] width 35 height 35
click at [474, 208] on input "e." at bounding box center [473, 206] width 1 height 4
radio input "true"
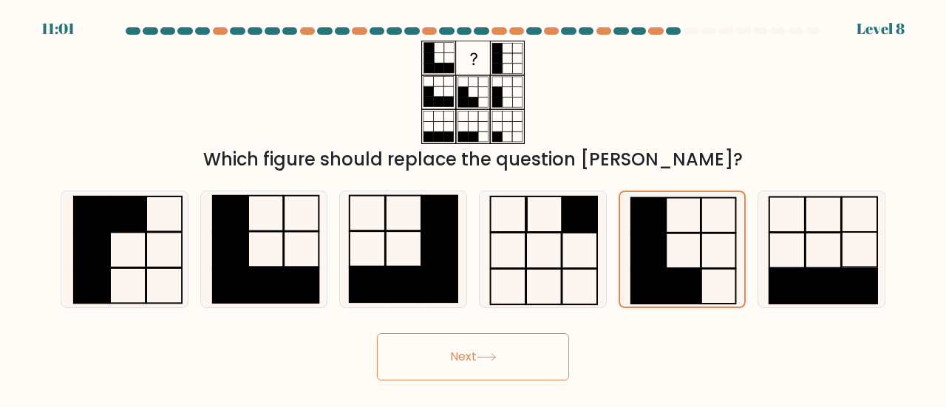
click at [529, 354] on button "Next" at bounding box center [473, 356] width 192 height 47
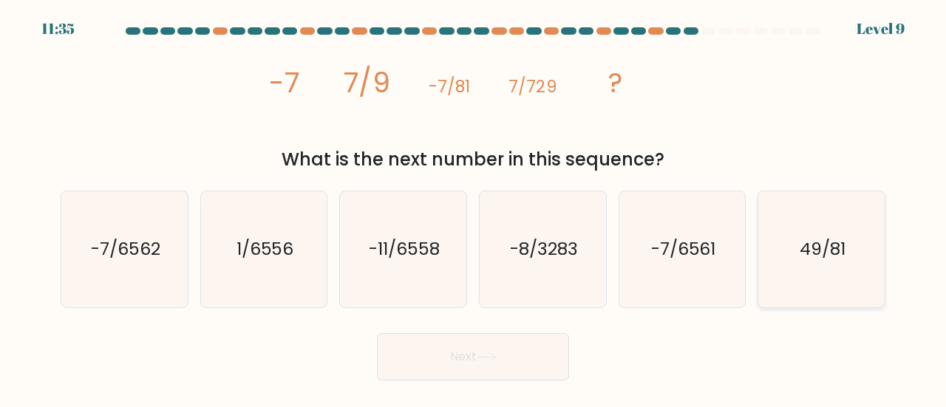
click at [831, 249] on text "49/81" at bounding box center [822, 248] width 46 height 24
click at [474, 208] on input "f. 49/81" at bounding box center [473, 206] width 1 height 4
radio input "true"
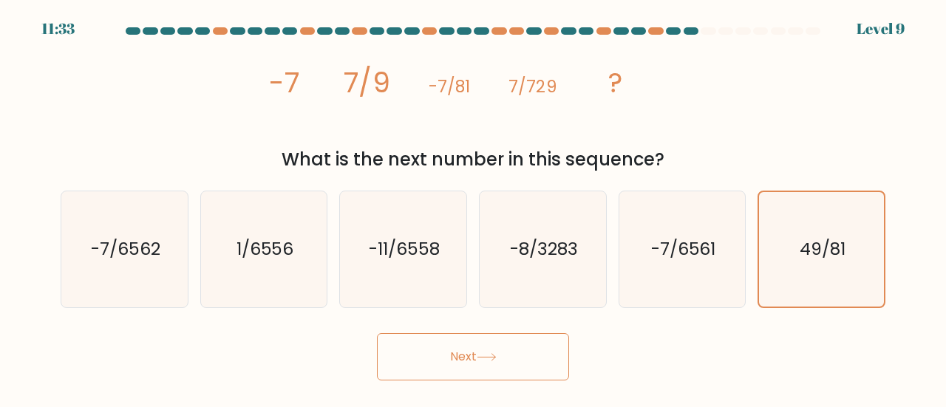
click at [541, 364] on button "Next" at bounding box center [473, 356] width 192 height 47
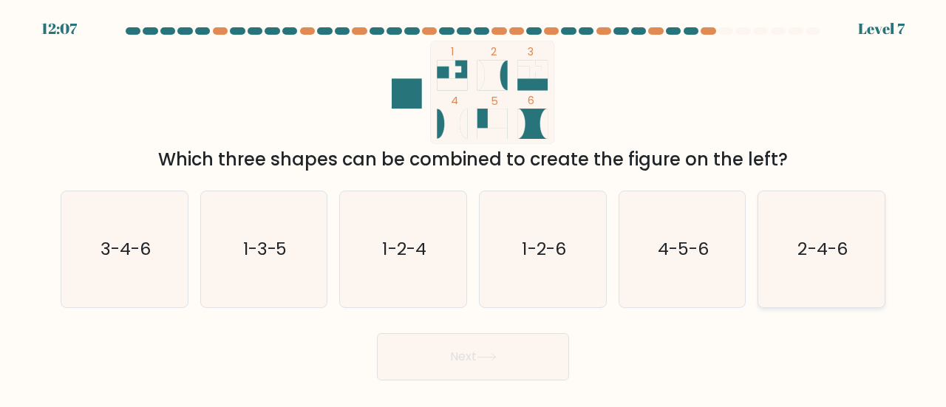
click at [849, 243] on icon "2-4-6" at bounding box center [821, 249] width 116 height 116
click at [474, 208] on input "f. 2-4-6" at bounding box center [473, 206] width 1 height 4
radio input "true"
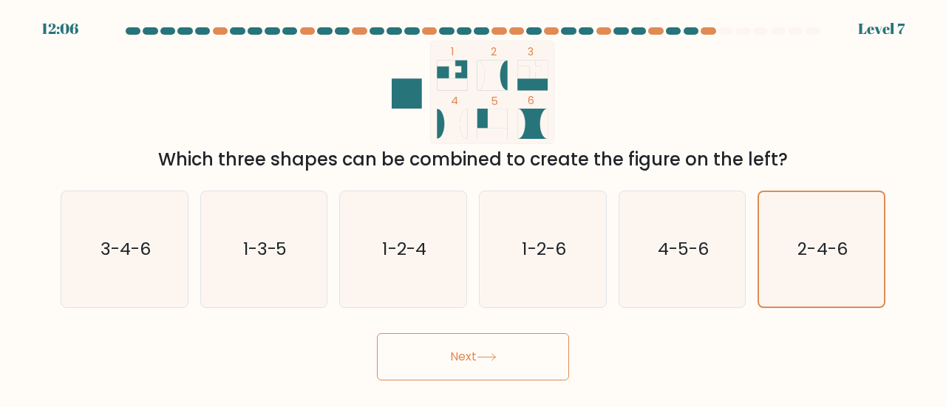
click at [510, 376] on button "Next" at bounding box center [473, 356] width 192 height 47
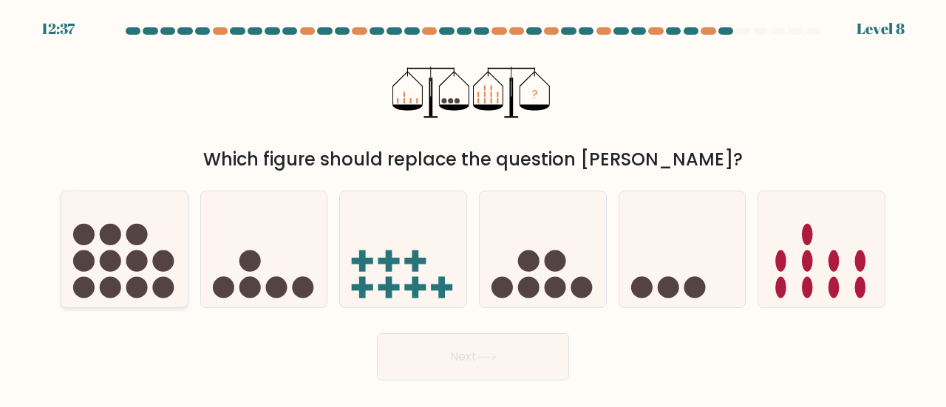
click at [163, 267] on circle at bounding box center [163, 260] width 21 height 21
click at [473, 208] on input "a." at bounding box center [473, 206] width 1 height 4
radio input "true"
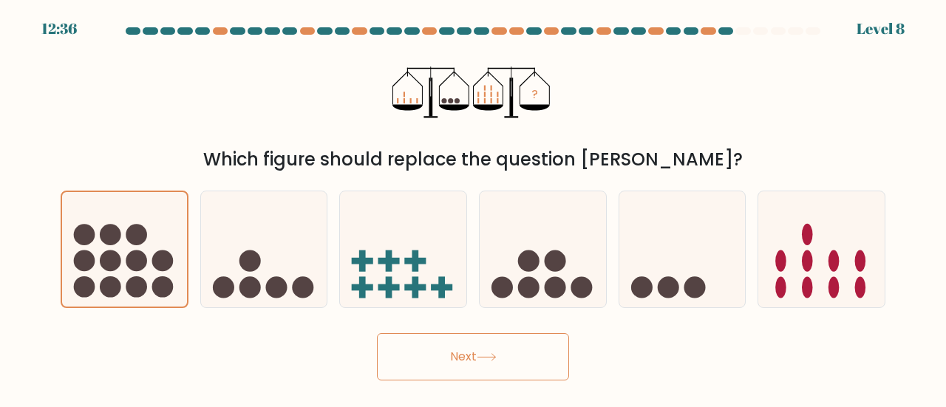
click at [484, 364] on button "Next" at bounding box center [473, 356] width 192 height 47
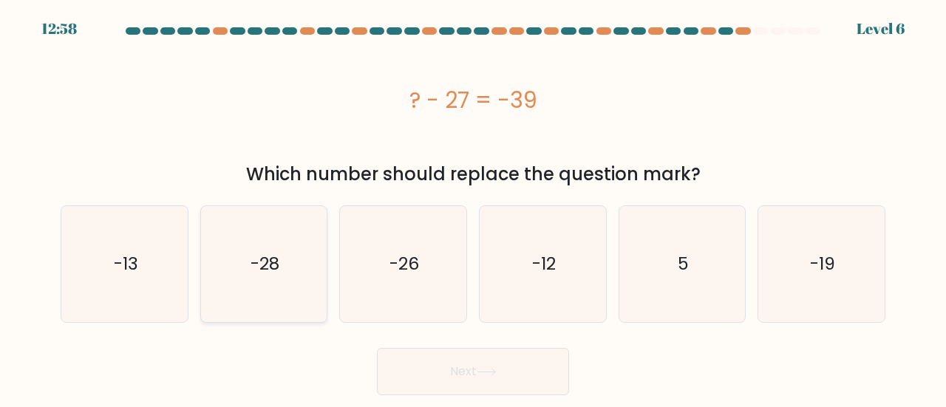
click at [259, 268] on text "-28" at bounding box center [264, 264] width 29 height 24
click at [473, 208] on input "b. -28" at bounding box center [473, 206] width 1 height 4
radio input "true"
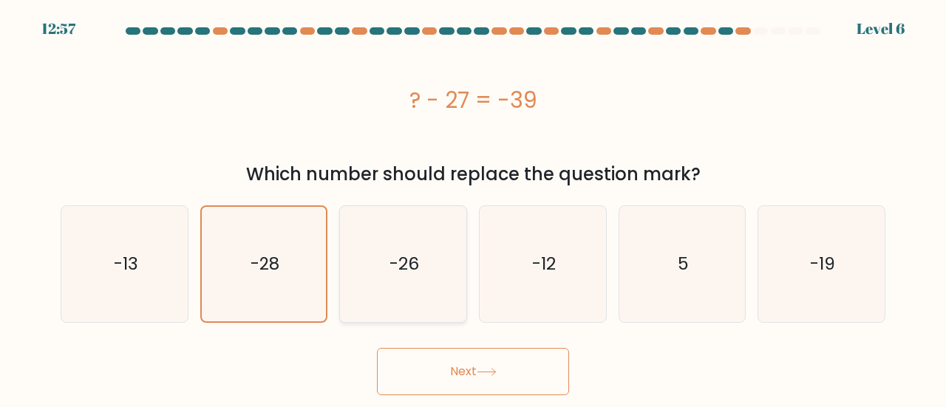
click at [368, 299] on icon "-26" at bounding box center [403, 264] width 116 height 116
click at [473, 208] on input "c. -26" at bounding box center [473, 206] width 1 height 4
radio input "true"
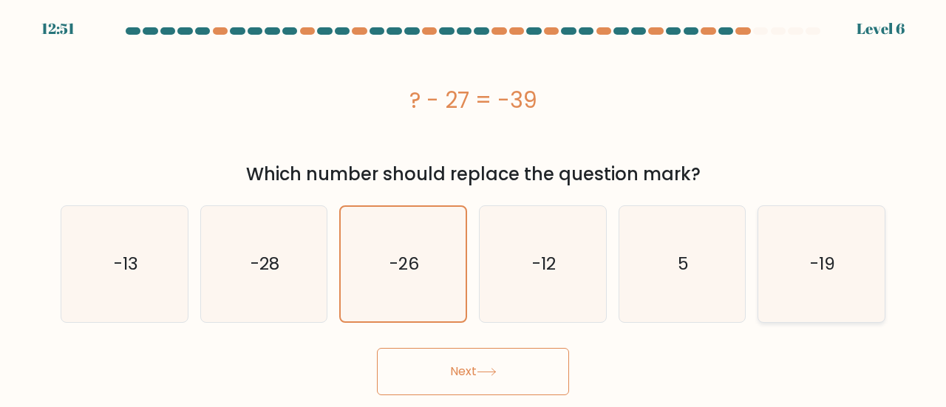
click at [839, 285] on icon "-19" at bounding box center [821, 264] width 116 height 116
click at [474, 208] on input "f. -19" at bounding box center [473, 206] width 1 height 4
radio input "true"
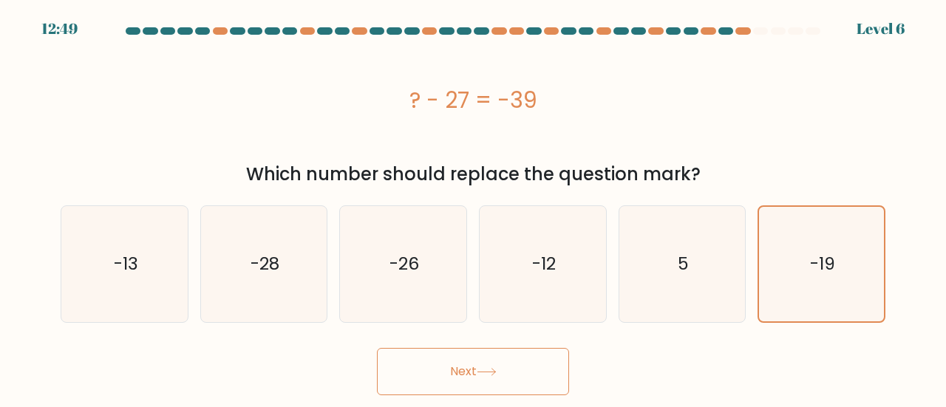
click at [529, 378] on button "Next" at bounding box center [473, 371] width 192 height 47
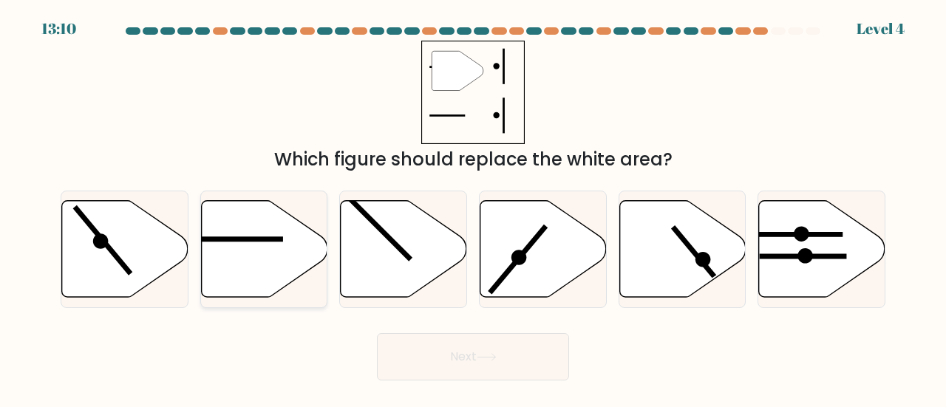
click at [288, 250] on icon at bounding box center [264, 248] width 126 height 97
click at [473, 208] on input "b." at bounding box center [473, 206] width 1 height 4
radio input "true"
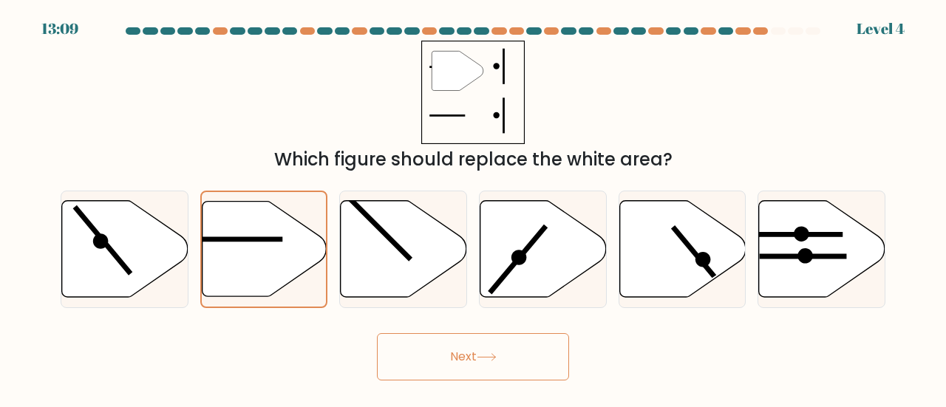
click at [465, 361] on button "Next" at bounding box center [473, 356] width 192 height 47
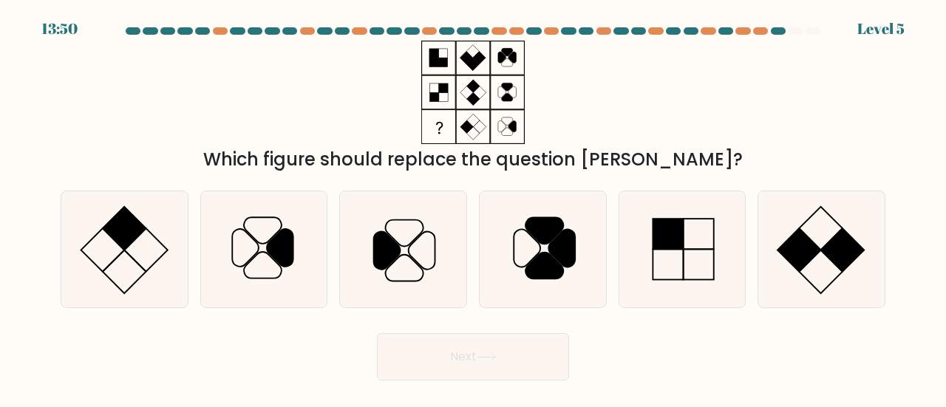
click at [377, 333] on button "Next" at bounding box center [473, 356] width 192 height 47
click at [260, 264] on icon at bounding box center [264, 249] width 116 height 116
click at [473, 208] on input "b." at bounding box center [473, 206] width 1 height 4
radio input "true"
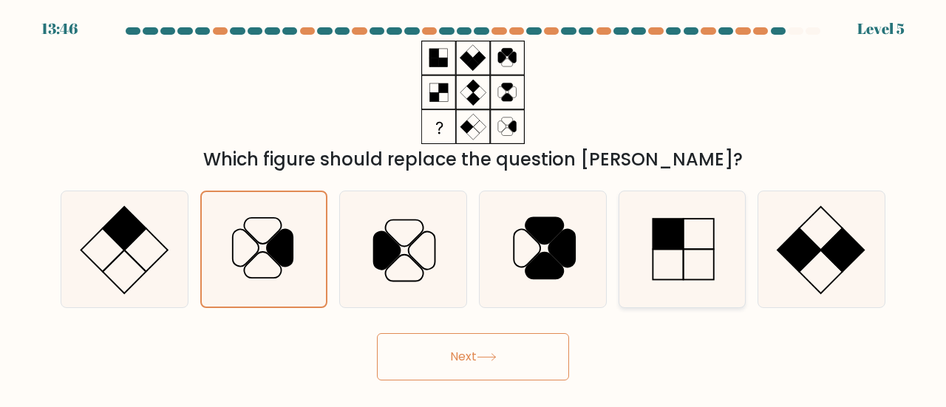
click at [687, 268] on icon at bounding box center [682, 249] width 116 height 116
click at [474, 208] on input "e." at bounding box center [473, 206] width 1 height 4
radio input "true"
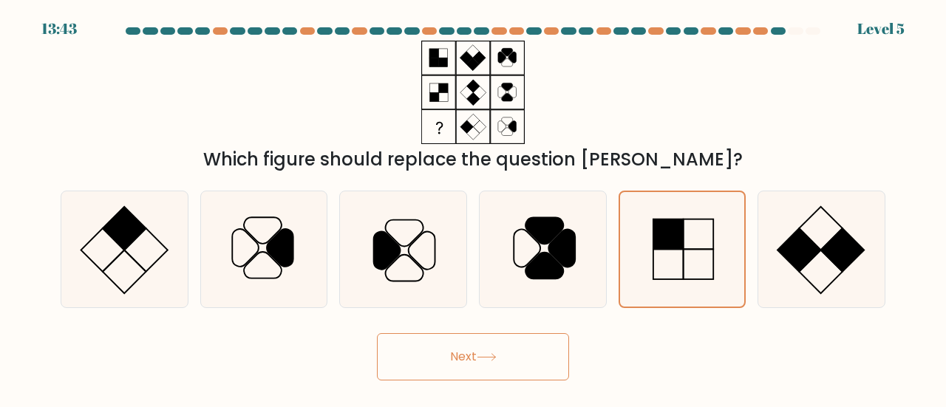
click at [512, 353] on button "Next" at bounding box center [473, 356] width 192 height 47
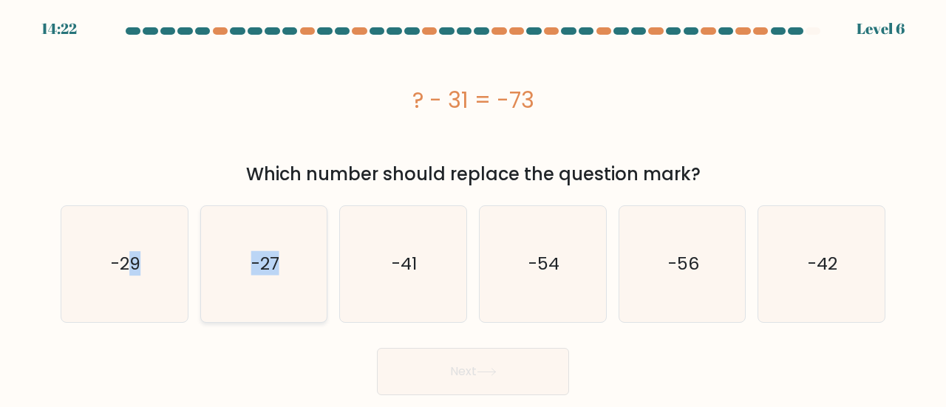
drag, startPoint x: 127, startPoint y: 256, endPoint x: 297, endPoint y: 273, distance: 170.7
click at [297, 273] on div "a. -29 b. -27" at bounding box center [473, 258] width 836 height 129
click at [297, 273] on icon "-27" at bounding box center [264, 264] width 116 height 116
click at [473, 208] on input "b. -27" at bounding box center [473, 206] width 1 height 4
radio input "true"
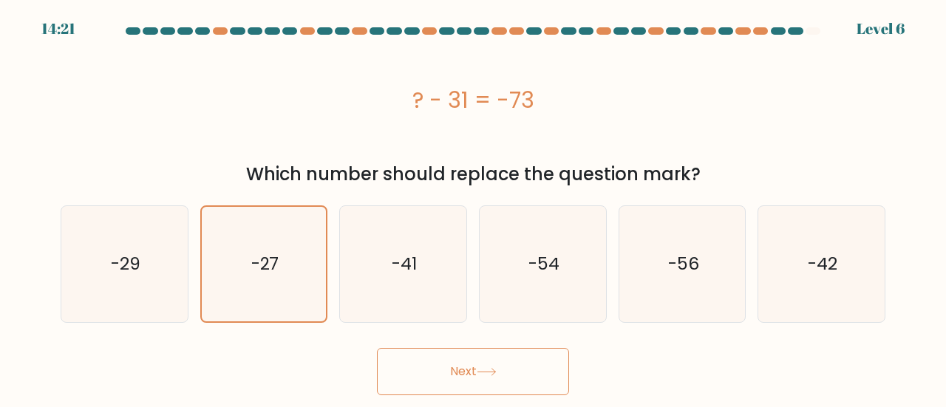
click at [471, 361] on button "Next" at bounding box center [473, 371] width 192 height 47
